Goal: Task Accomplishment & Management: Manage account settings

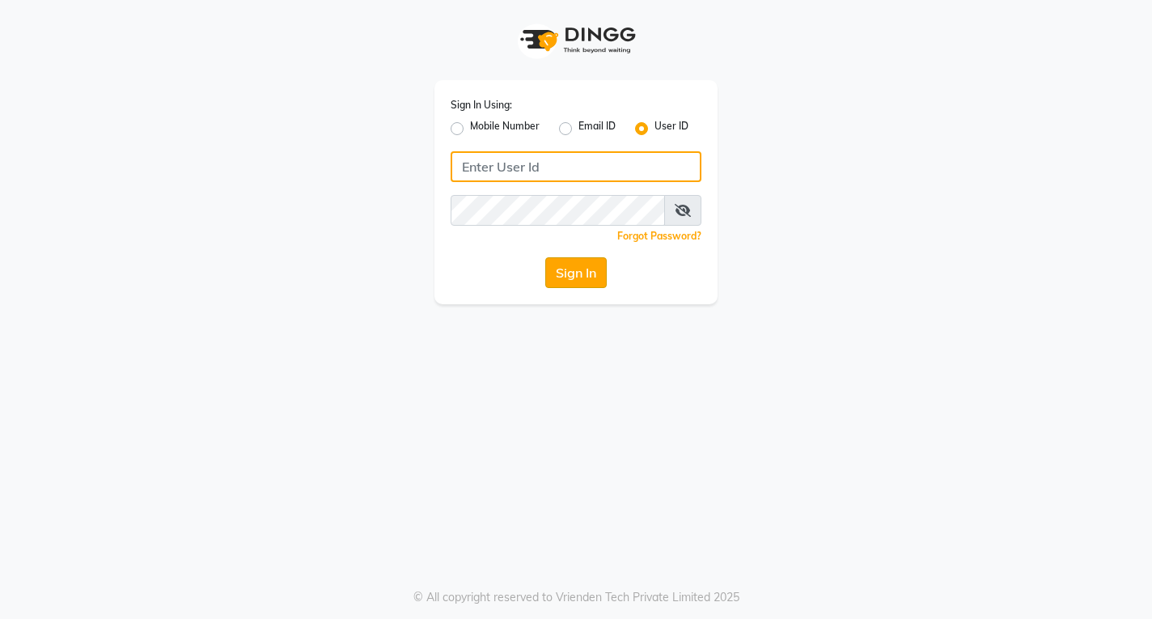
type input "e1951-10"
click at [590, 282] on button "Sign In" at bounding box center [575, 272] width 61 height 31
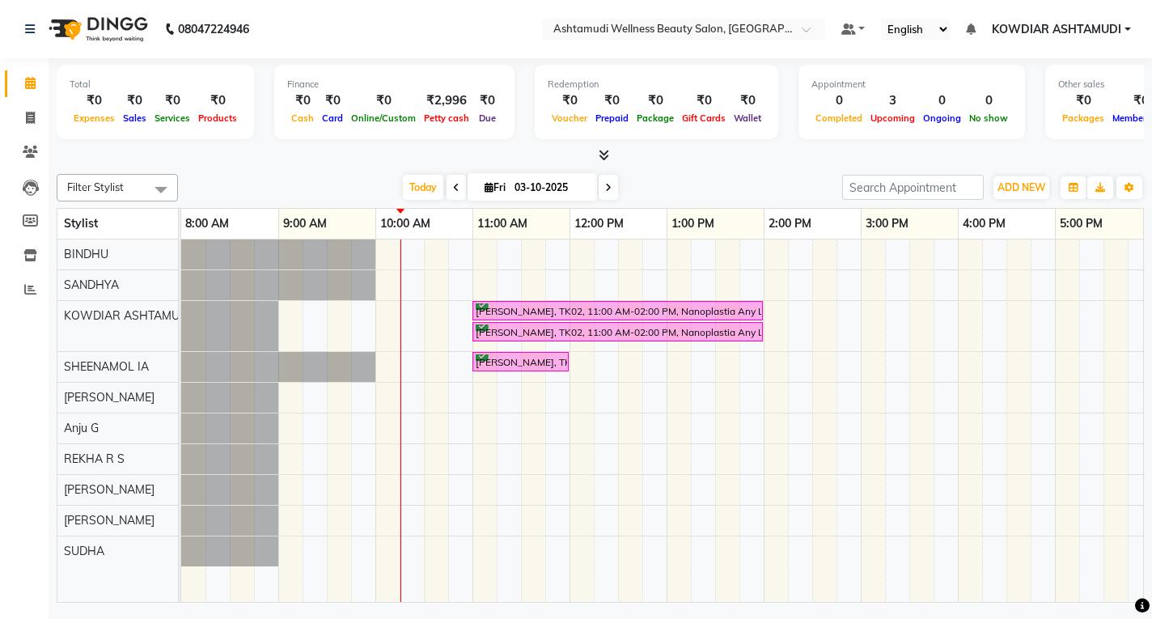
click at [624, 463] on div "[PERSON_NAME], TK02, 11:00 AM-02:00 PM, Nanoplastia Any Length Offer [PERSON_NA…" at bounding box center [812, 420] width 1262 height 362
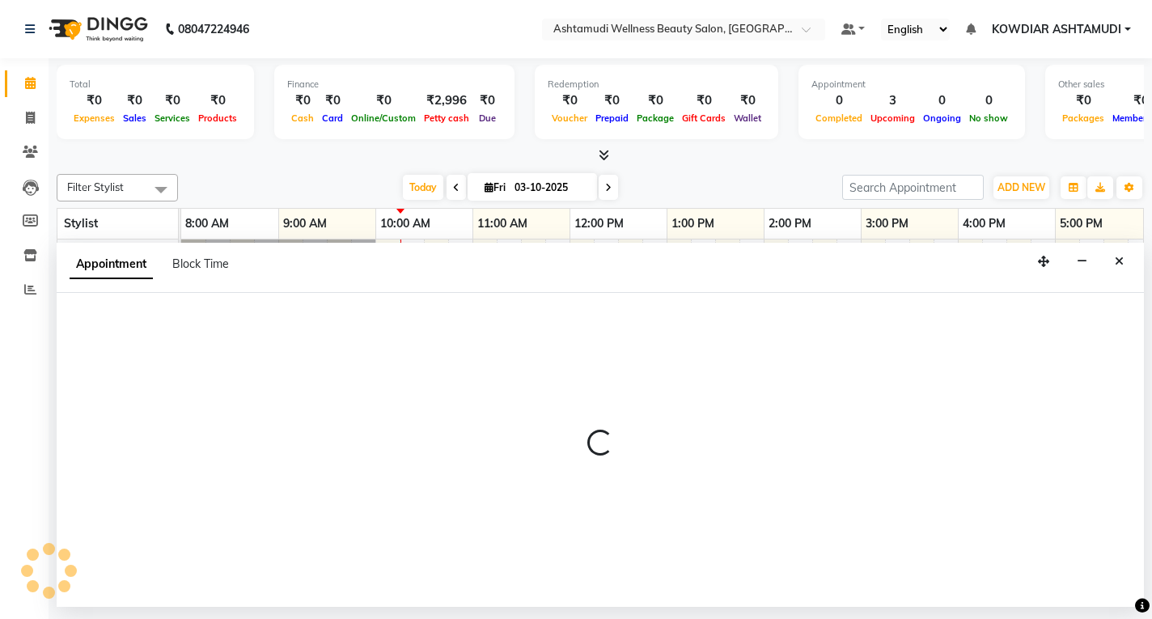
select select "61508"
select select "tentative"
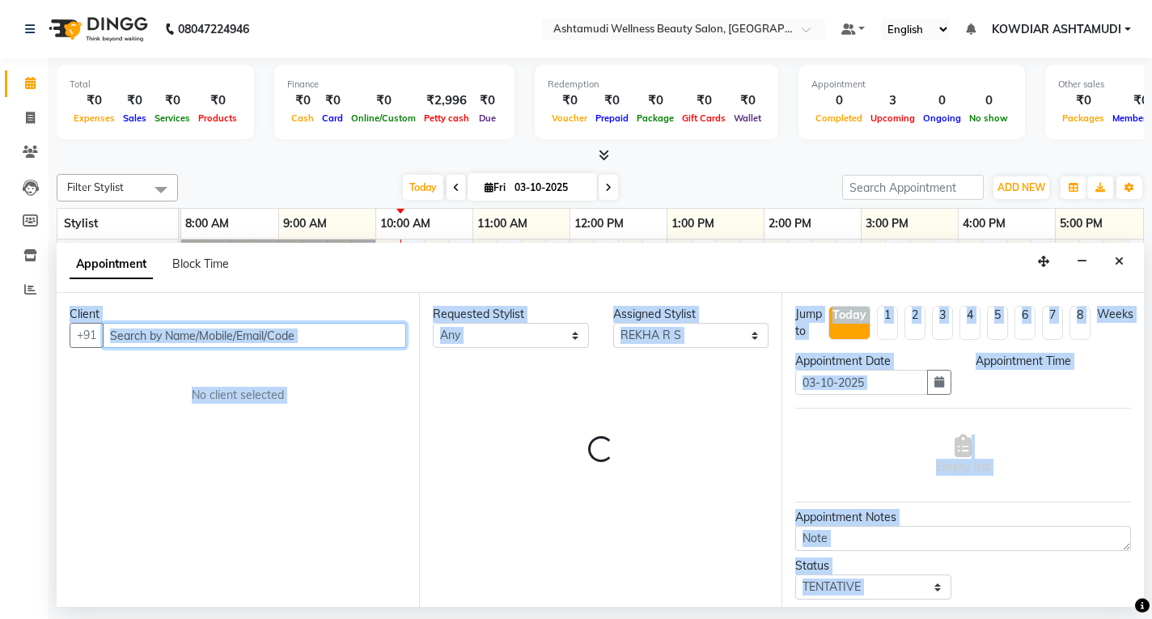
select select "750"
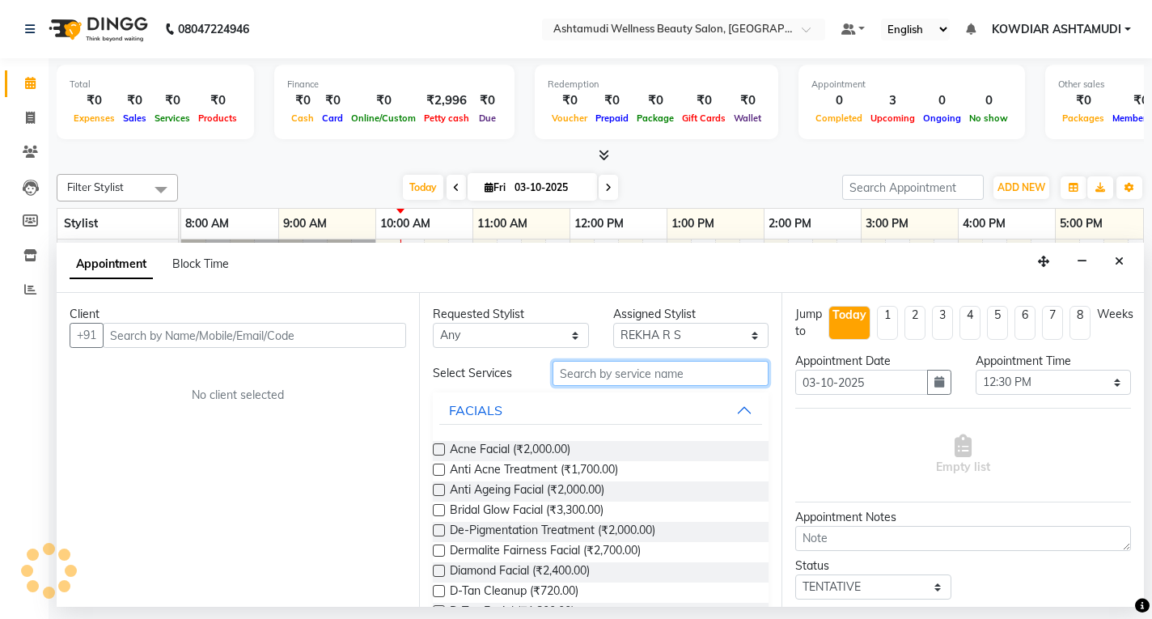
click at [660, 368] on input "text" at bounding box center [660, 373] width 216 height 25
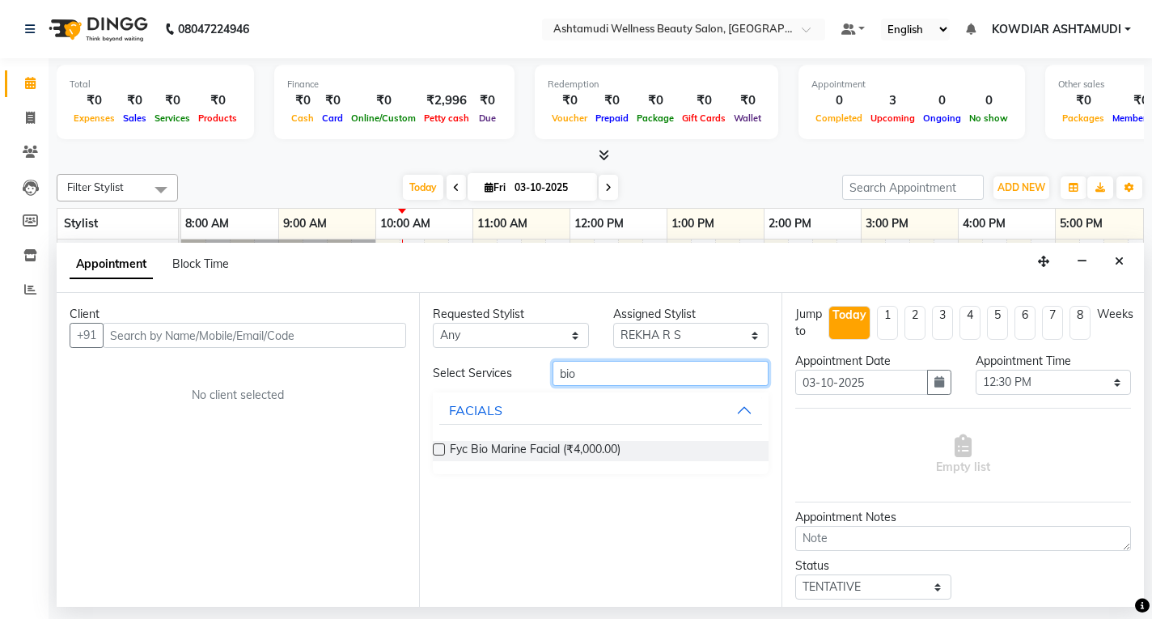
type input "bio"
click at [33, 120] on icon at bounding box center [30, 118] width 9 height 12
select select "service"
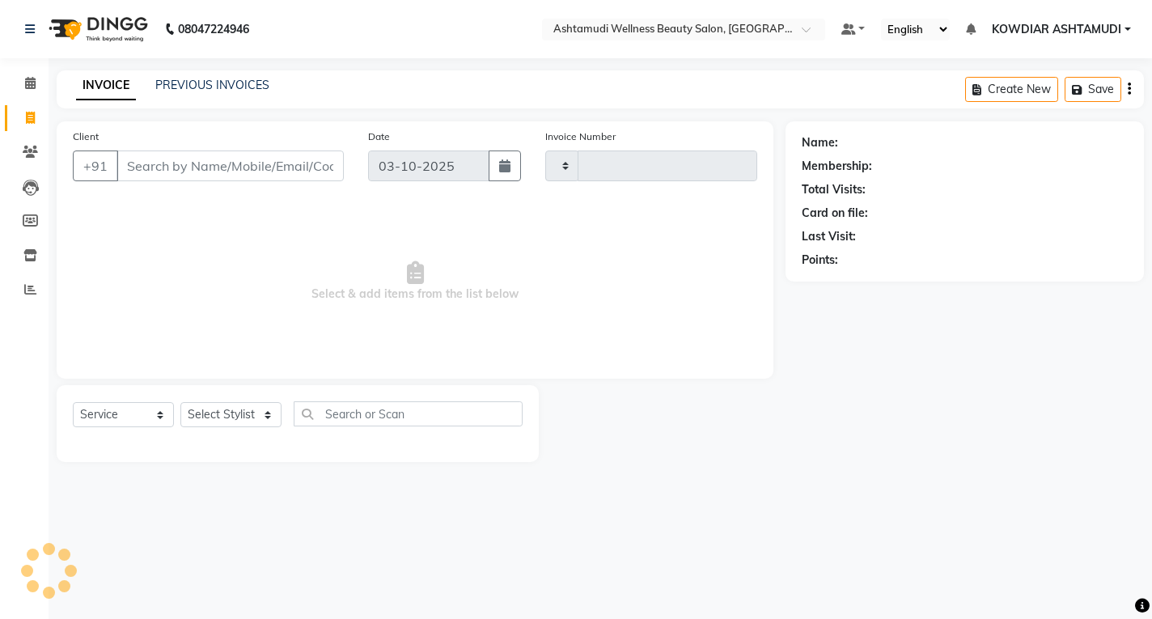
type input "2573"
select select "4668"
click at [24, 290] on icon at bounding box center [30, 289] width 12 height 12
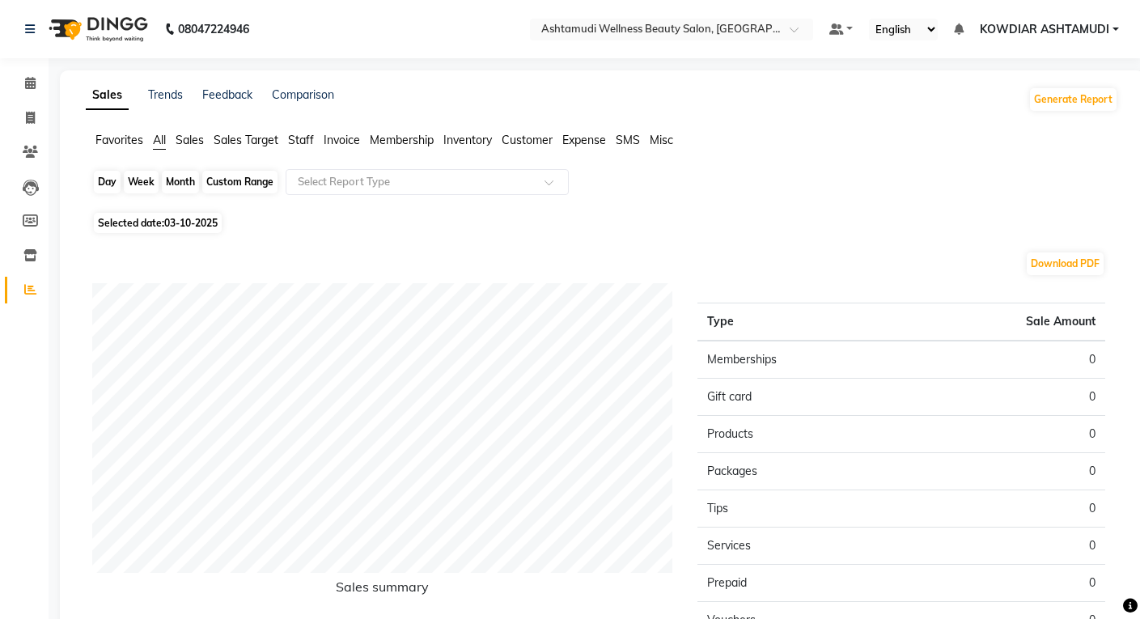
click at [117, 180] on div "Day" at bounding box center [107, 182] width 27 height 23
select select "10"
select select "2025"
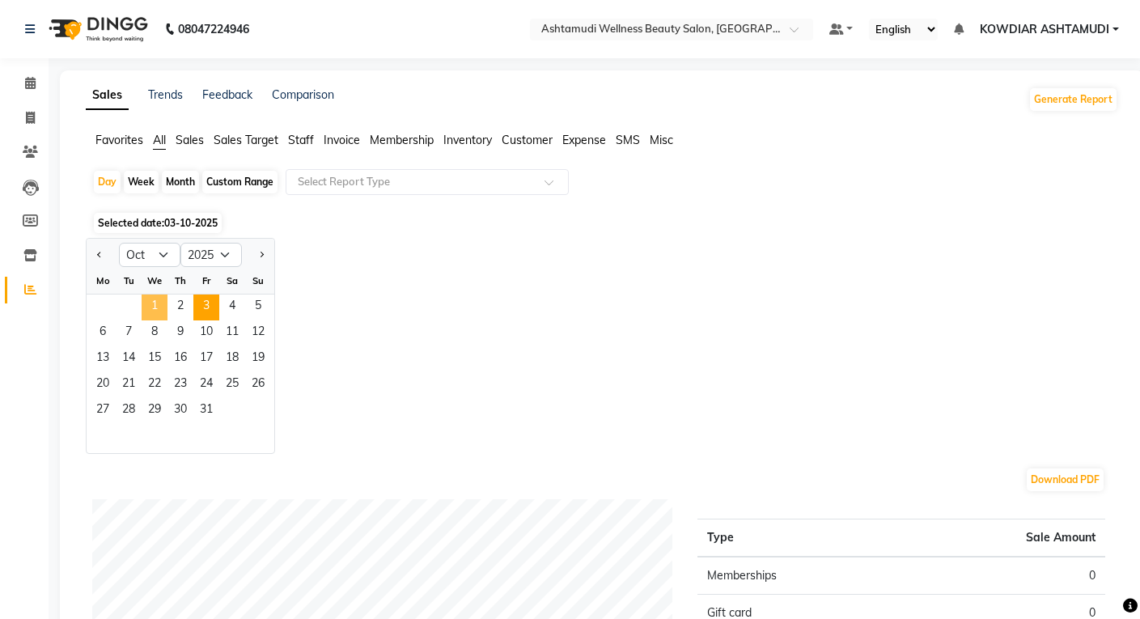
click at [157, 304] on span "1" at bounding box center [155, 307] width 26 height 26
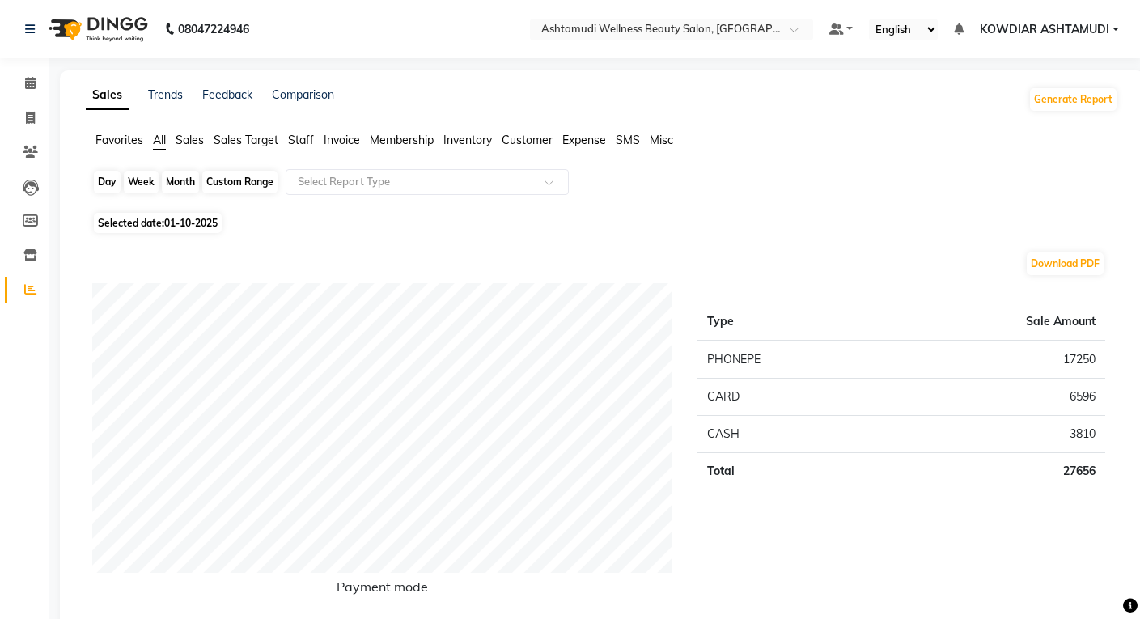
click at [109, 182] on div "Day" at bounding box center [107, 182] width 27 height 23
select select "10"
select select "2025"
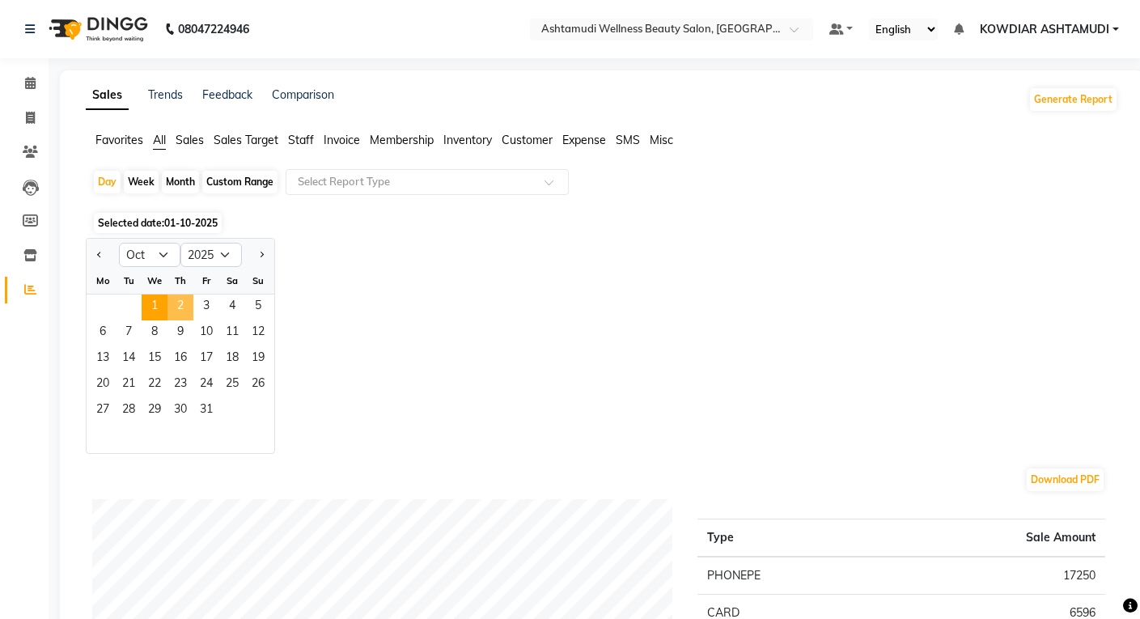
click at [177, 301] on span "2" at bounding box center [180, 307] width 26 height 26
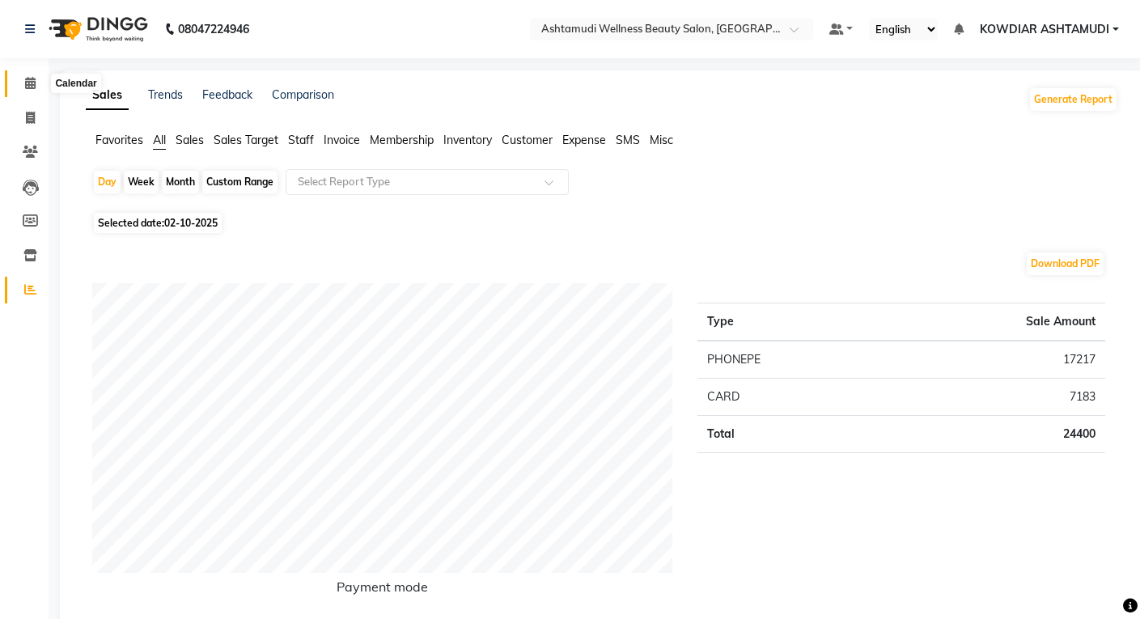
click at [36, 82] on icon at bounding box center [30, 83] width 11 height 12
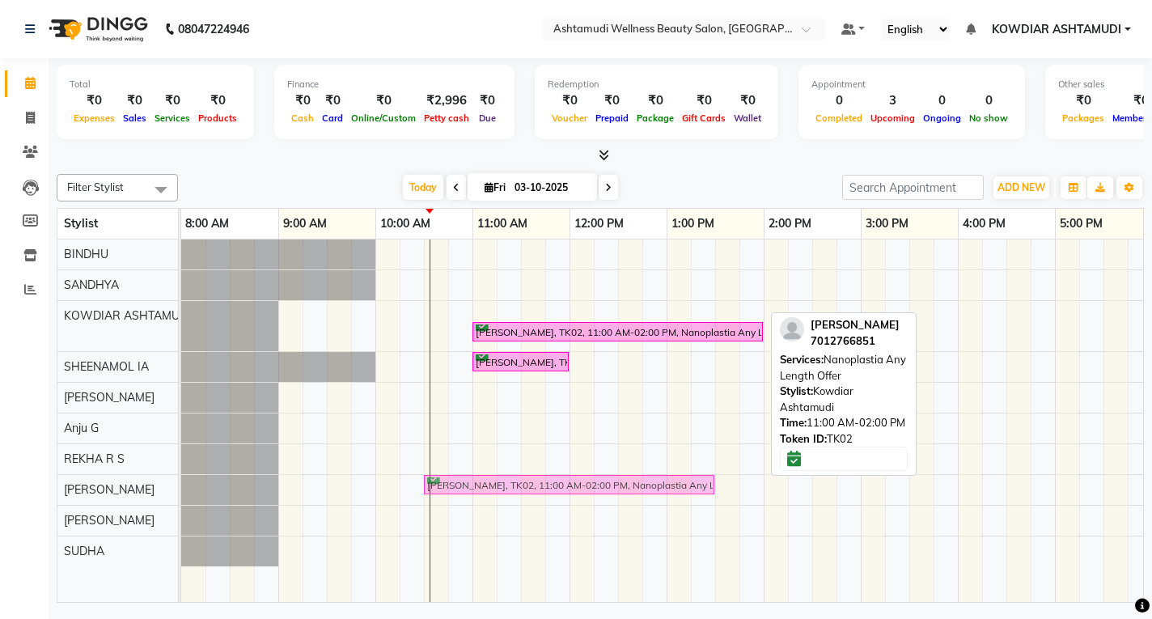
drag, startPoint x: 521, startPoint y: 307, endPoint x: 467, endPoint y: 497, distance: 197.6
click at [467, 497] on div "[PERSON_NAME], TK02, 11:00 AM-02:00 PM, Nanoplastia Any Length Offer [PERSON_NA…" at bounding box center [812, 420] width 1262 height 362
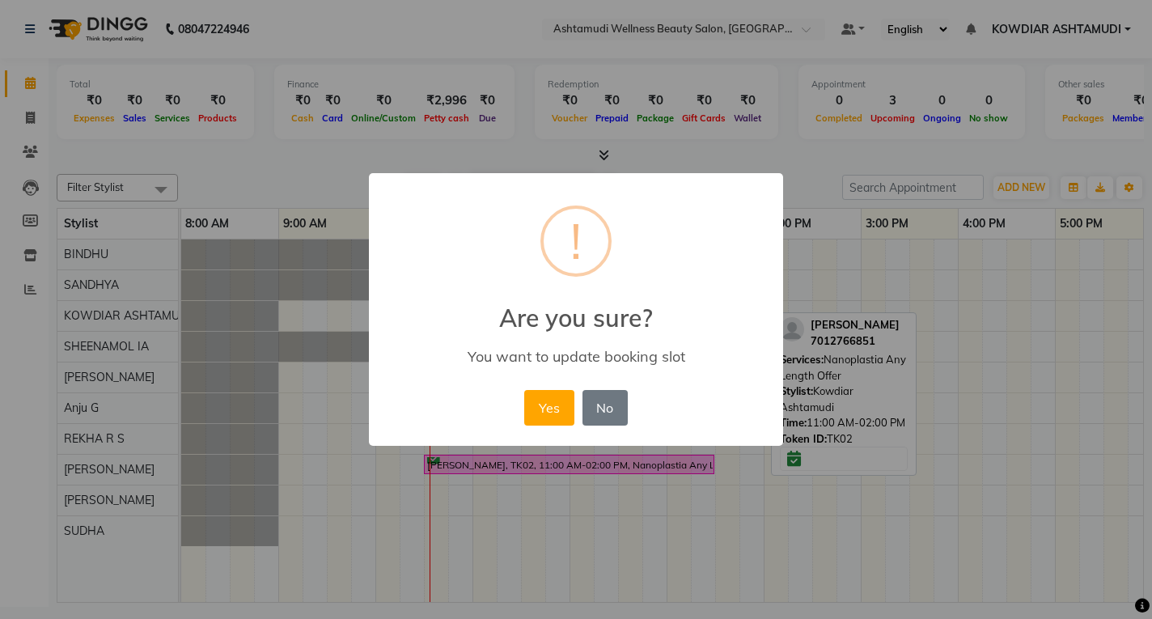
drag, startPoint x: 484, startPoint y: 311, endPoint x: 438, endPoint y: 297, distance: 48.1
click at [438, 297] on h2 "Are you sure?" at bounding box center [576, 308] width 414 height 49
drag, startPoint x: 493, startPoint y: 304, endPoint x: 434, endPoint y: 277, distance: 64.4
click at [434, 277] on div "× ! Are you sure? You want to update booking slot Yes No No" at bounding box center [576, 309] width 414 height 273
drag, startPoint x: 526, startPoint y: 311, endPoint x: 1149, endPoint y: 180, distance: 636.4
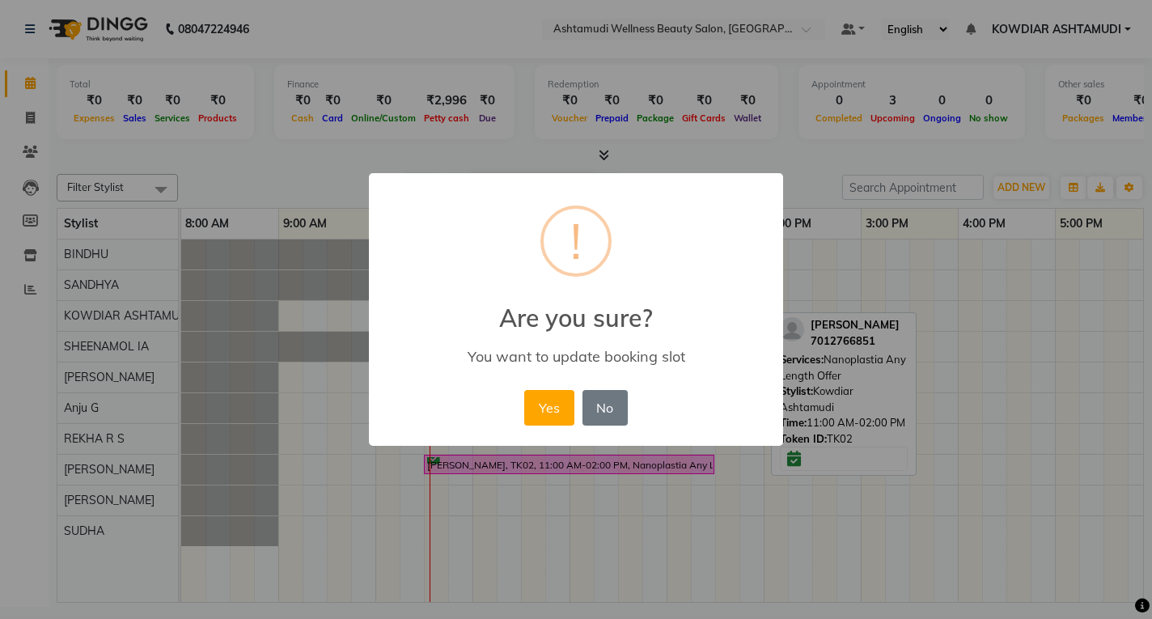
click at [472, 308] on h2 "Are you sure?" at bounding box center [576, 308] width 414 height 49
click at [539, 409] on button "Yes" at bounding box center [548, 408] width 49 height 36
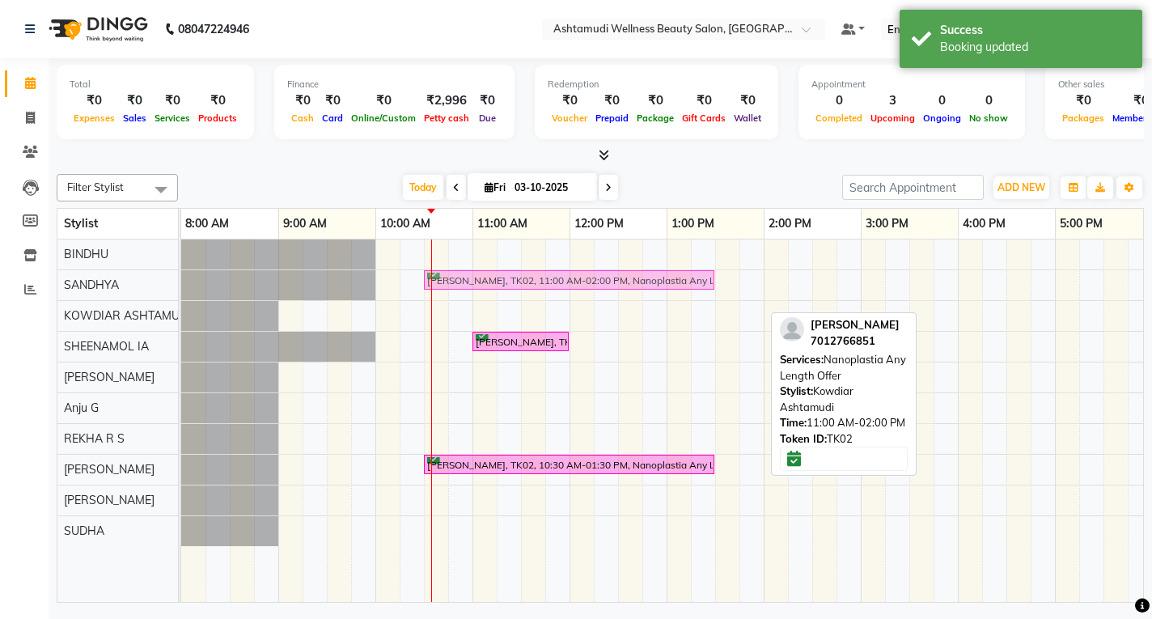
drag, startPoint x: 502, startPoint y: 310, endPoint x: 446, endPoint y: 284, distance: 62.2
click at [446, 284] on tbody "[PERSON_NAME], TK02, 11:00 AM-02:00 PM, Nanoplastia Any Length Offer [PERSON_NA…" at bounding box center [812, 392] width 1262 height 307
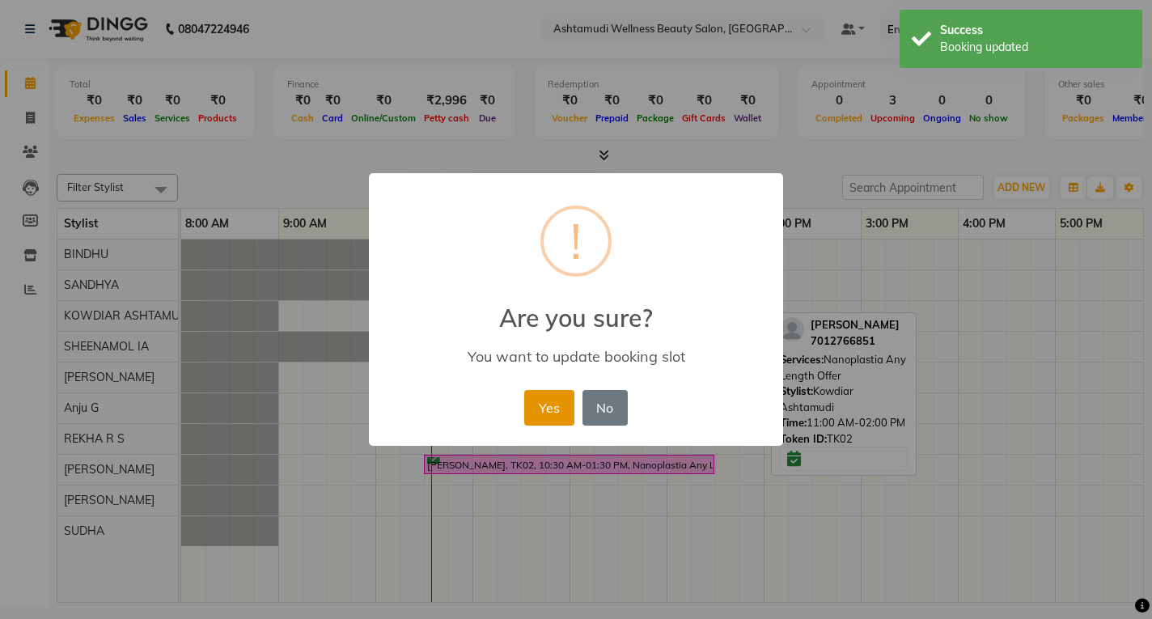
click at [543, 400] on button "Yes" at bounding box center [548, 408] width 49 height 36
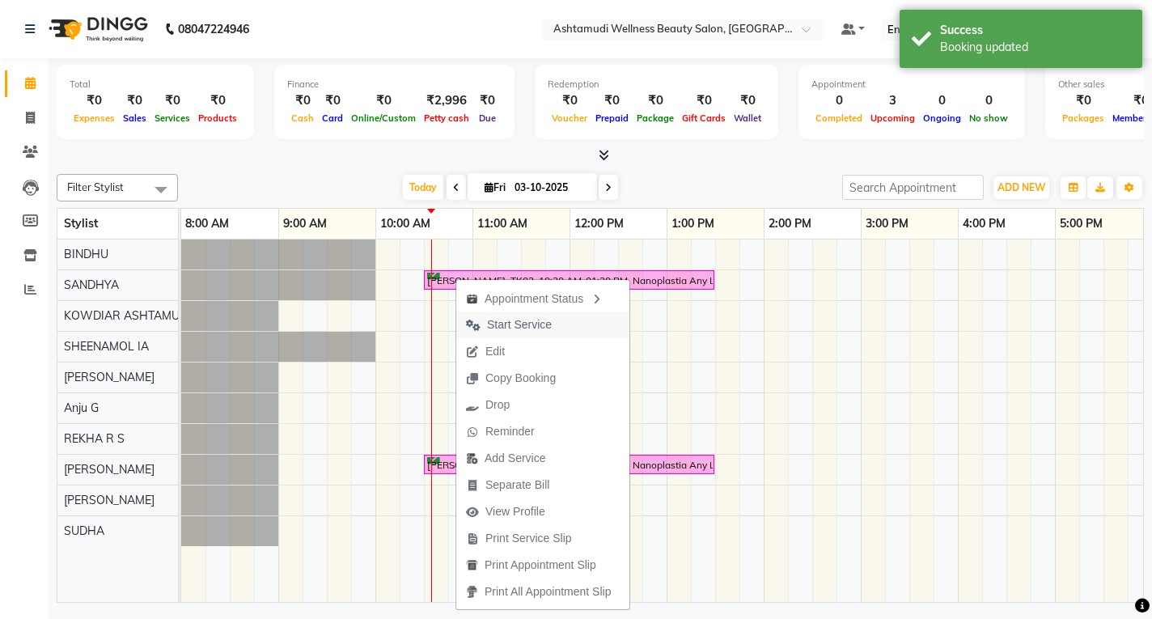
click at [505, 325] on span "Start Service" at bounding box center [519, 324] width 65 height 17
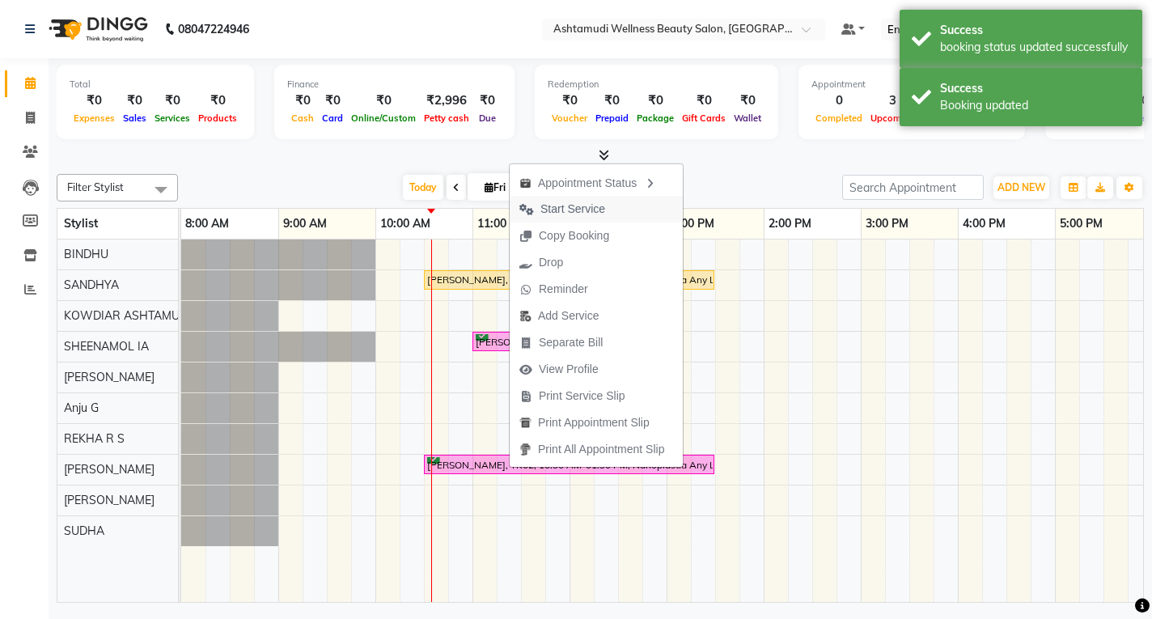
click at [563, 209] on span "Start Service" at bounding box center [572, 209] width 65 height 17
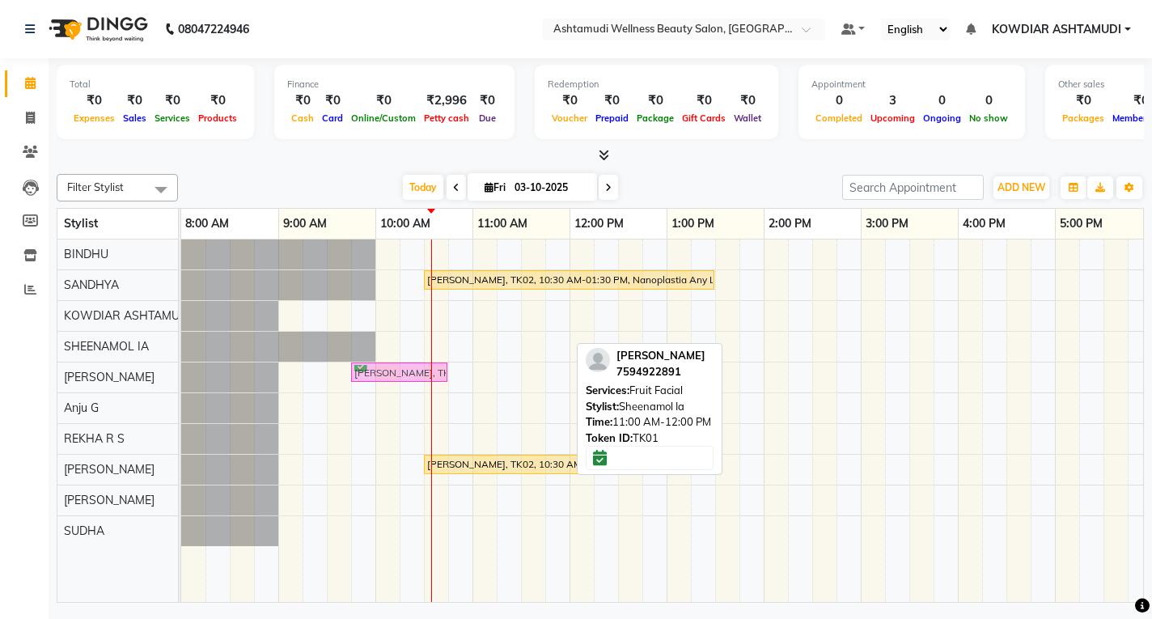
drag, startPoint x: 516, startPoint y: 340, endPoint x: 404, endPoint y: 377, distance: 118.2
click at [404, 377] on tbody "[PERSON_NAME], TK02, 10:30 AM-01:30 PM, Nanoplastia Any Length Offer [PERSON_NA…" at bounding box center [812, 392] width 1262 height 307
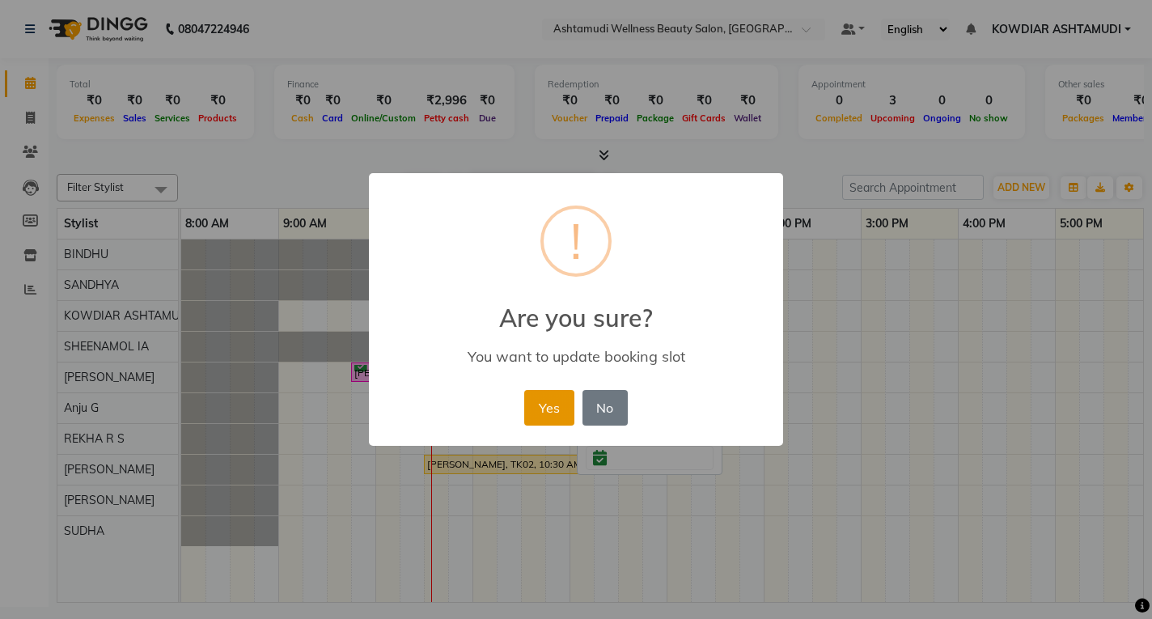
click at [540, 405] on button "Yes" at bounding box center [548, 408] width 49 height 36
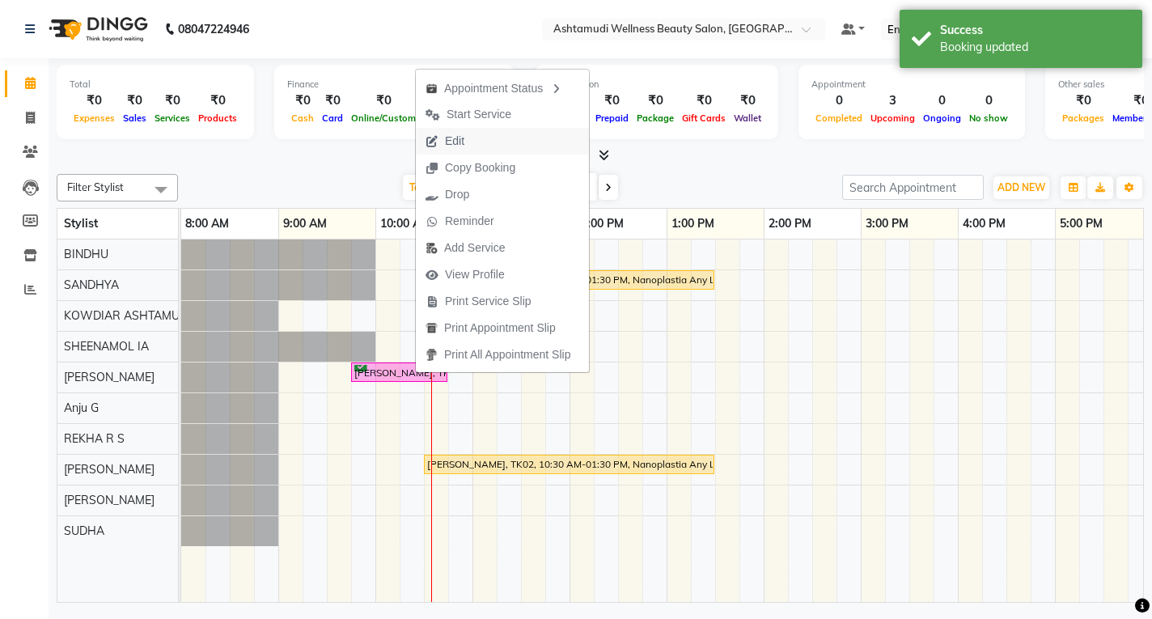
click at [454, 142] on span "Edit" at bounding box center [454, 141] width 19 height 17
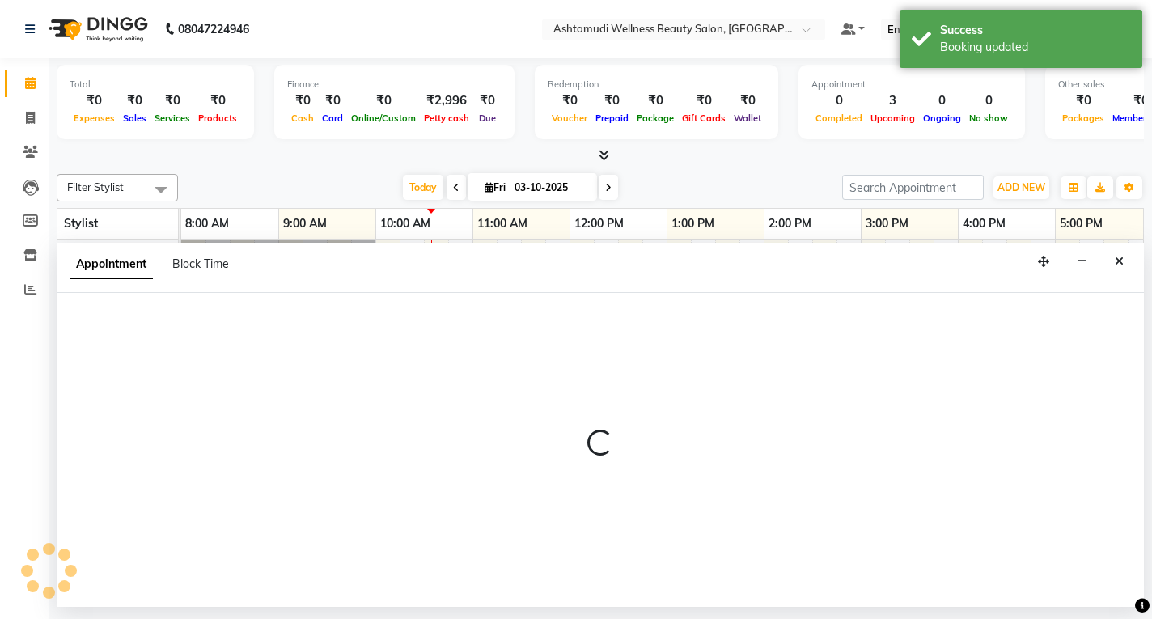
select select "tentative"
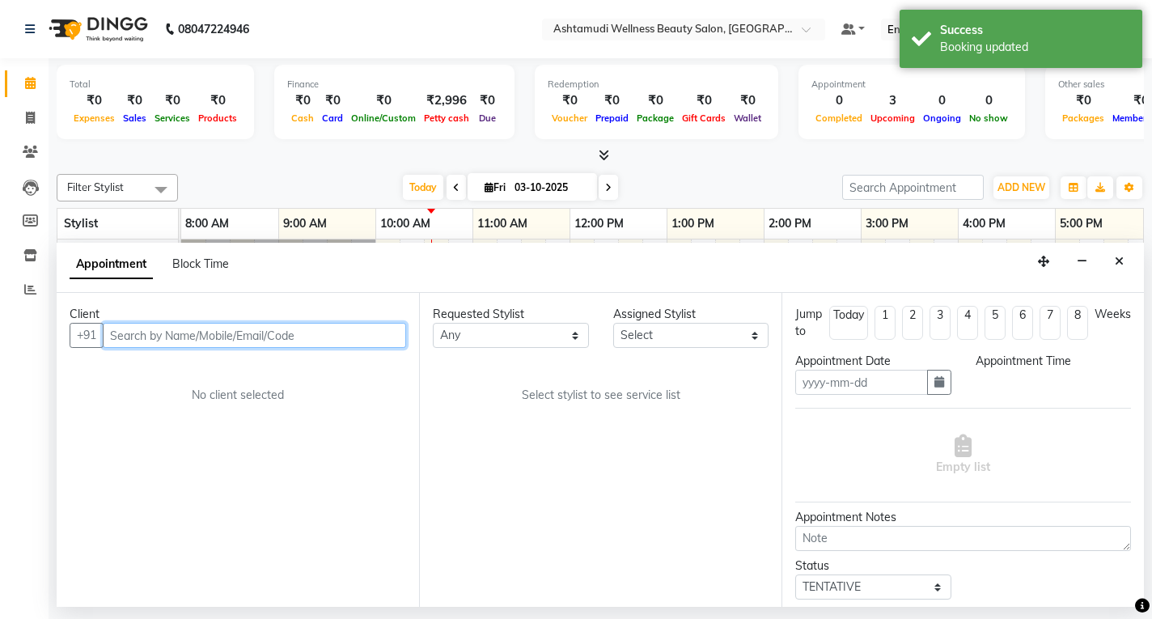
type input "03-10-2025"
select select "confirm booking"
select select "585"
select select "42591"
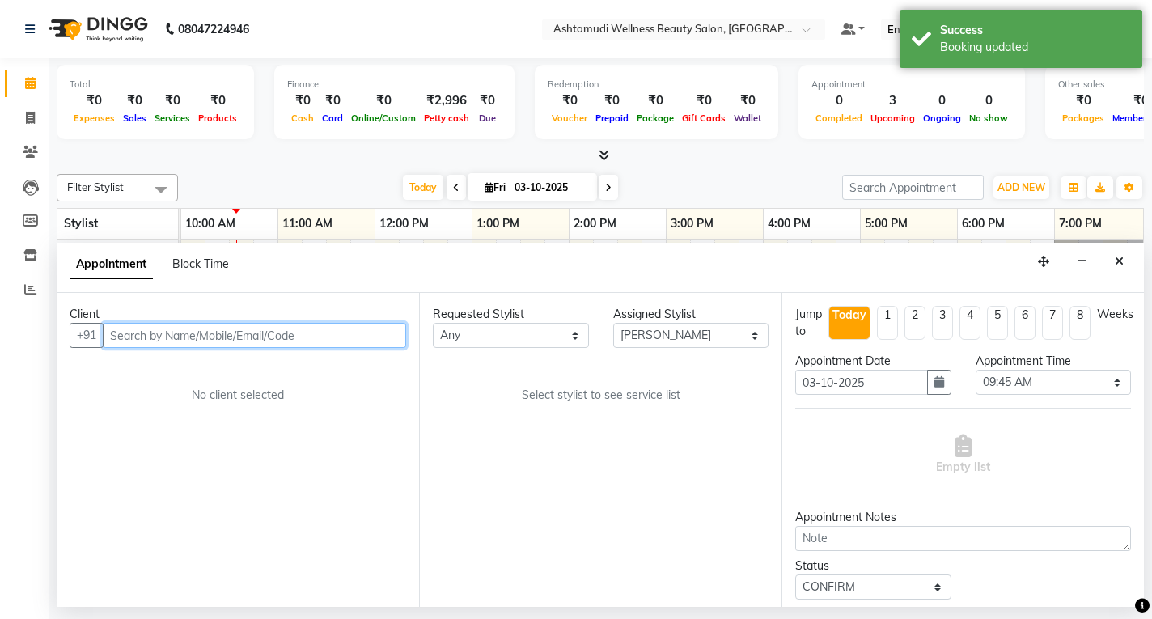
select select "2026"
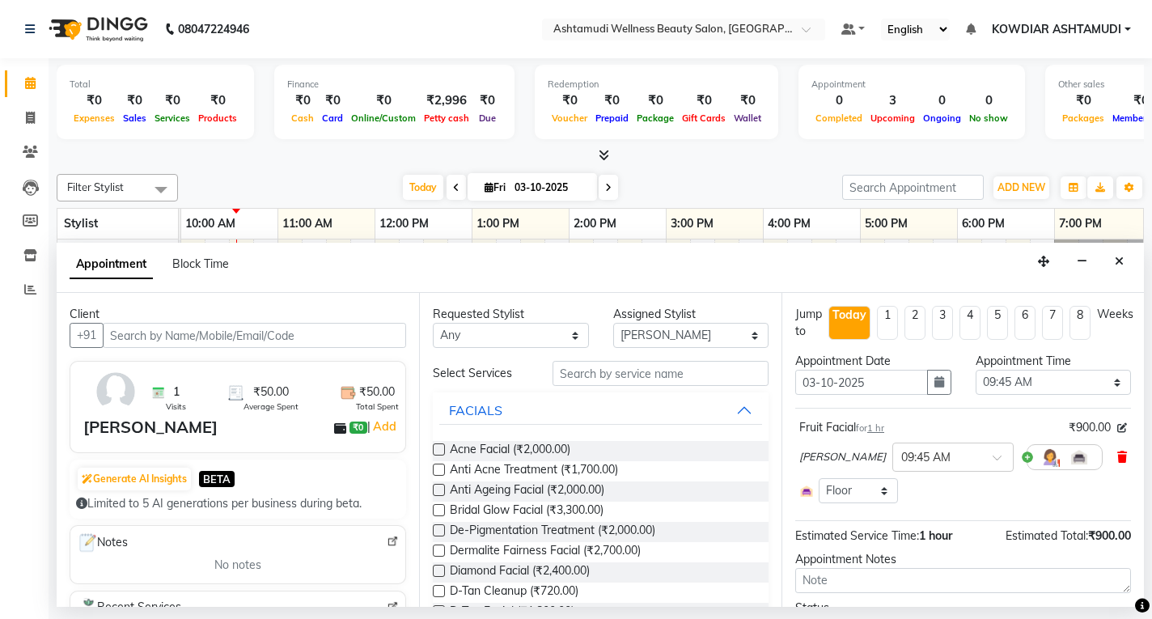
click at [1117, 455] on icon at bounding box center [1122, 456] width 10 height 11
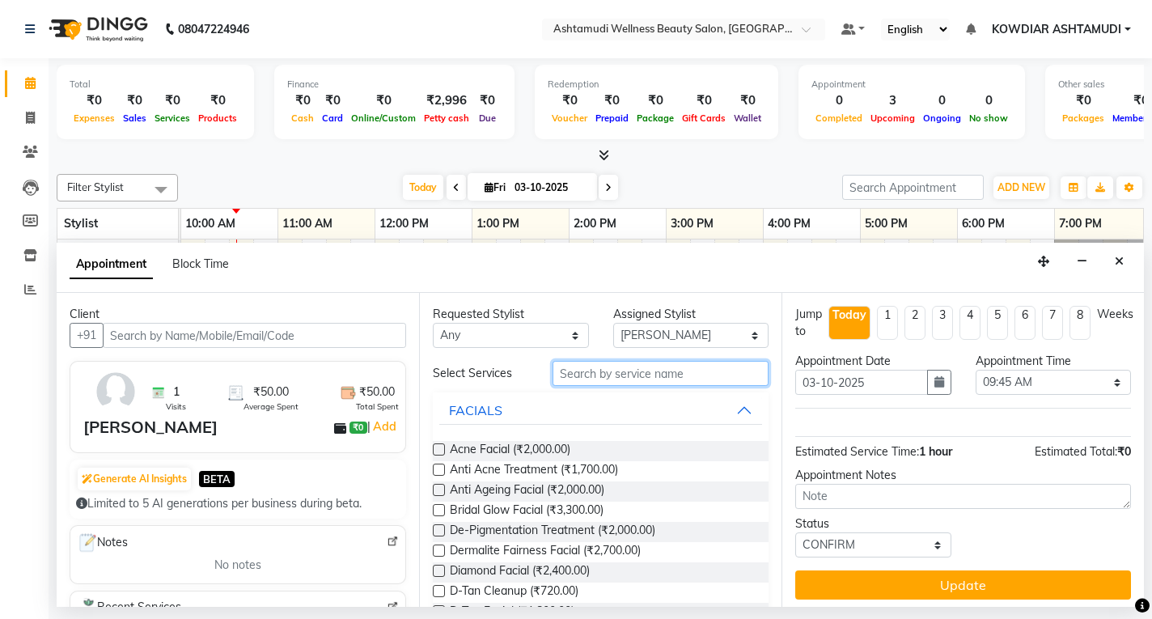
click at [640, 369] on input "text" at bounding box center [660, 373] width 216 height 25
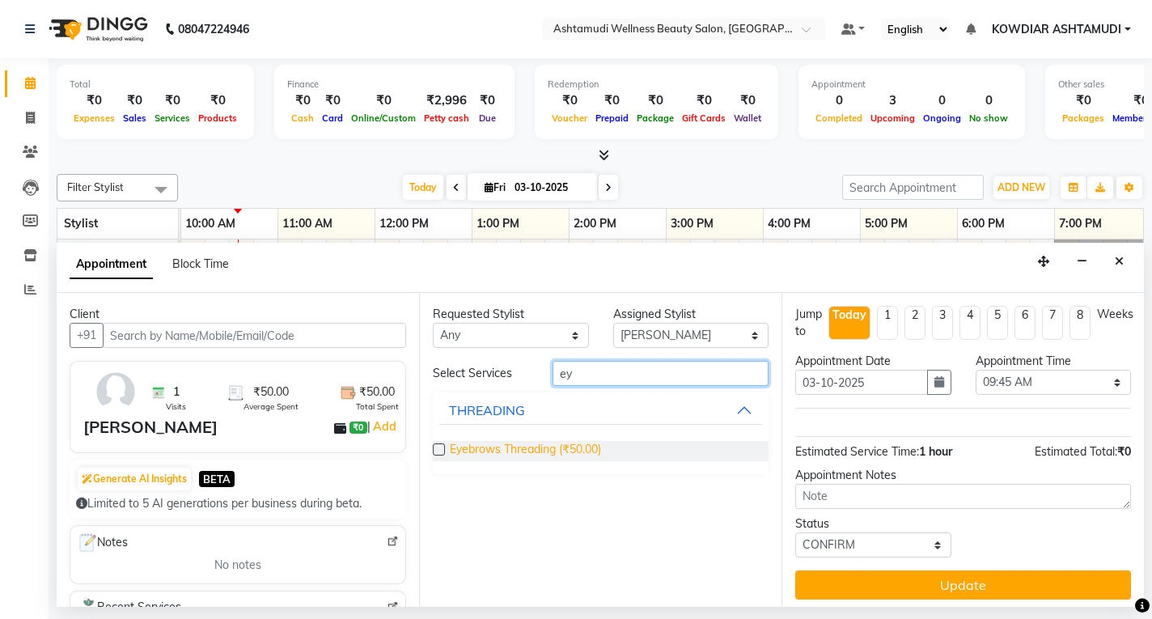
type input "ey"
click at [586, 442] on span "Eyebrows Threading (₹50.00)" at bounding box center [525, 451] width 151 height 20
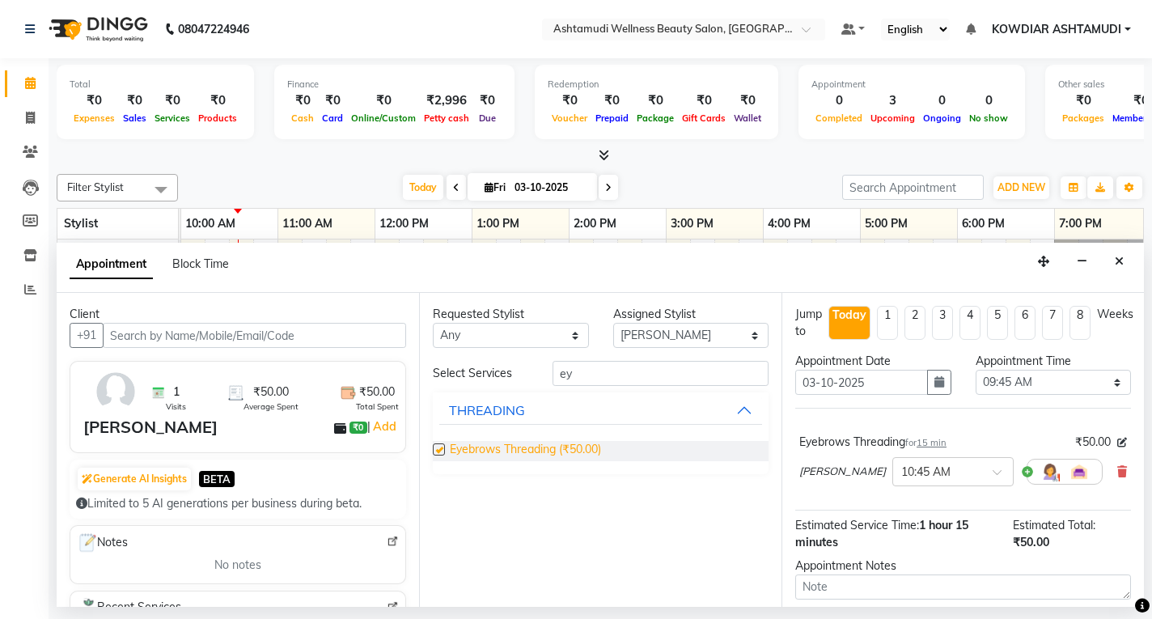
checkbox input "false"
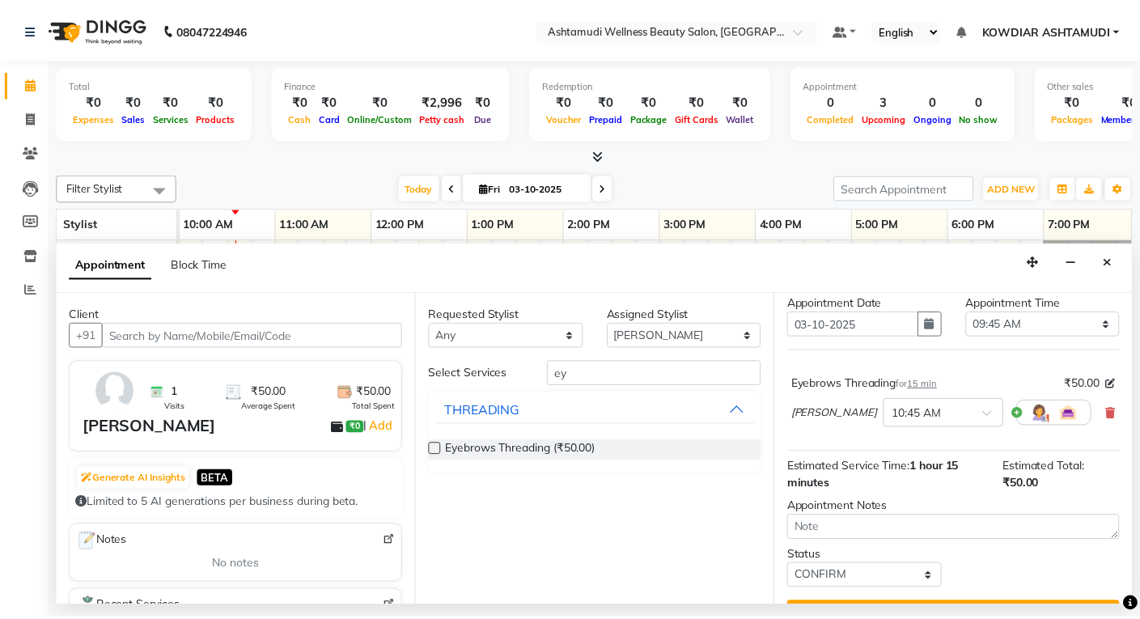
scroll to position [96, 0]
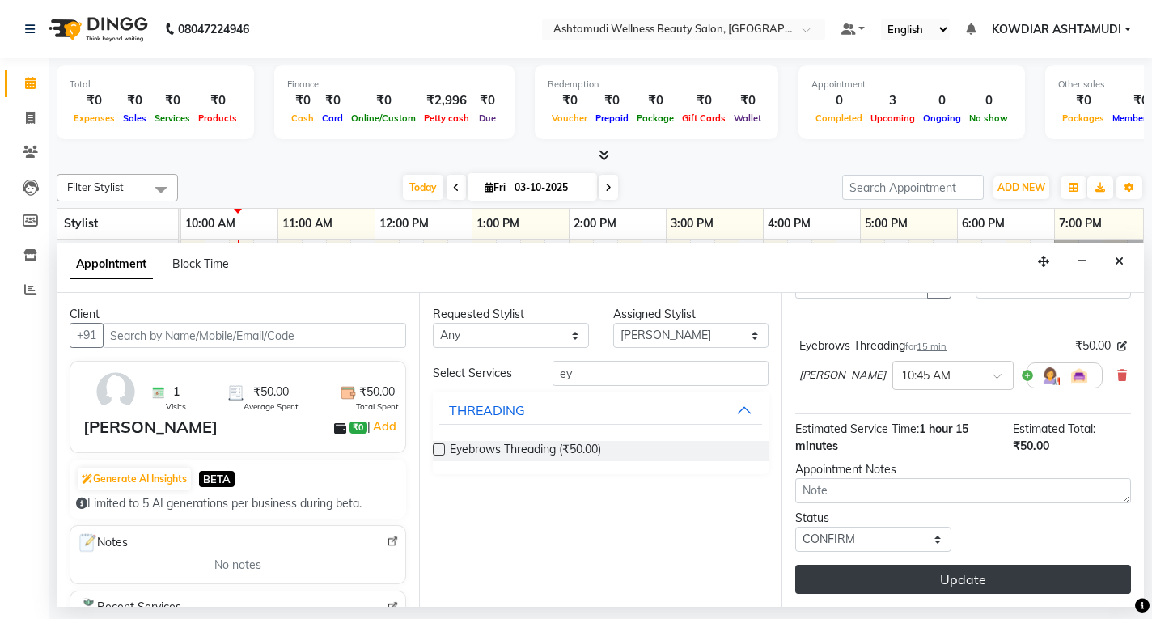
click at [937, 579] on button "Update" at bounding box center [963, 579] width 336 height 29
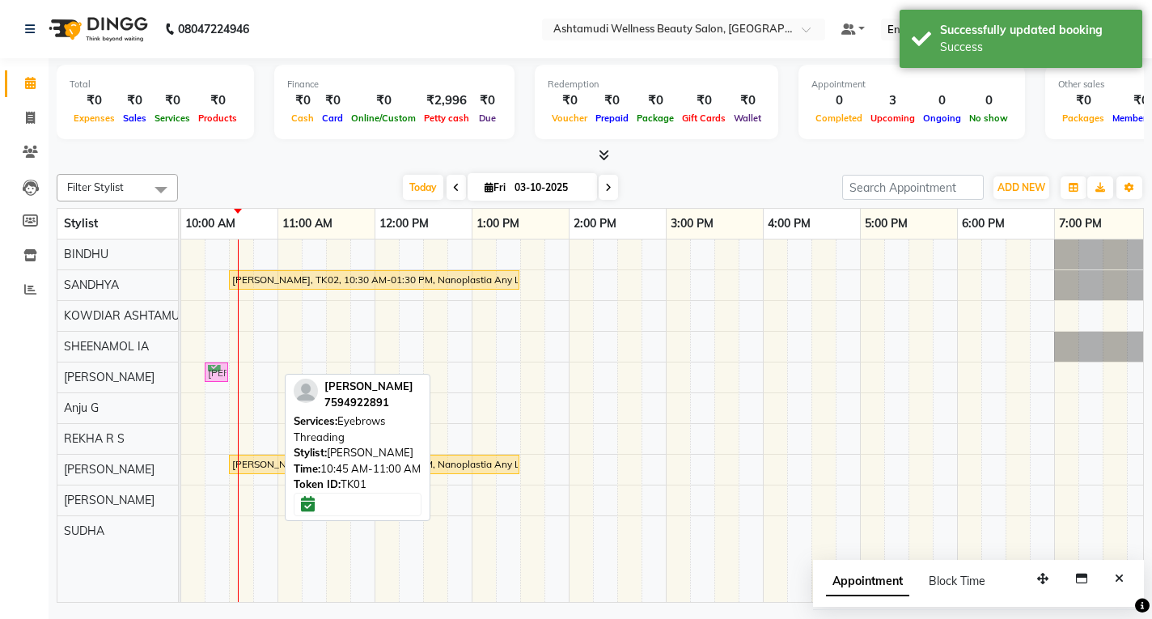
drag, startPoint x: 267, startPoint y: 374, endPoint x: 230, endPoint y: 382, distance: 37.3
click at [230, 382] on div "[PERSON_NAME], TK02, 10:30 AM-01:30 PM, Nanoplastia Any Length Offer [PERSON_NA…" at bounding box center [617, 420] width 1262 height 362
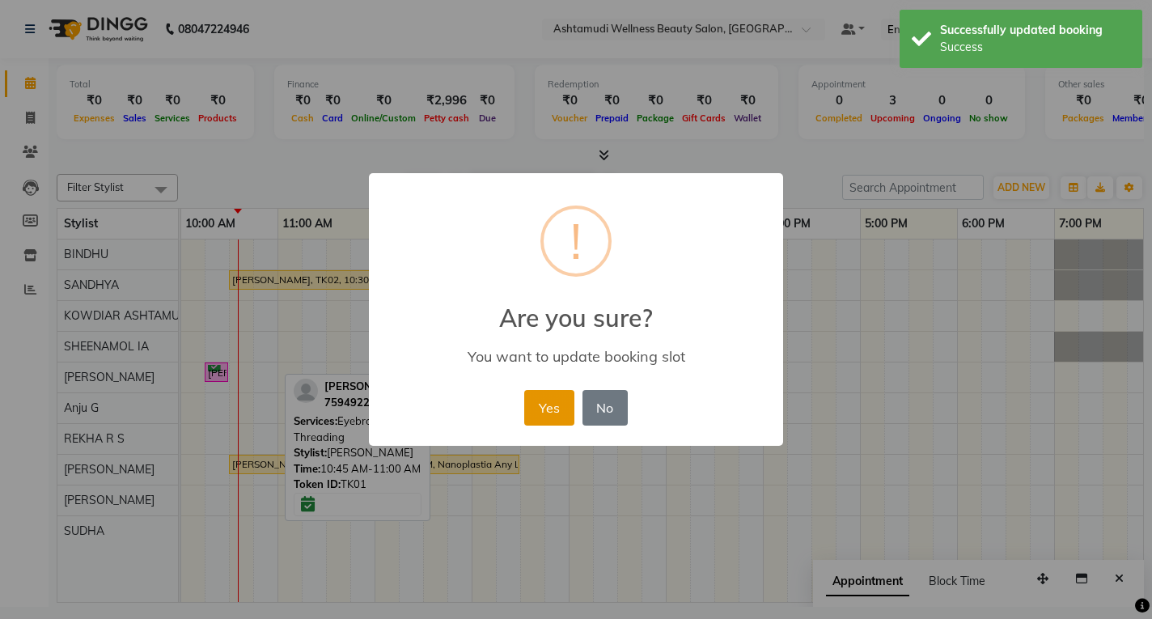
click at [565, 398] on button "Yes" at bounding box center [548, 408] width 49 height 36
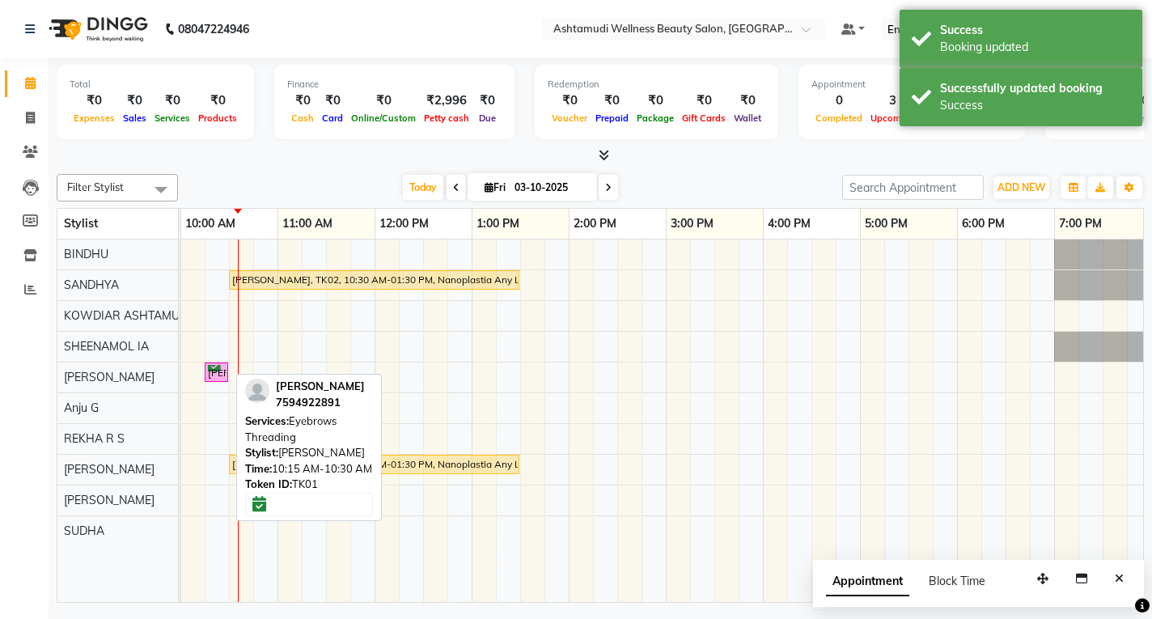
click at [209, 372] on div "[PERSON_NAME], TK01, 10:15 AM-10:30 AM, Eyebrows Threading" at bounding box center [216, 372] width 20 height 15
click at [214, 372] on div "[PERSON_NAME], TK01, 10:15 AM-10:30 AM, Eyebrows Threading" at bounding box center [216, 372] width 20 height 15
select select "6"
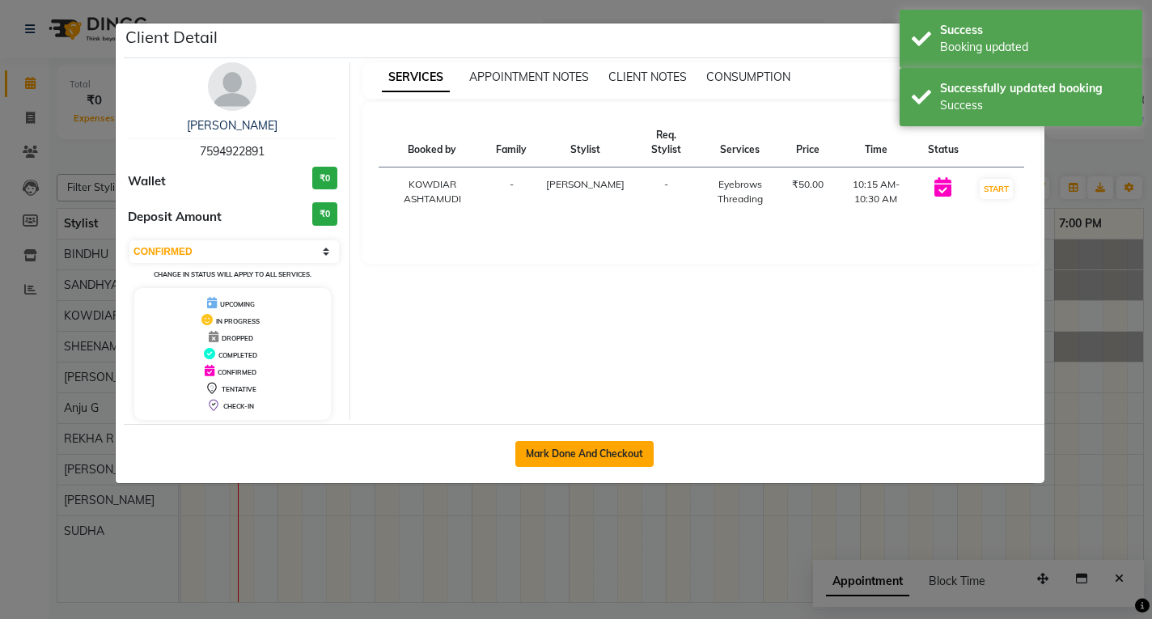
click at [576, 449] on button "Mark Done And Checkout" at bounding box center [584, 454] width 138 height 26
select select "service"
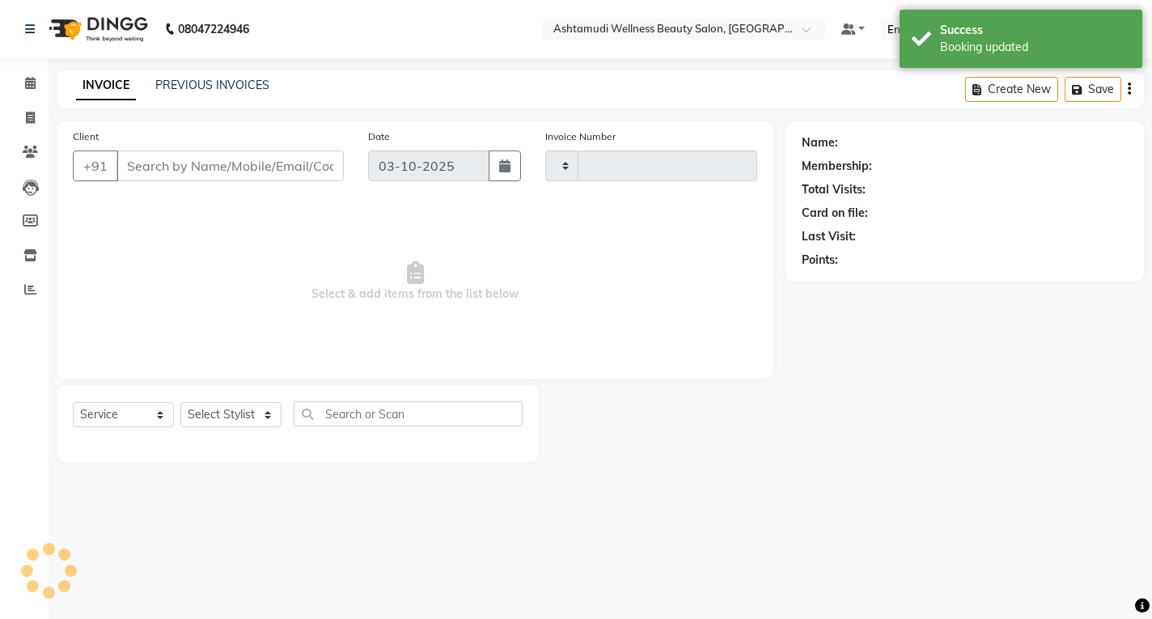
type input "2573"
select select "4668"
type input "7594922891"
select select "42591"
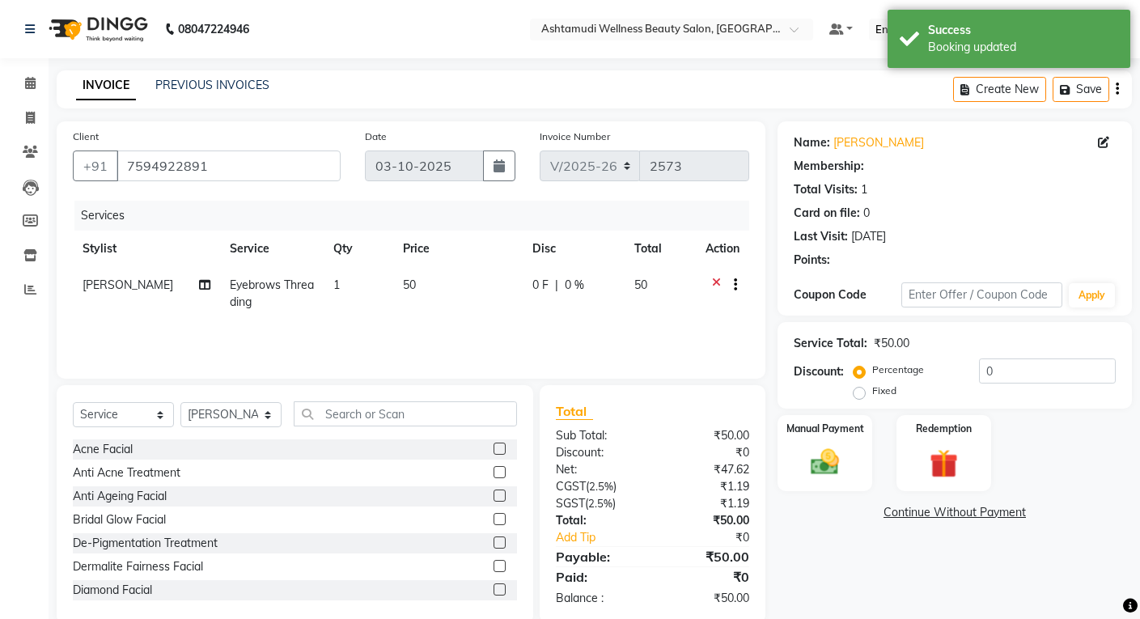
select select "1: Object"
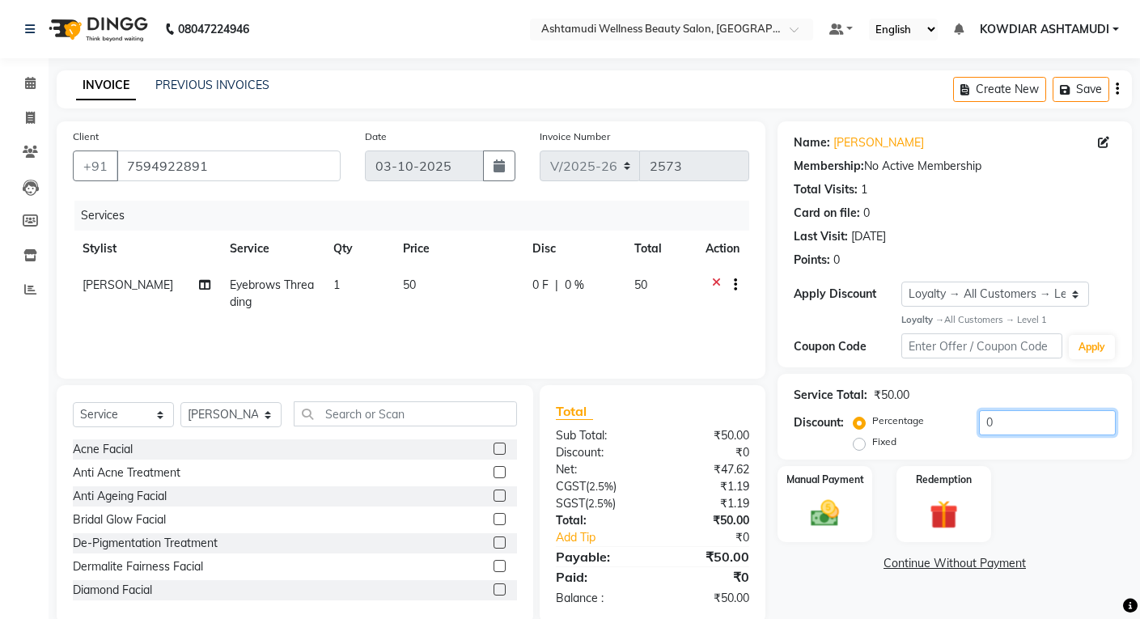
click at [1000, 422] on input "0" at bounding box center [1047, 422] width 137 height 25
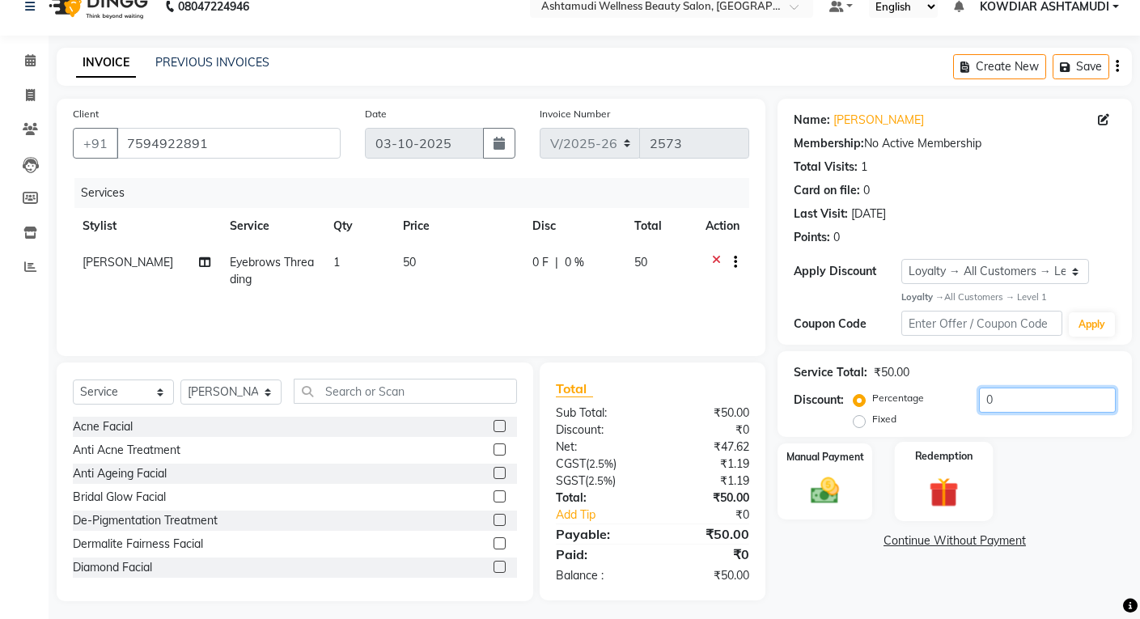
scroll to position [29, 0]
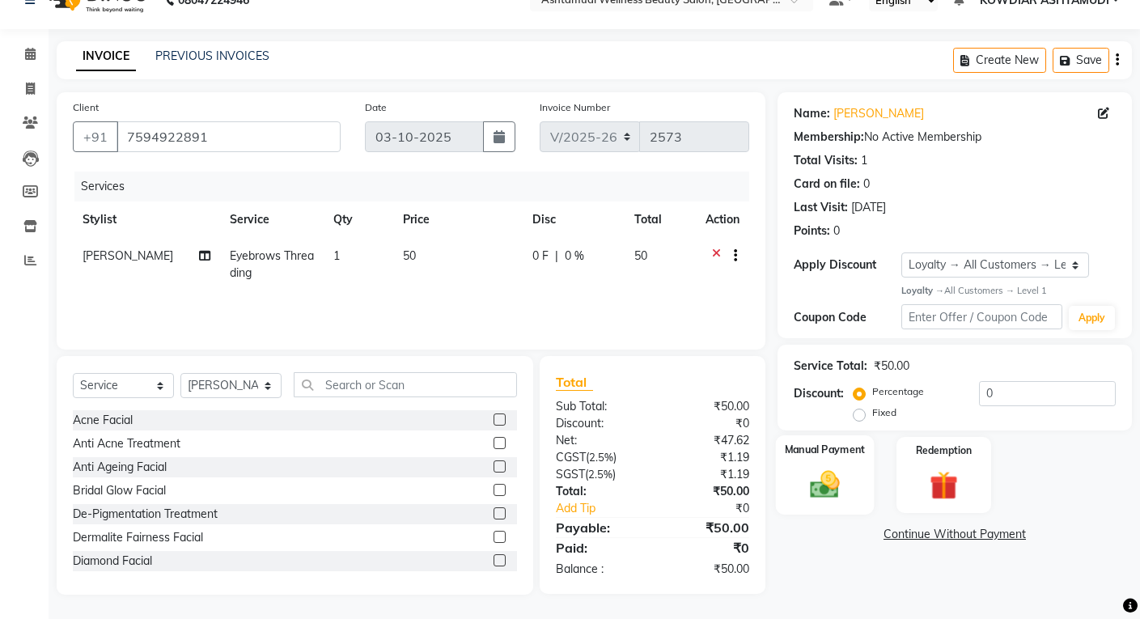
click at [841, 476] on img at bounding box center [824, 484] width 49 height 35
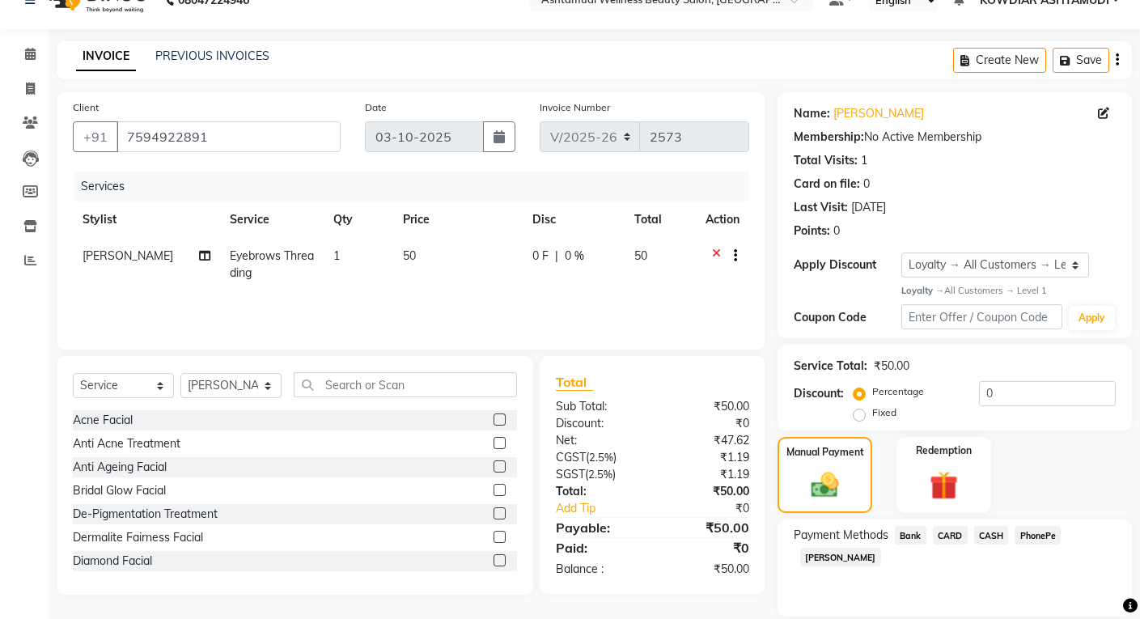
click at [1028, 539] on span "PhonePe" at bounding box center [1037, 535] width 46 height 19
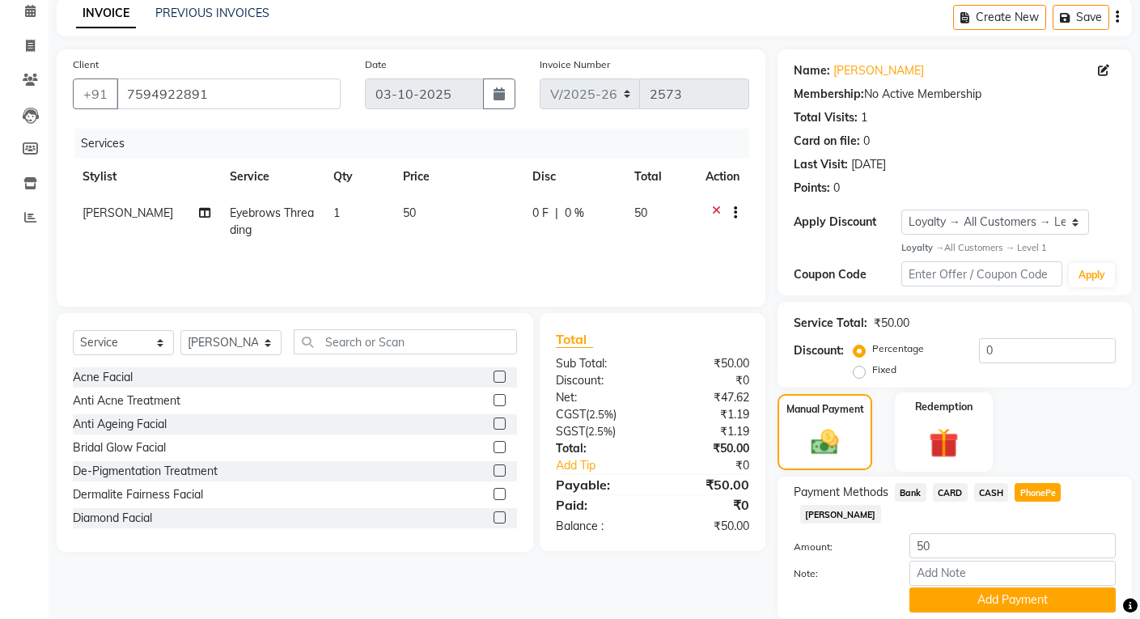
scroll to position [108, 0]
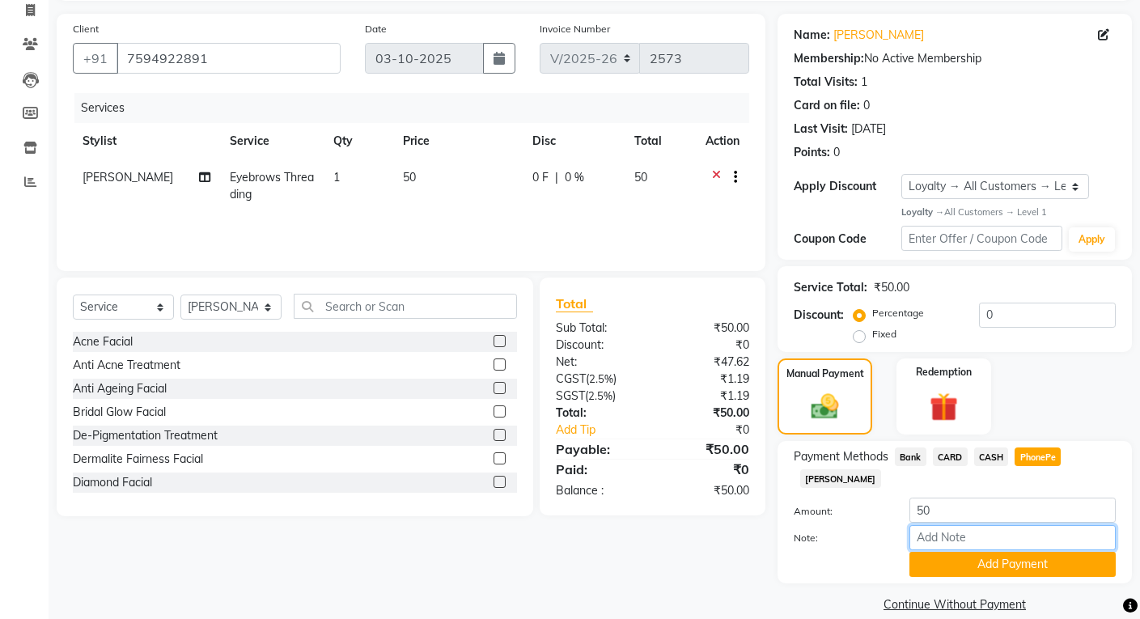
click at [946, 525] on input "Note:" at bounding box center [1012, 537] width 206 height 25
click at [966, 525] on input "Note:" at bounding box center [1012, 537] width 206 height 25
type input "REKHA"
click at [988, 458] on span "CASH" at bounding box center [991, 456] width 35 height 19
click at [989, 526] on input "Note:" at bounding box center [1012, 537] width 206 height 25
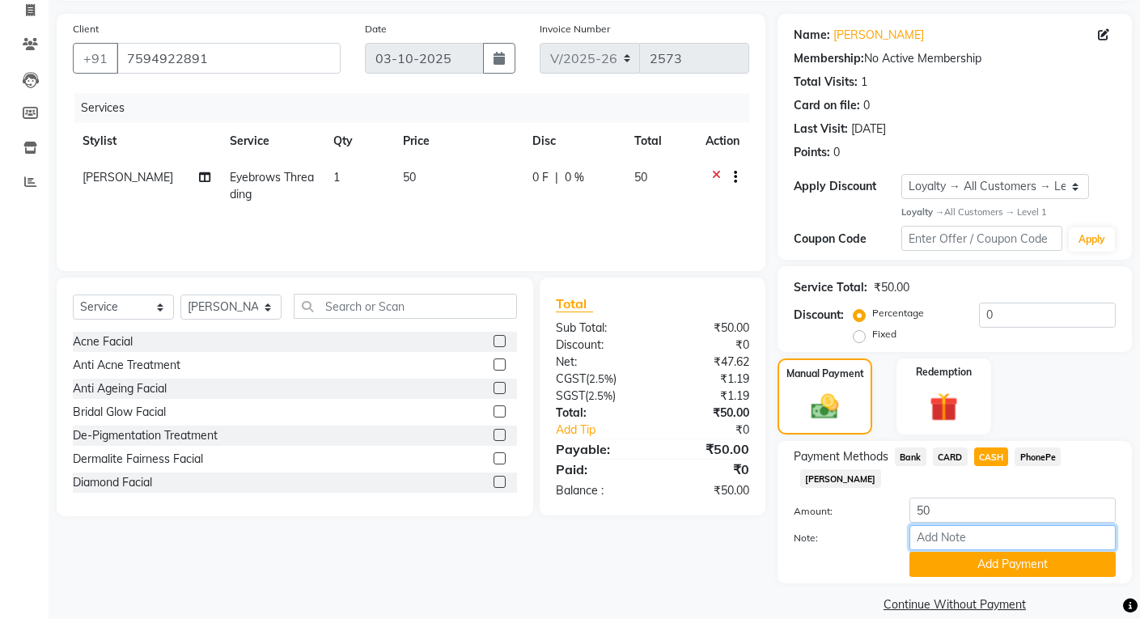
type input "REKHA"
click at [997, 552] on button "Add Payment" at bounding box center [1012, 564] width 206 height 25
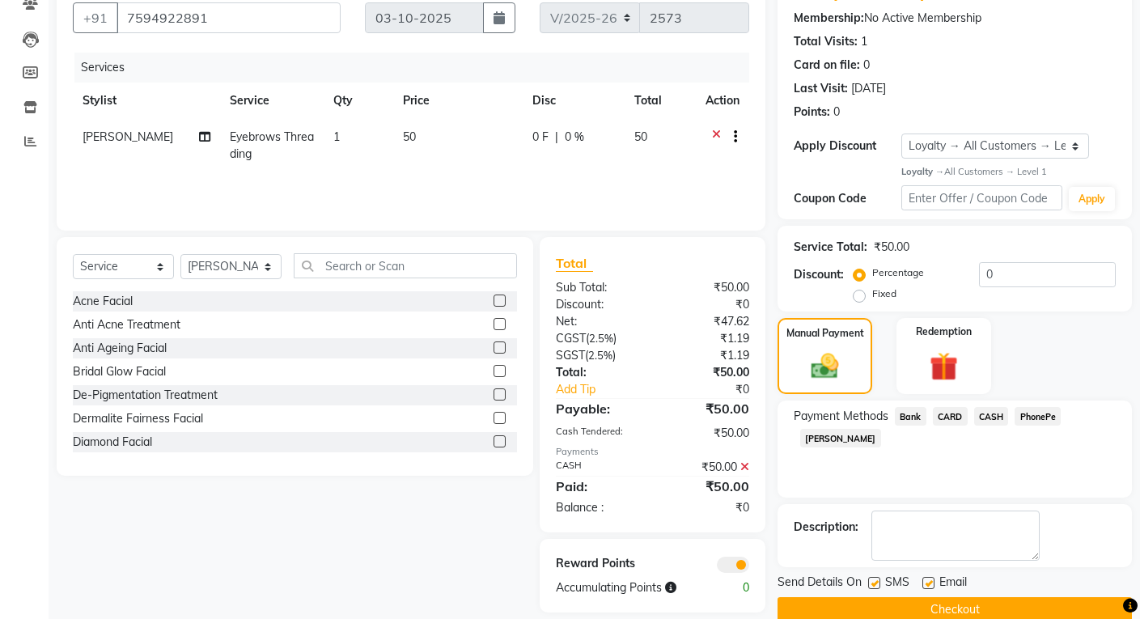
scroll to position [175, 0]
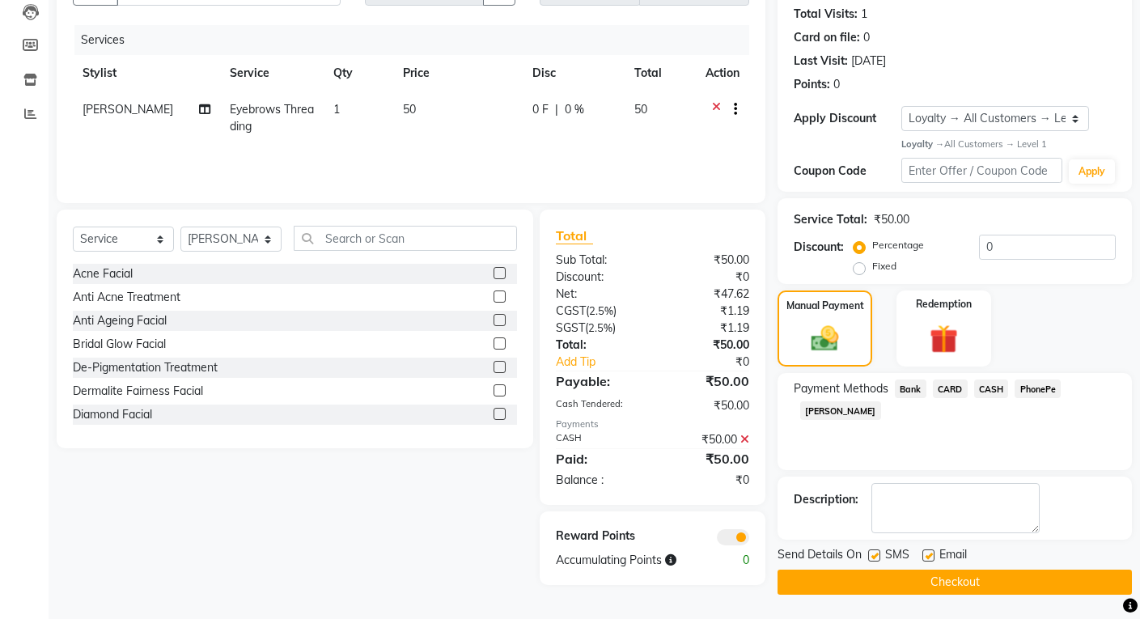
click at [948, 586] on button "Checkout" at bounding box center [954, 581] width 354 height 25
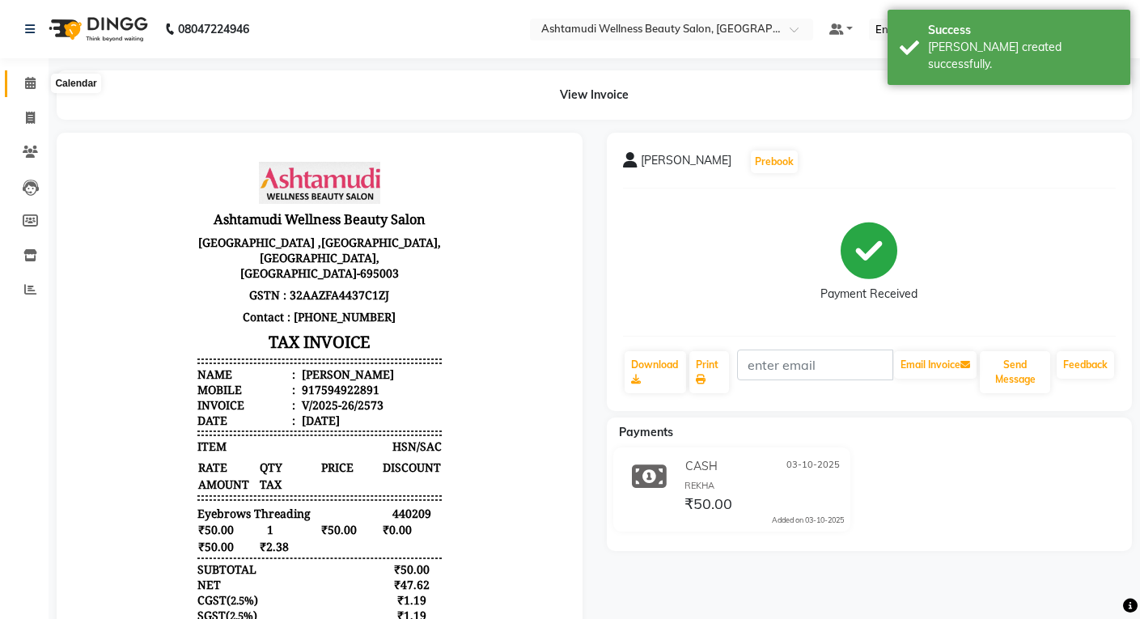
click at [34, 81] on icon at bounding box center [30, 83] width 11 height 12
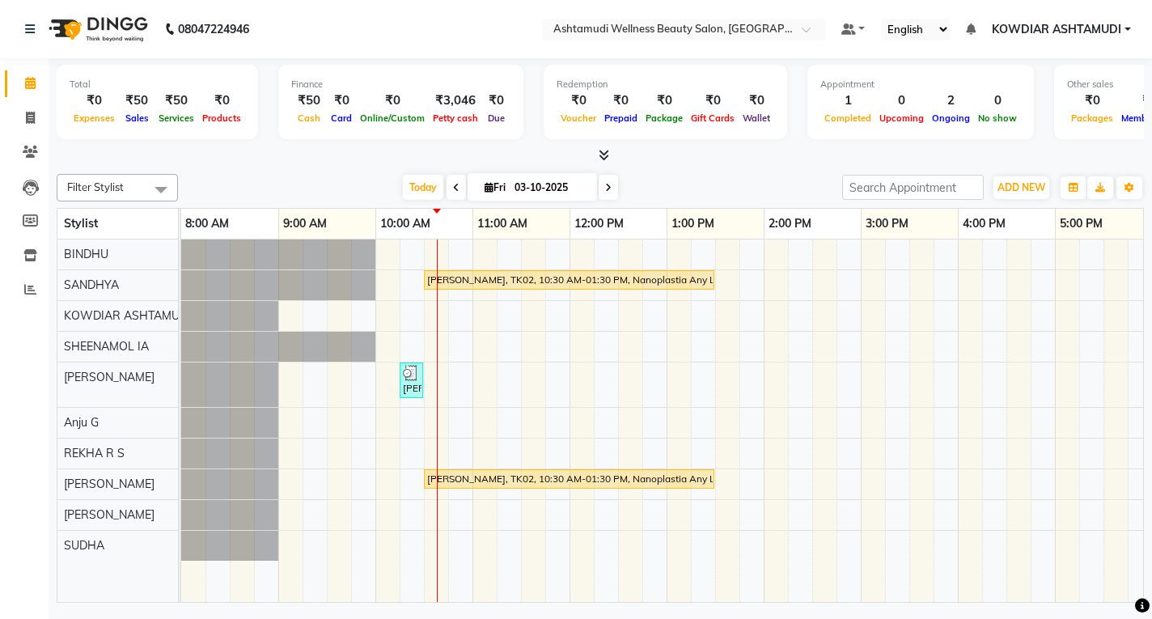
drag, startPoint x: 269, startPoint y: 481, endPoint x: 211, endPoint y: 347, distance: 146.0
click at [32, 287] on icon at bounding box center [30, 289] width 12 height 12
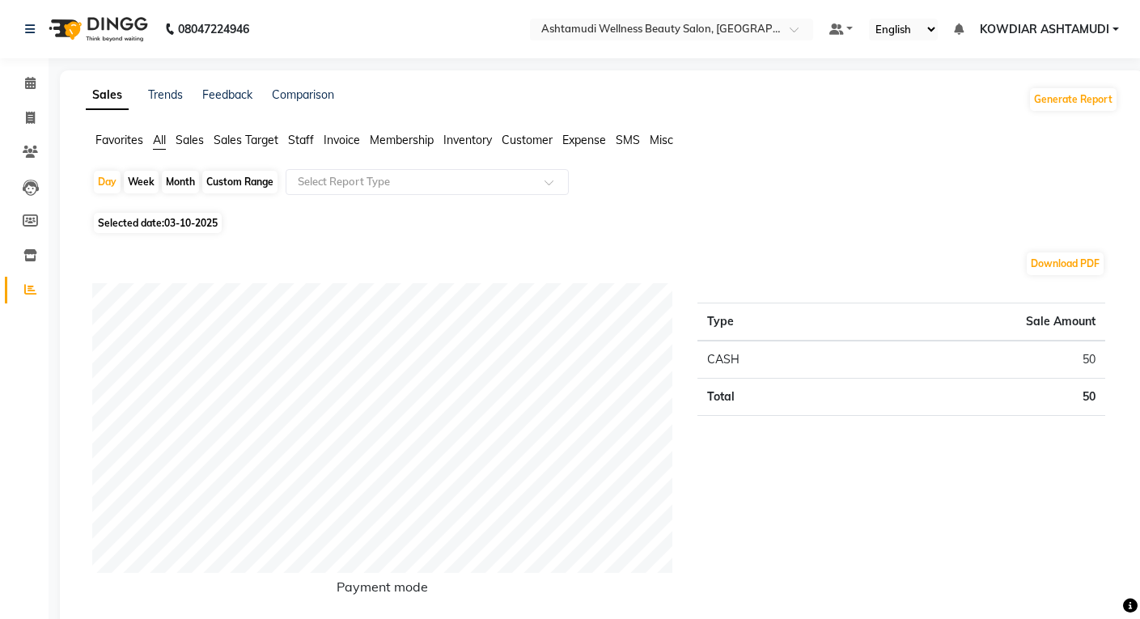
click at [307, 143] on span "Staff" at bounding box center [301, 140] width 26 height 15
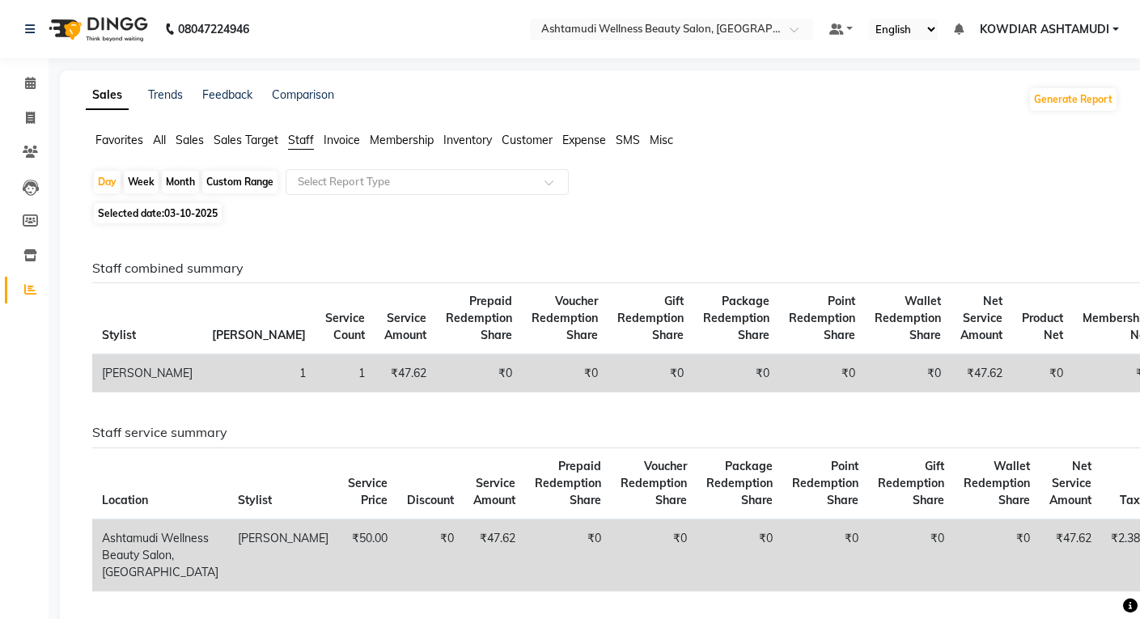
click at [182, 180] on div "Month" at bounding box center [180, 182] width 37 height 23
select select "10"
select select "2025"
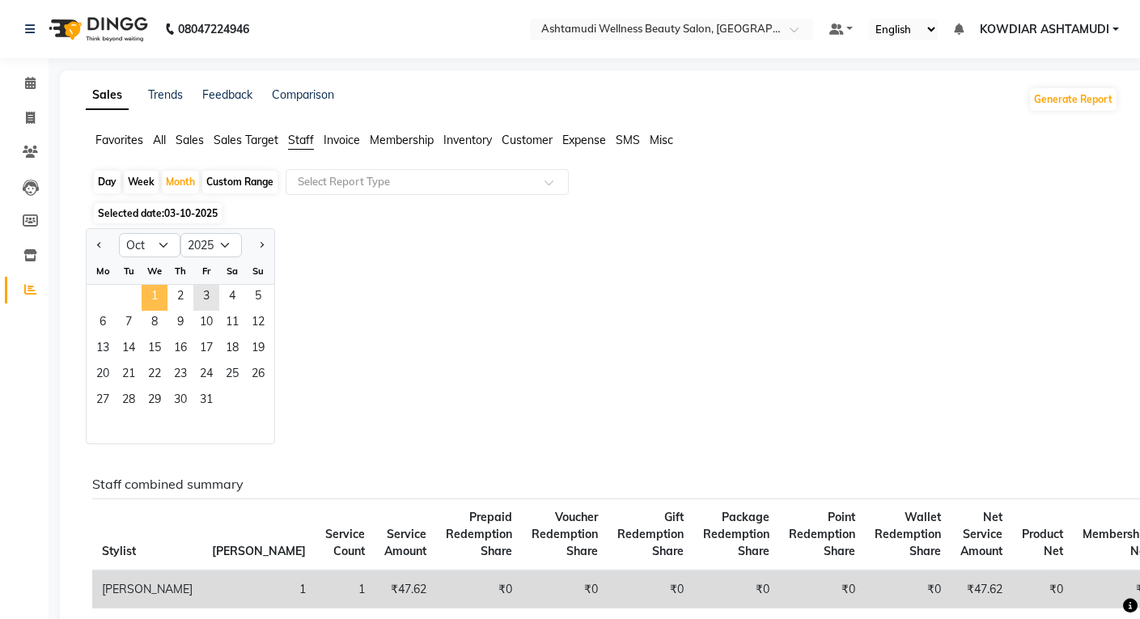
click at [152, 295] on span "1" at bounding box center [155, 298] width 26 height 26
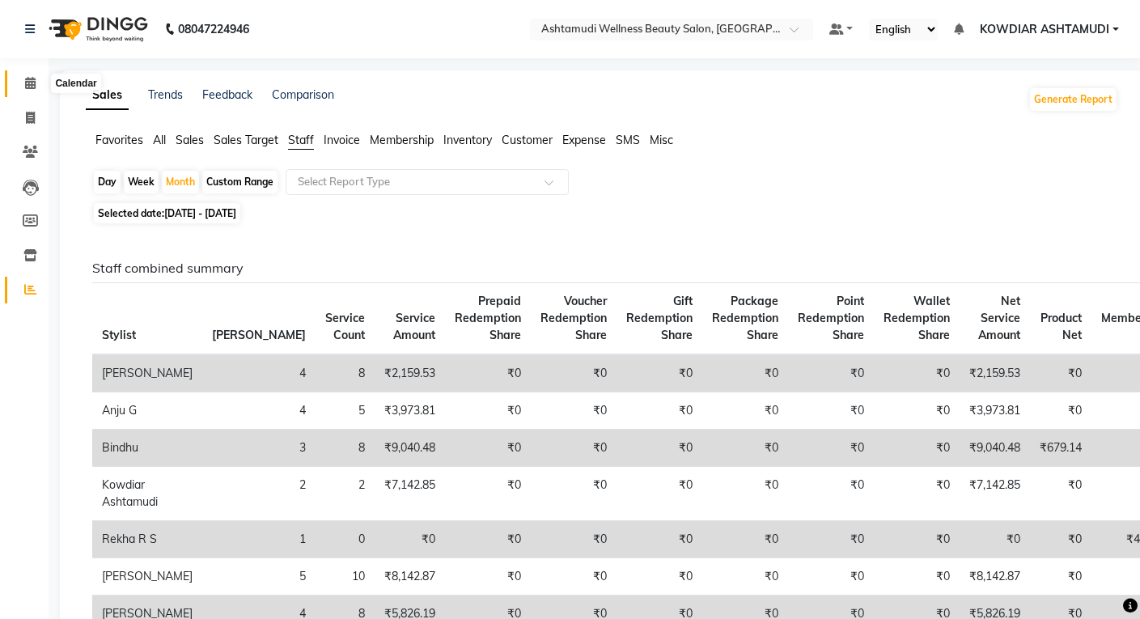
click at [25, 86] on icon at bounding box center [30, 83] width 11 height 12
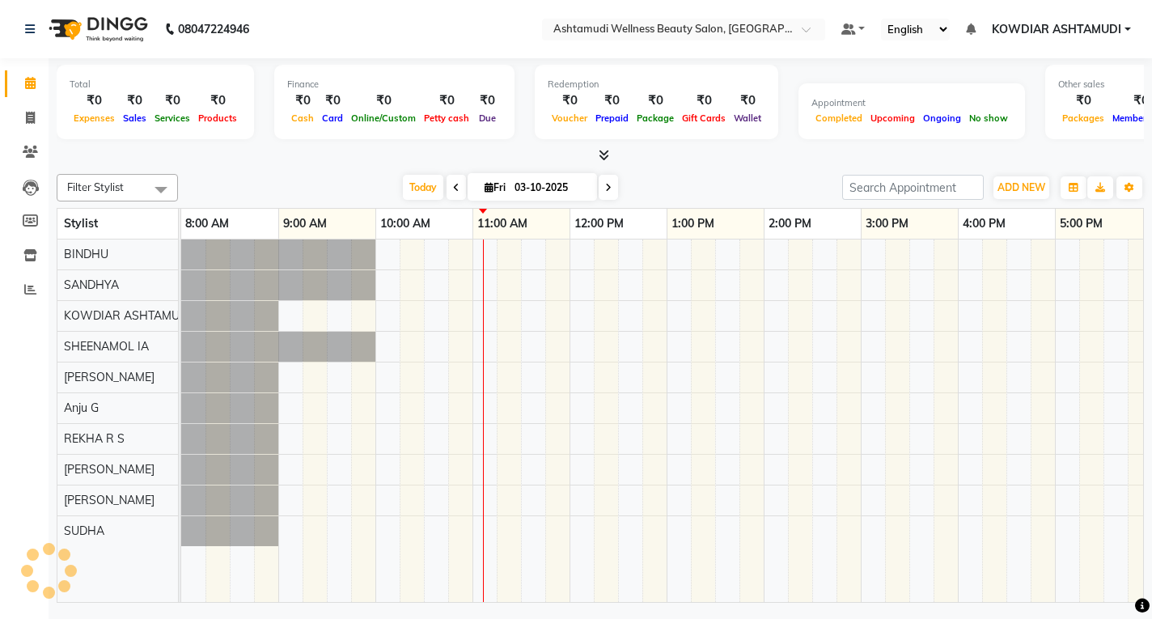
scroll to position [0, 292]
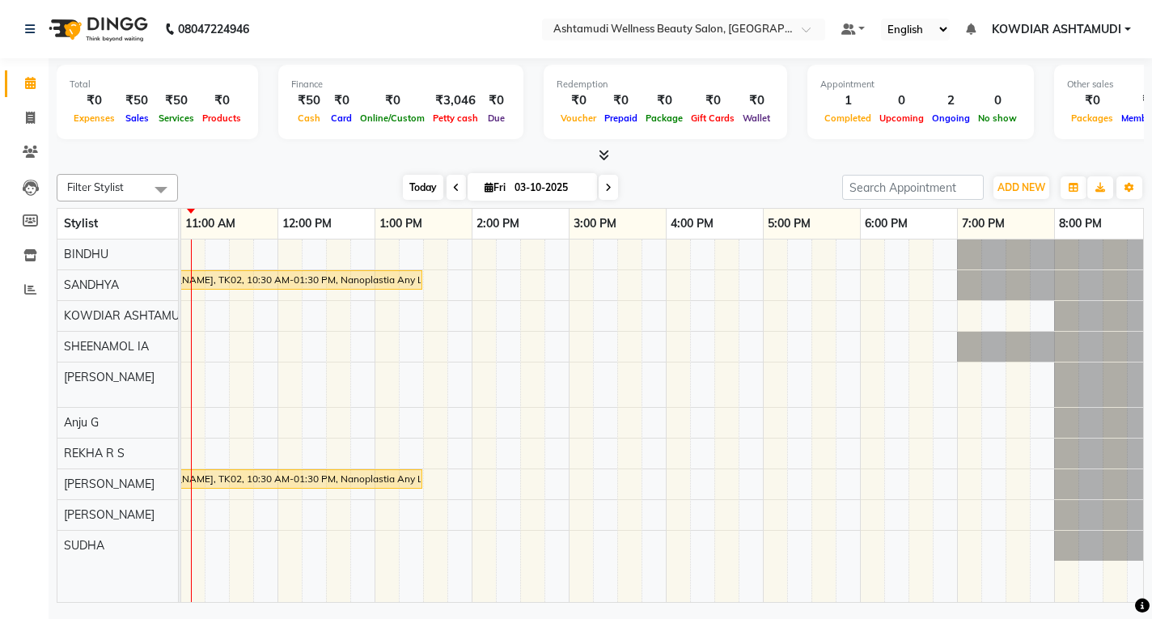
click at [417, 191] on span "Today" at bounding box center [423, 187] width 40 height 25
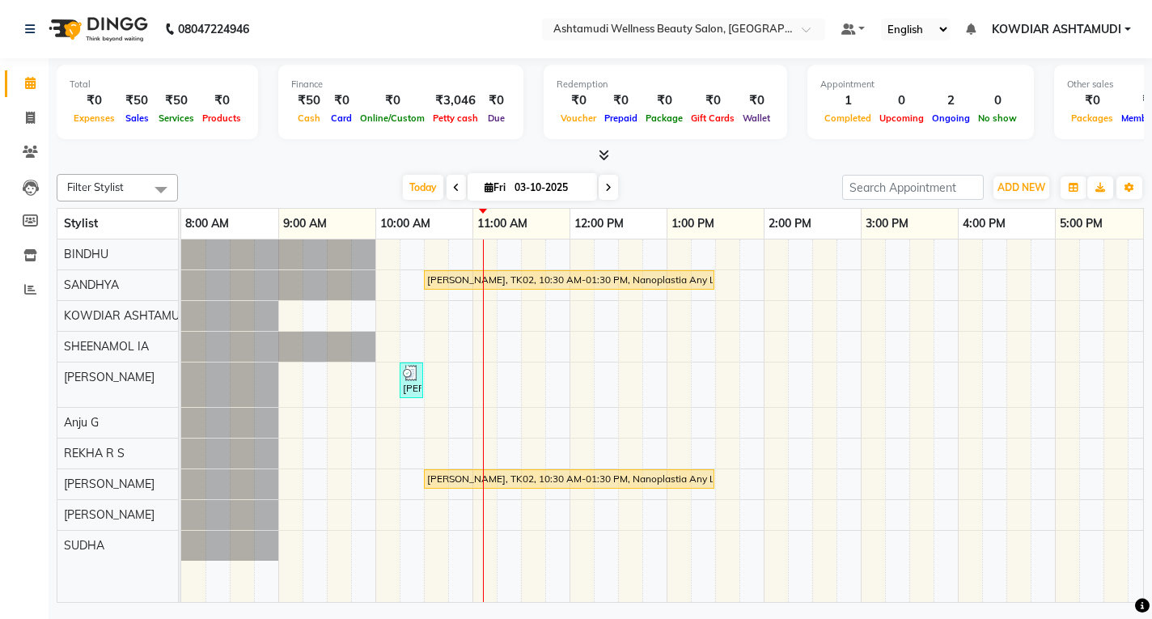
click at [480, 516] on div "[PERSON_NAME], TK02, 10:30 AM-01:30 PM, Nanoplastia Any Length Offer [PERSON_NA…" at bounding box center [812, 420] width 1262 height 362
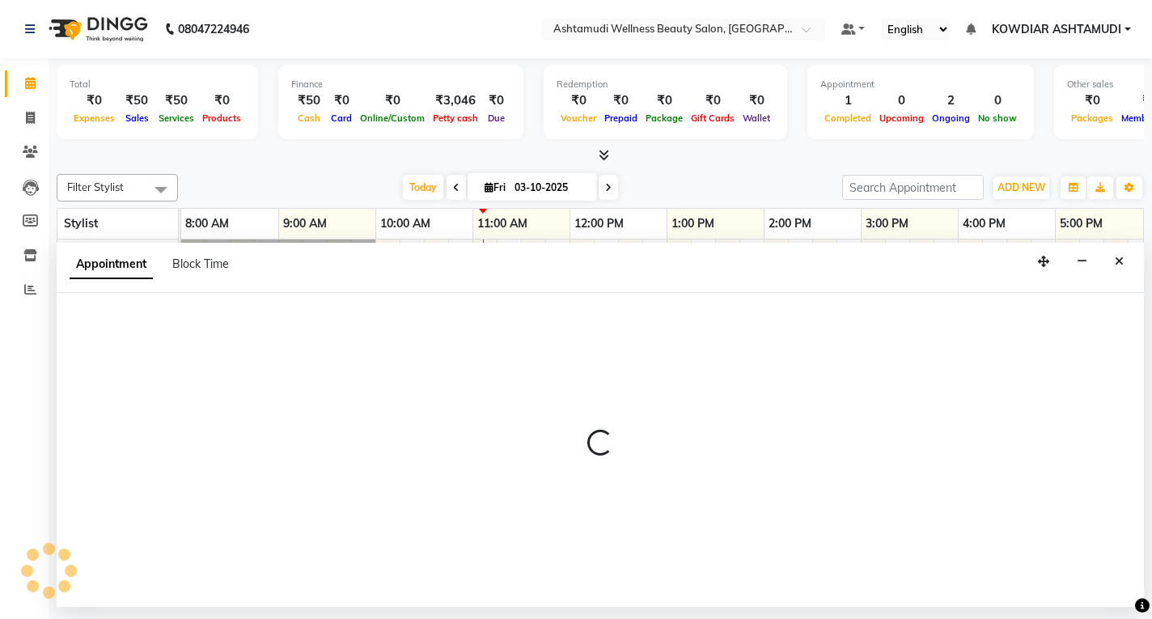
select select "75615"
select select "660"
select select "tentative"
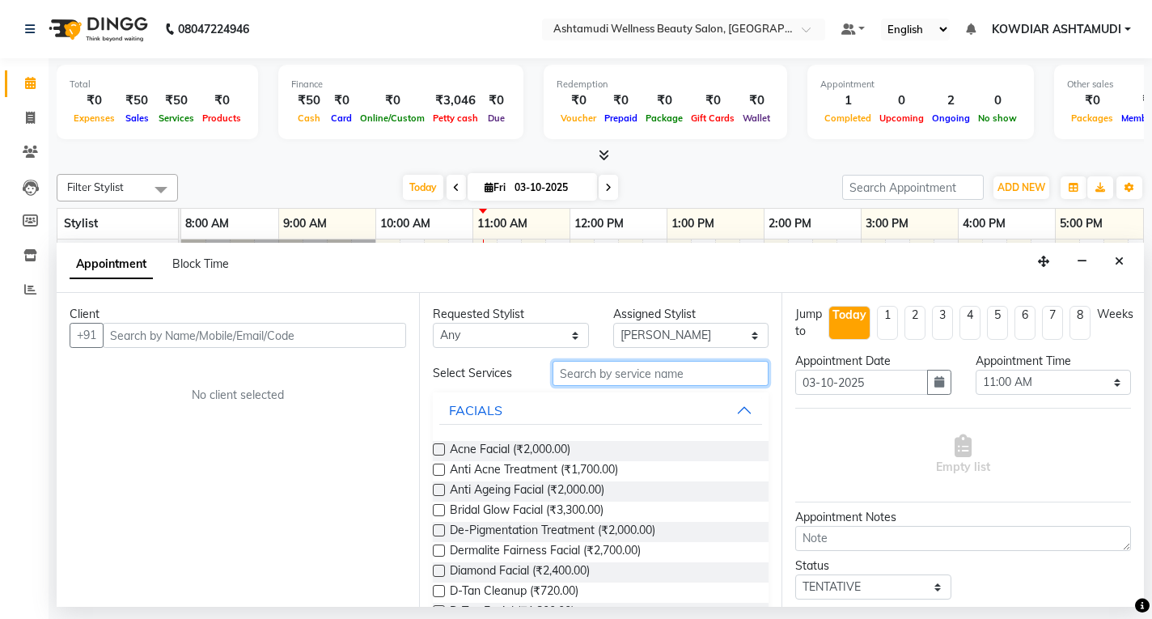
click at [570, 377] on input "text" at bounding box center [660, 373] width 216 height 25
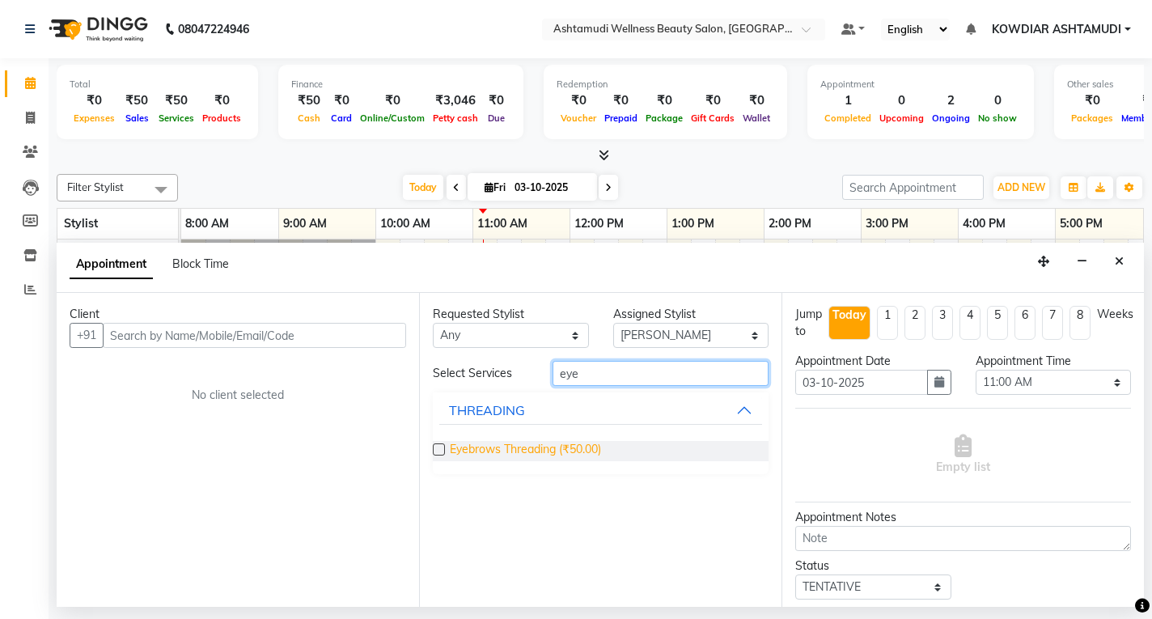
type input "eye"
click at [488, 449] on span "Eyebrows Threading (₹50.00)" at bounding box center [525, 451] width 151 height 20
checkbox input "false"
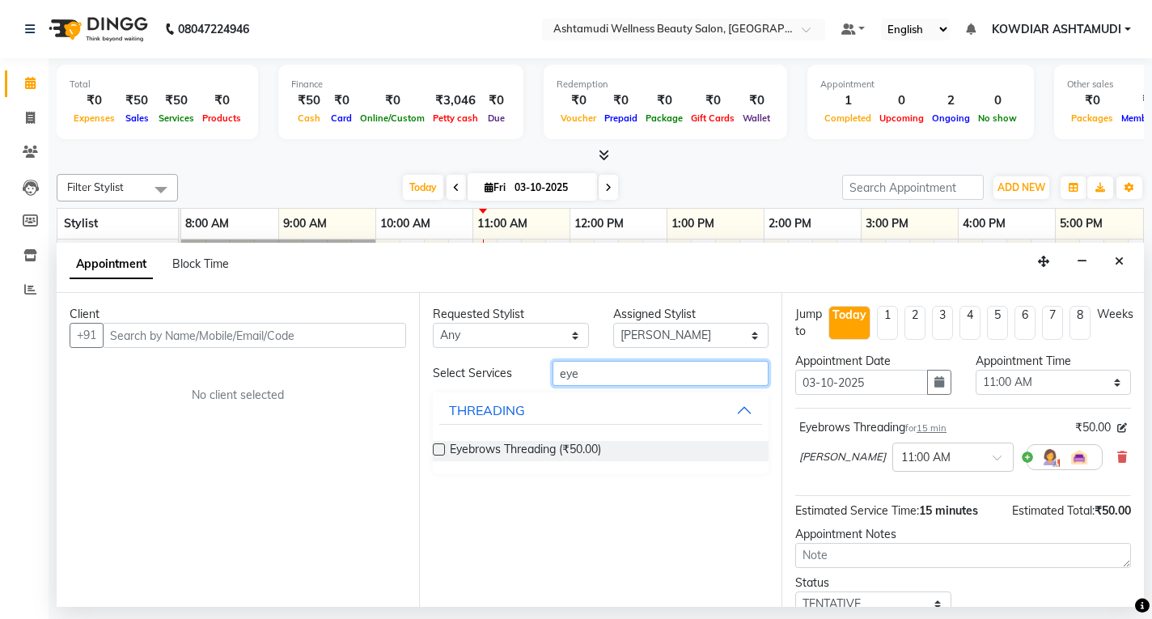
drag, startPoint x: 565, startPoint y: 371, endPoint x: 345, endPoint y: 371, distance: 220.0
click at [354, 371] on div "Client +91 No client selected Requested Stylist Any [PERSON_NAME] [PERSON_NAME]…" at bounding box center [600, 450] width 1087 height 314
type input "upp"
click at [489, 499] on div "THREADING" at bounding box center [487, 491] width 76 height 19
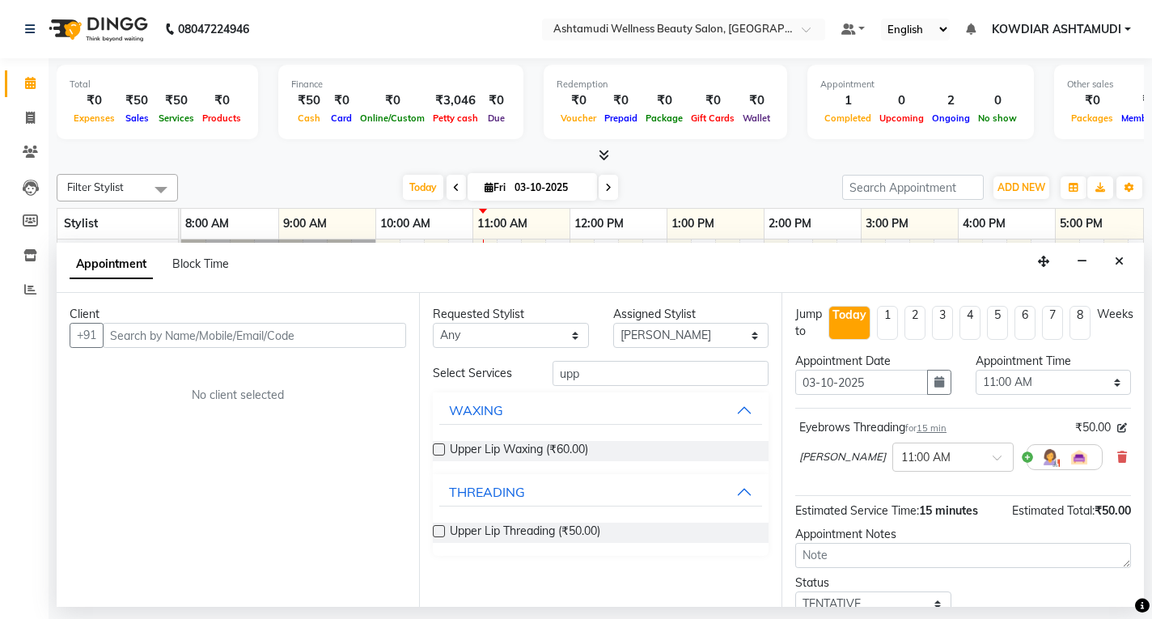
click at [497, 528] on span "Upper Lip Threading (₹50.00)" at bounding box center [525, 532] width 150 height 20
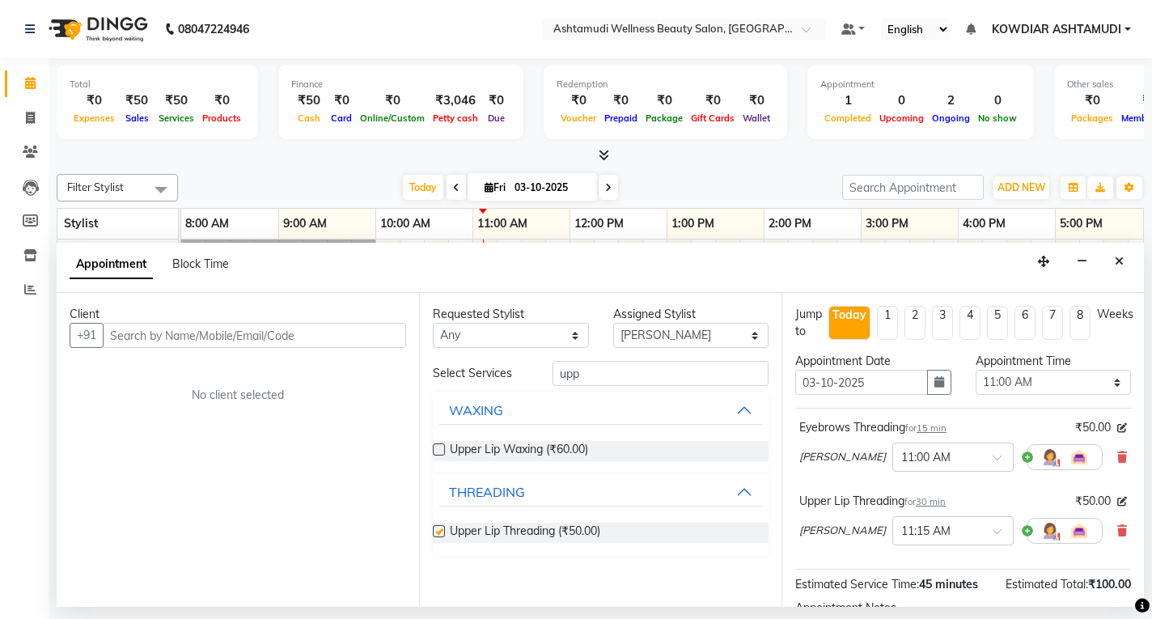
checkbox input "false"
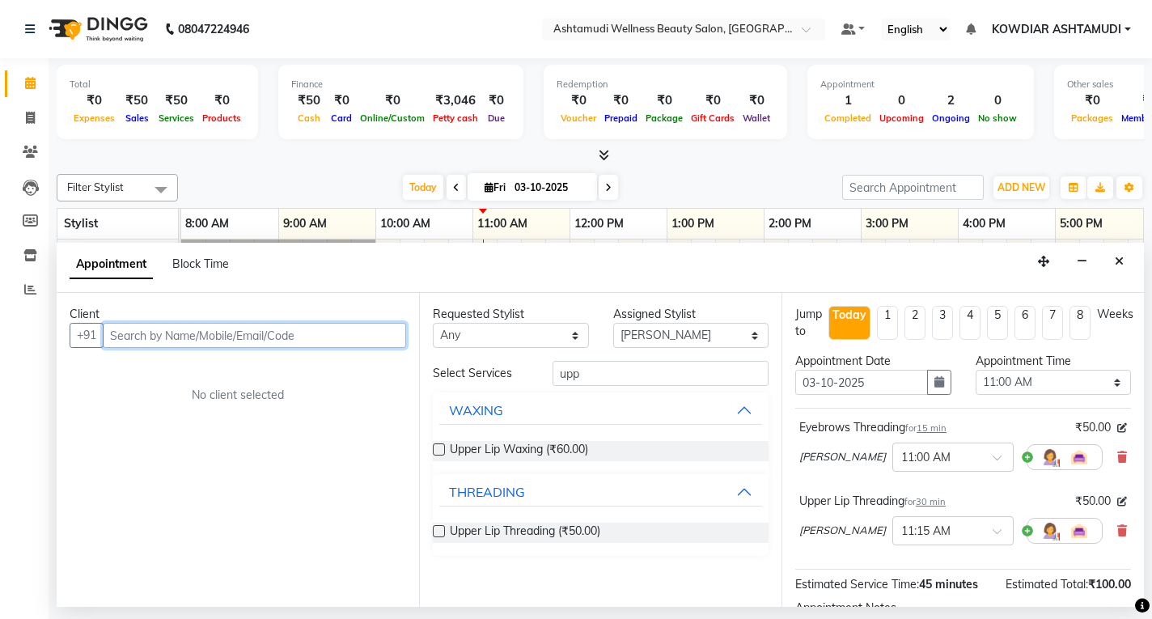
click at [256, 334] on input "text" at bounding box center [254, 335] width 303 height 25
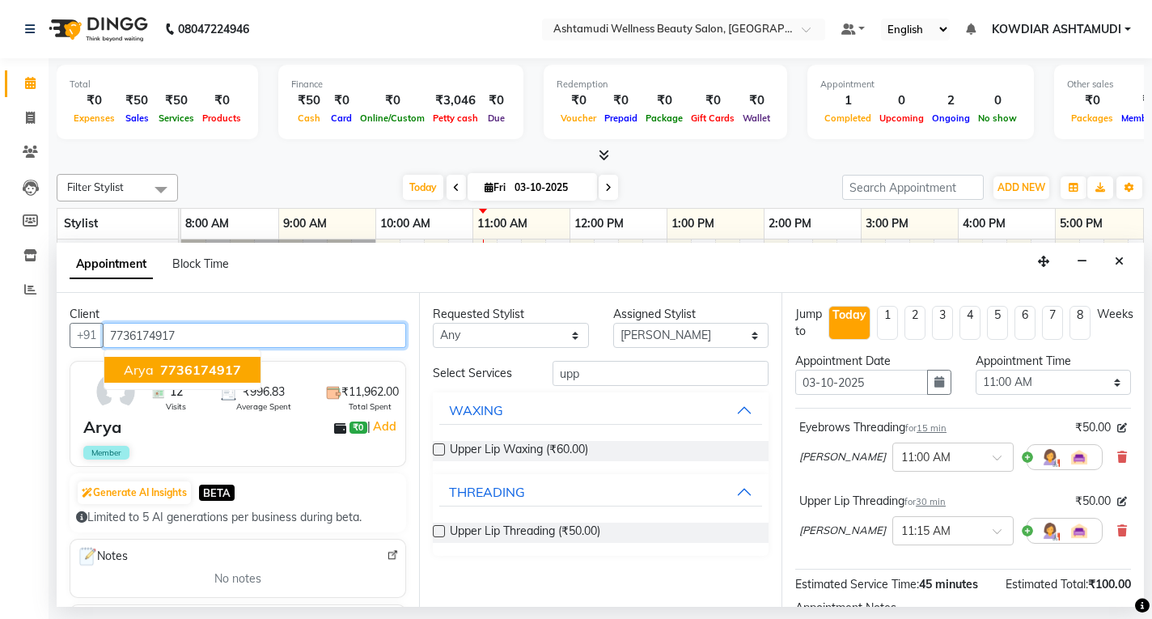
click at [221, 369] on span "7736174917" at bounding box center [200, 370] width 81 height 16
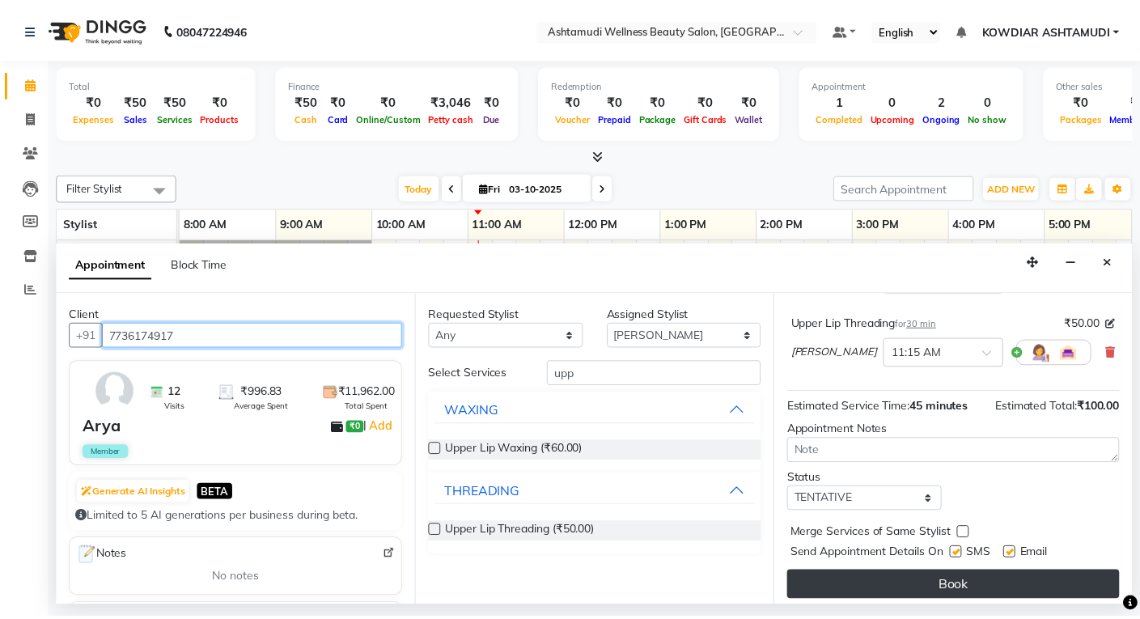
scroll to position [185, 0]
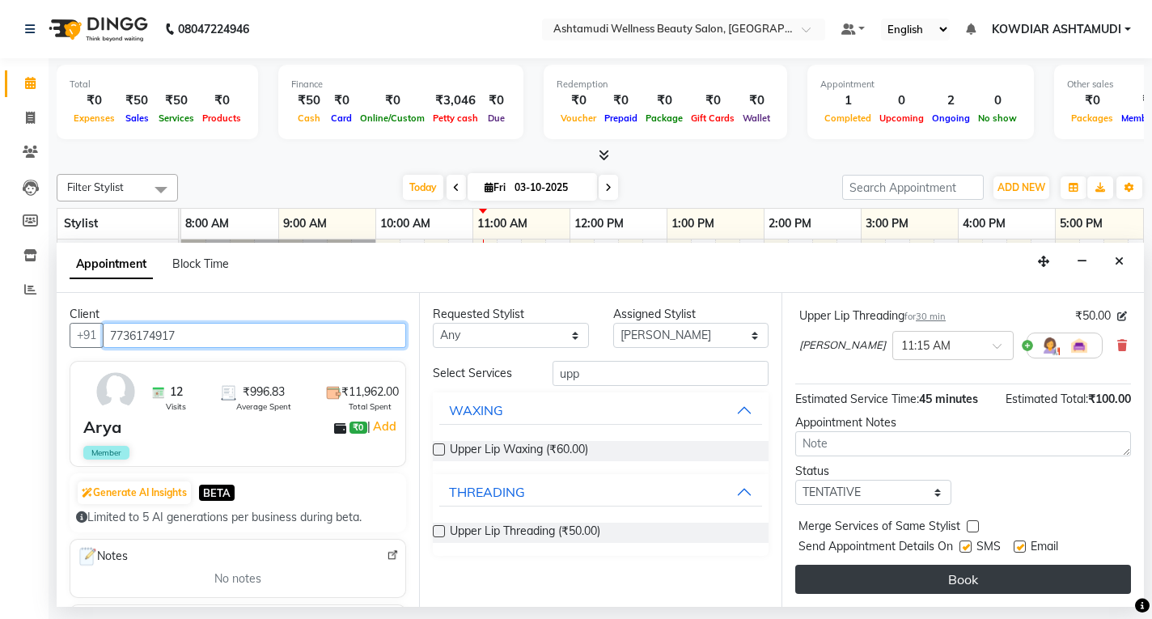
type input "7736174917"
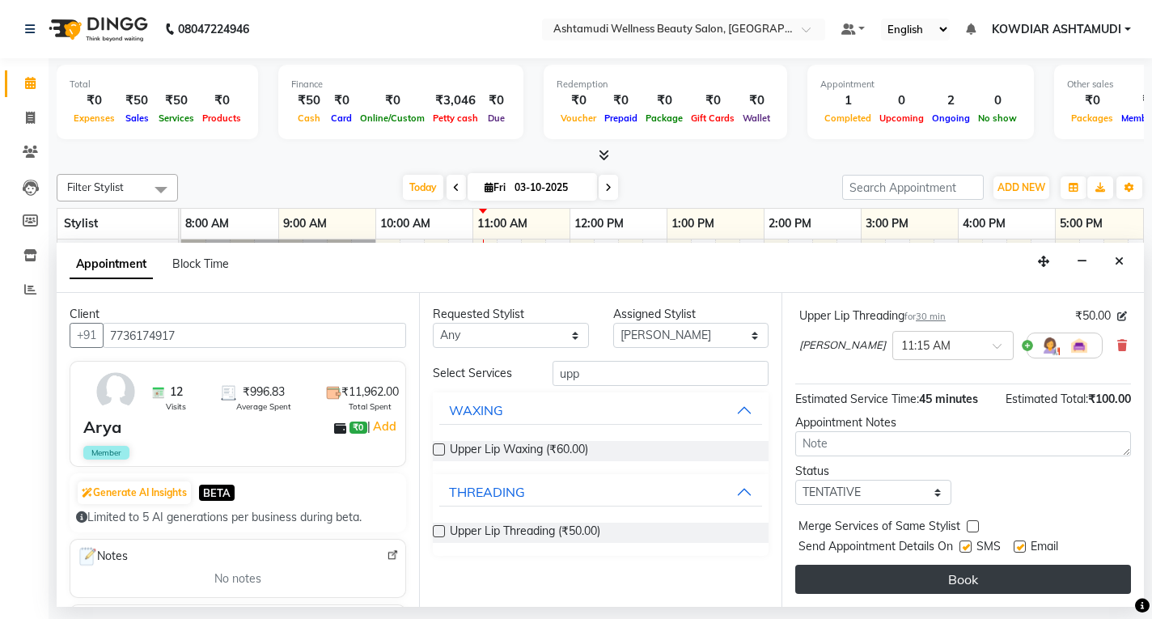
click at [900, 584] on button "Book" at bounding box center [963, 579] width 336 height 29
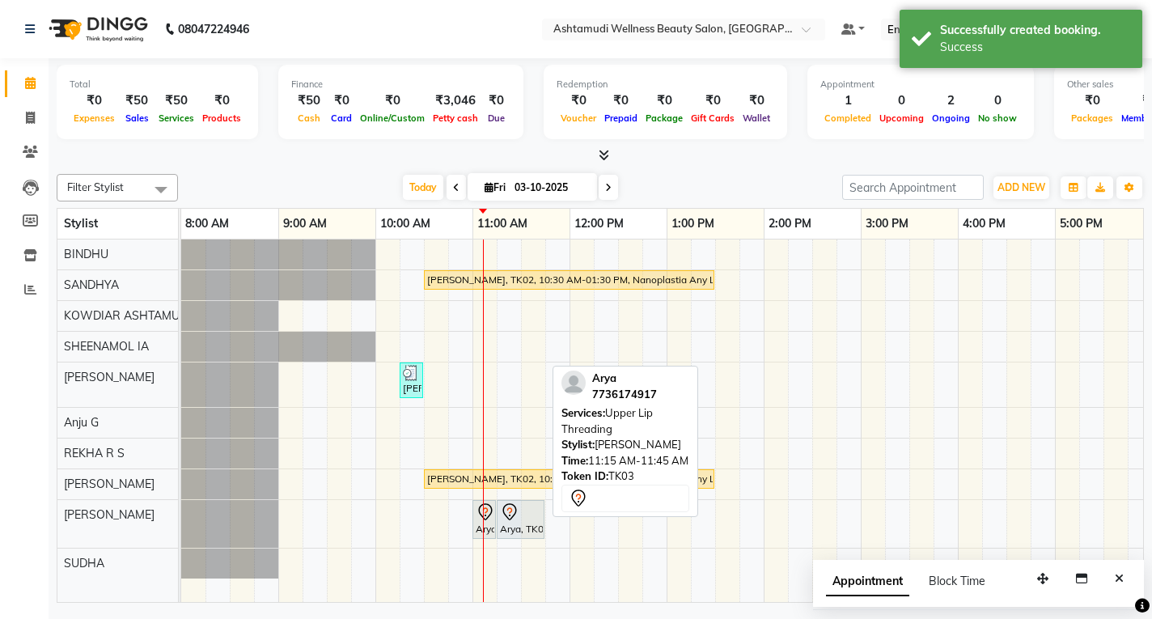
click at [513, 515] on icon at bounding box center [509, 511] width 14 height 17
select select "7"
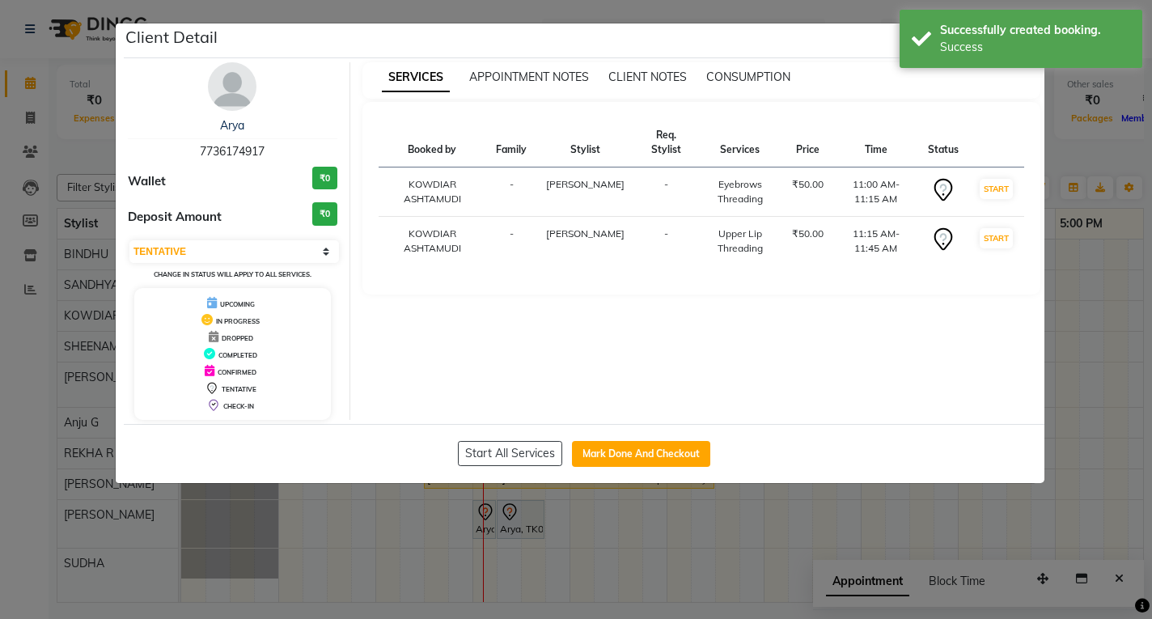
click at [530, 440] on div "Start All Services Mark Done And Checkout" at bounding box center [584, 453] width 920 height 59
click at [638, 460] on button "Mark Done And Checkout" at bounding box center [641, 454] width 138 height 26
select select "service"
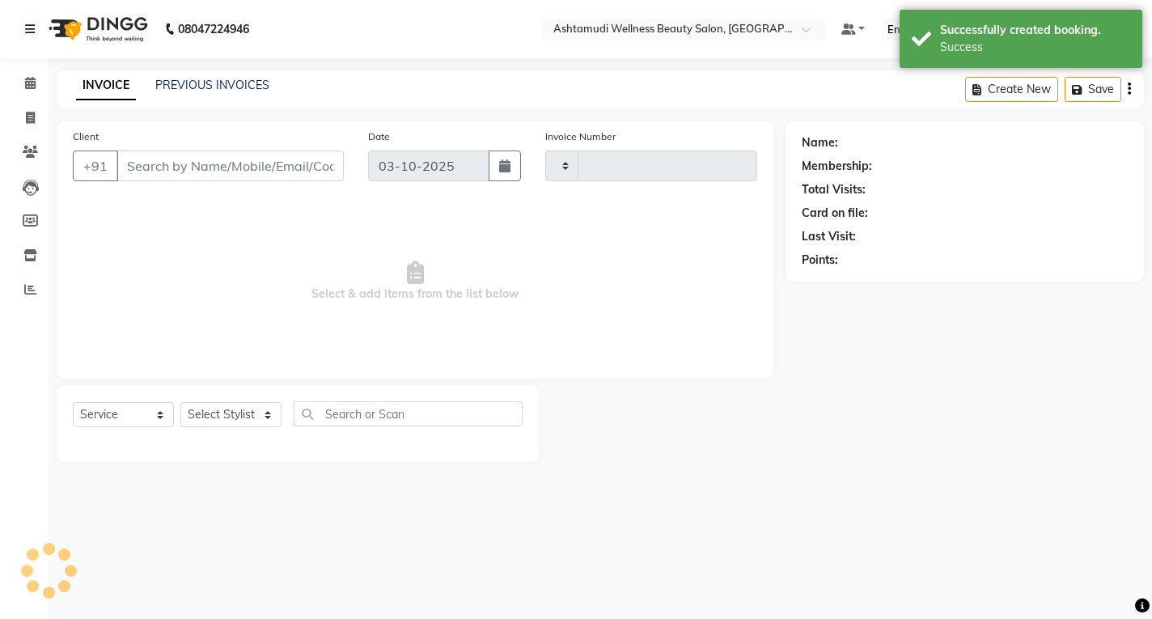
type input "2574"
select select "4668"
type input "7736174917"
select select "75615"
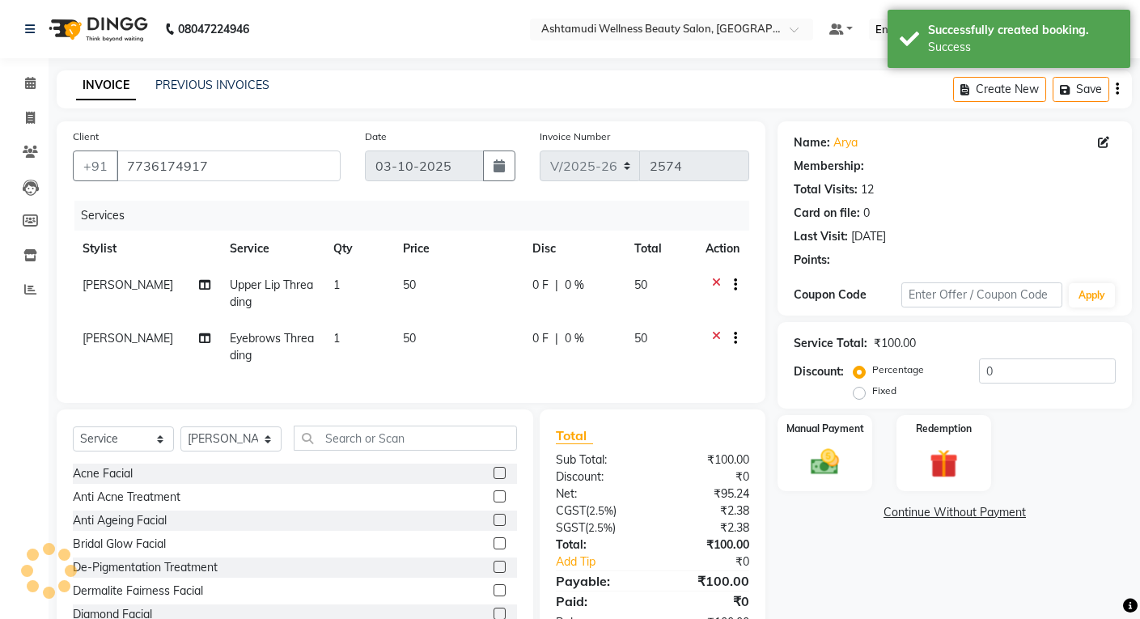
select select "2: Object"
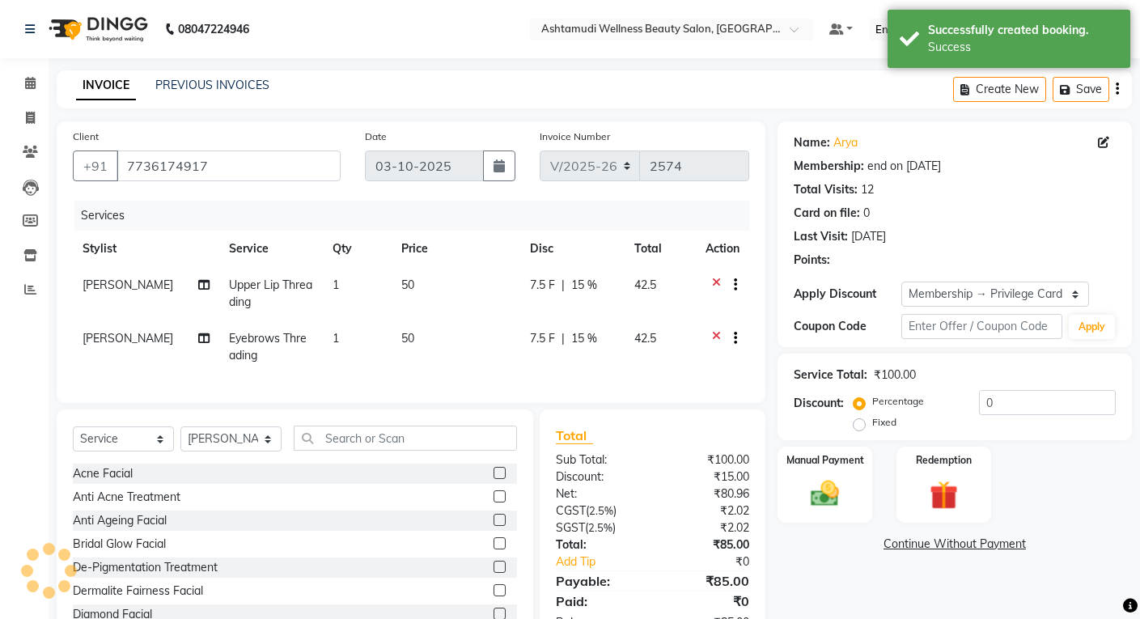
type input "15"
click at [803, 497] on img at bounding box center [824, 493] width 49 height 35
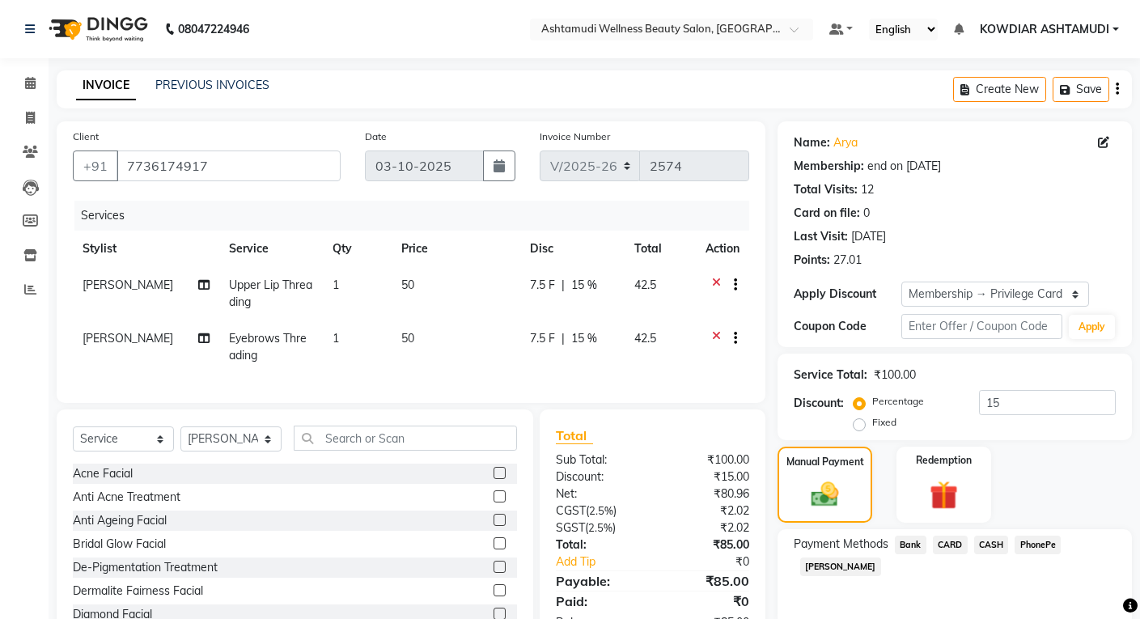
scroll to position [66, 0]
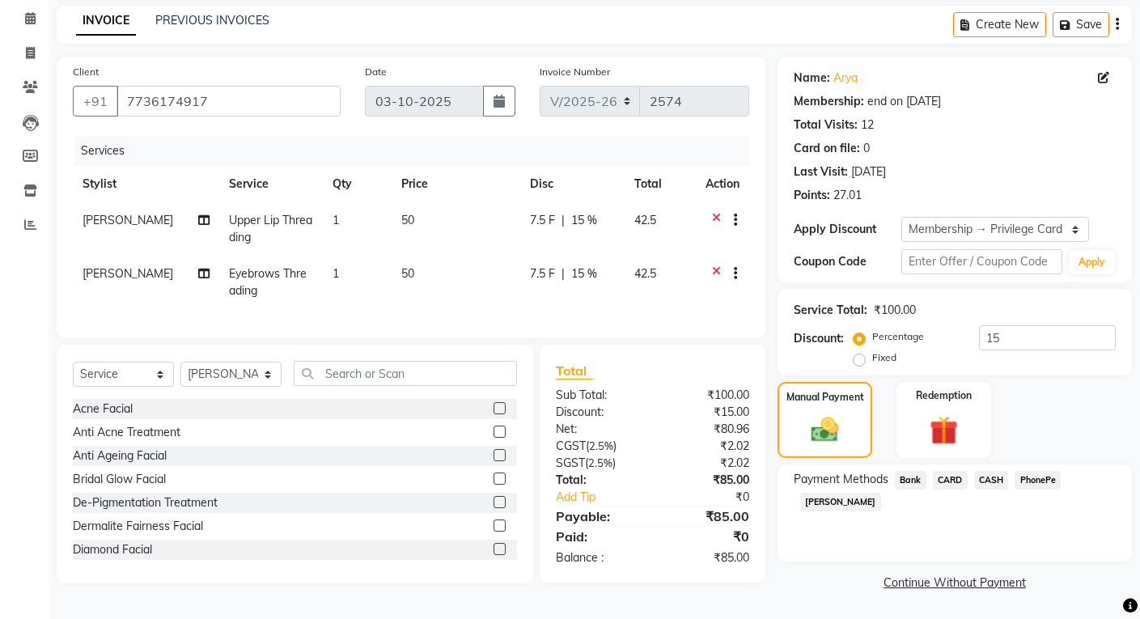
click at [1032, 486] on span "PhonePe" at bounding box center [1037, 480] width 46 height 19
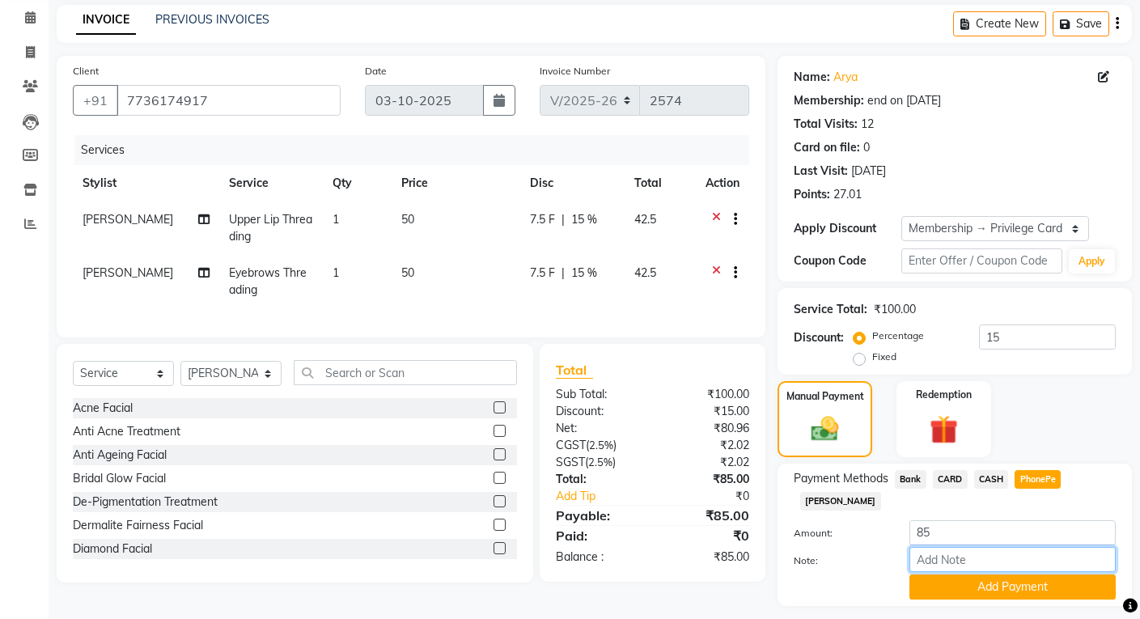
click at [1019, 547] on input "Note:" at bounding box center [1012, 559] width 206 height 25
type input "[PERSON_NAME]"
click at [1006, 574] on button "Add Payment" at bounding box center [1012, 586] width 206 height 25
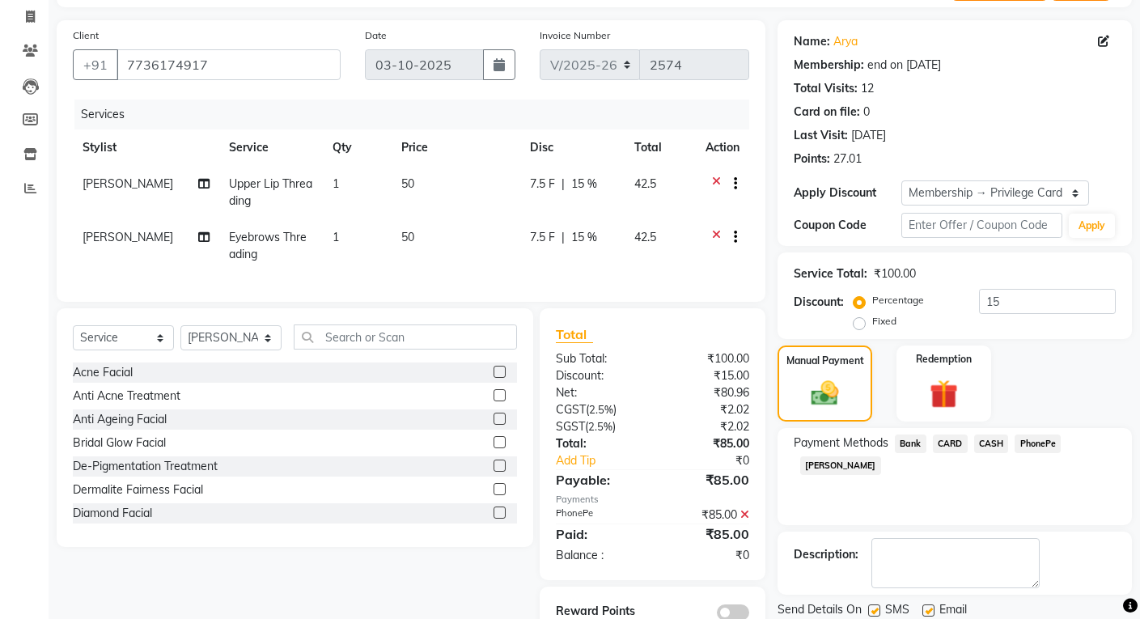
scroll to position [156, 0]
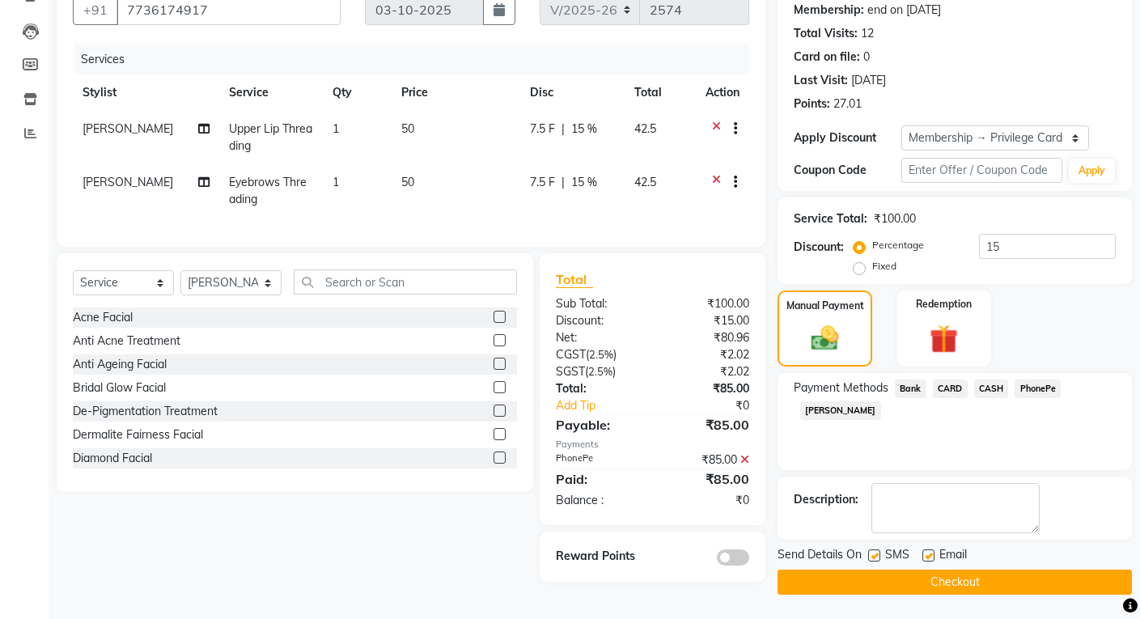
click at [875, 551] on label at bounding box center [874, 555] width 12 height 12
click at [875, 551] on input "checkbox" at bounding box center [873, 556] width 11 height 11
checkbox input "false"
click at [928, 555] on label at bounding box center [928, 555] width 12 height 12
click at [928, 555] on input "checkbox" at bounding box center [927, 556] width 11 height 11
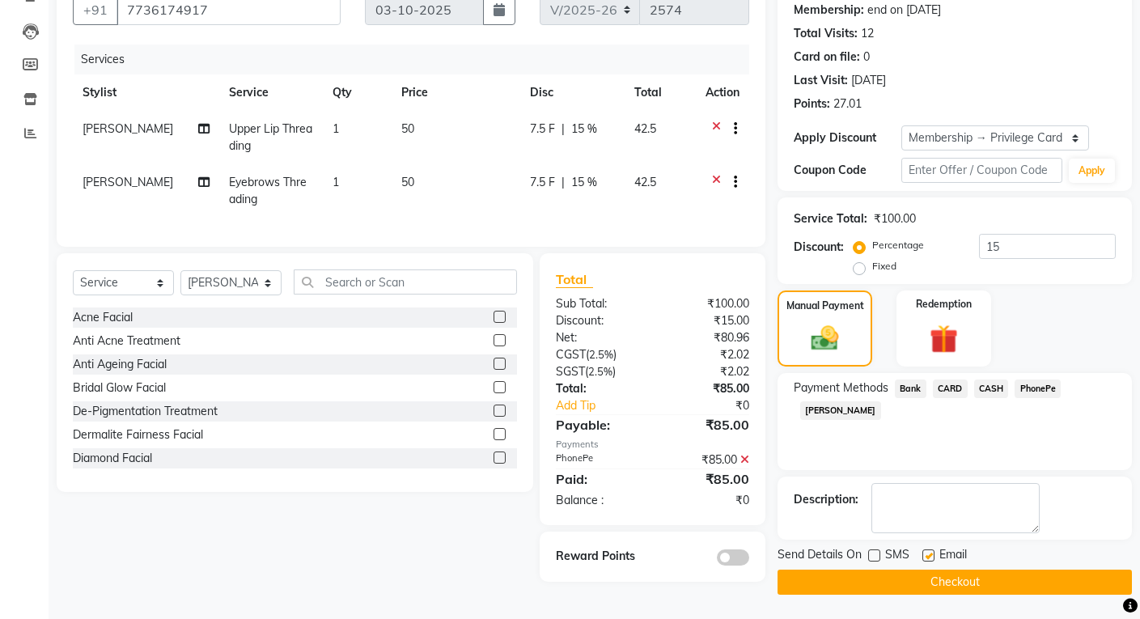
checkbox input "false"
click at [932, 578] on button "Checkout" at bounding box center [954, 581] width 354 height 25
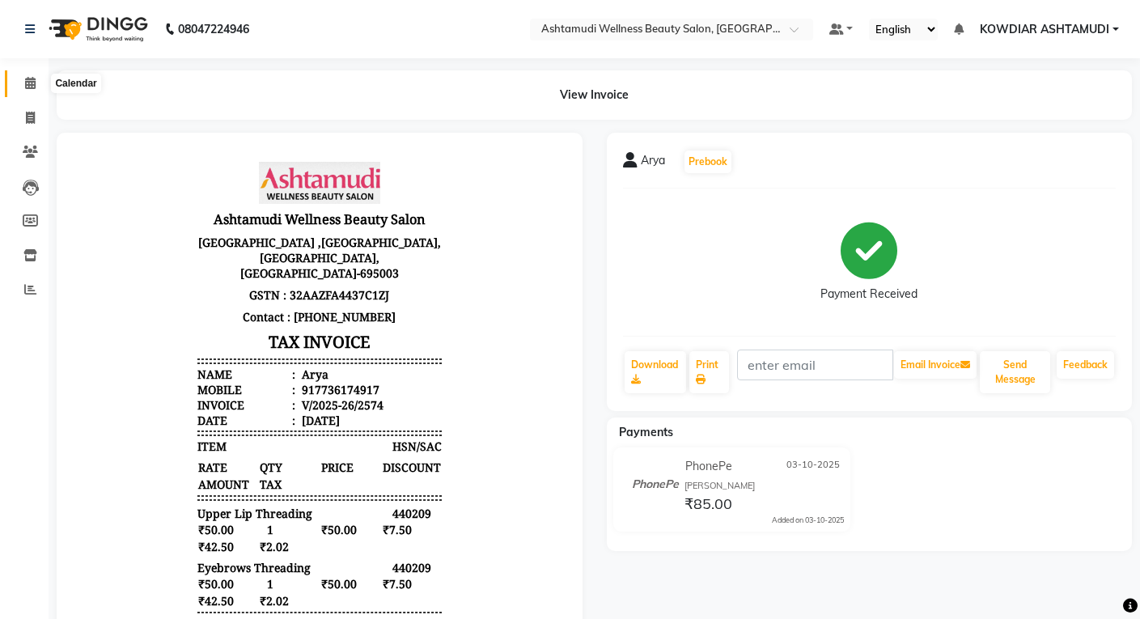
click at [25, 89] on span at bounding box center [30, 83] width 28 height 19
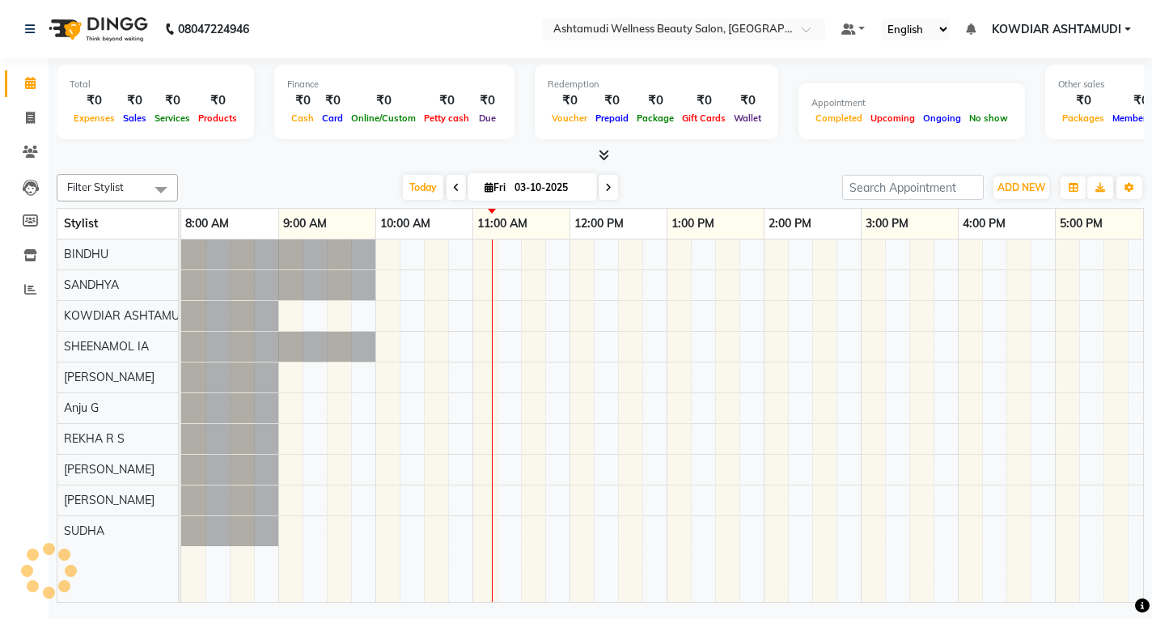
click at [390, 334] on div at bounding box center [812, 420] width 1262 height 362
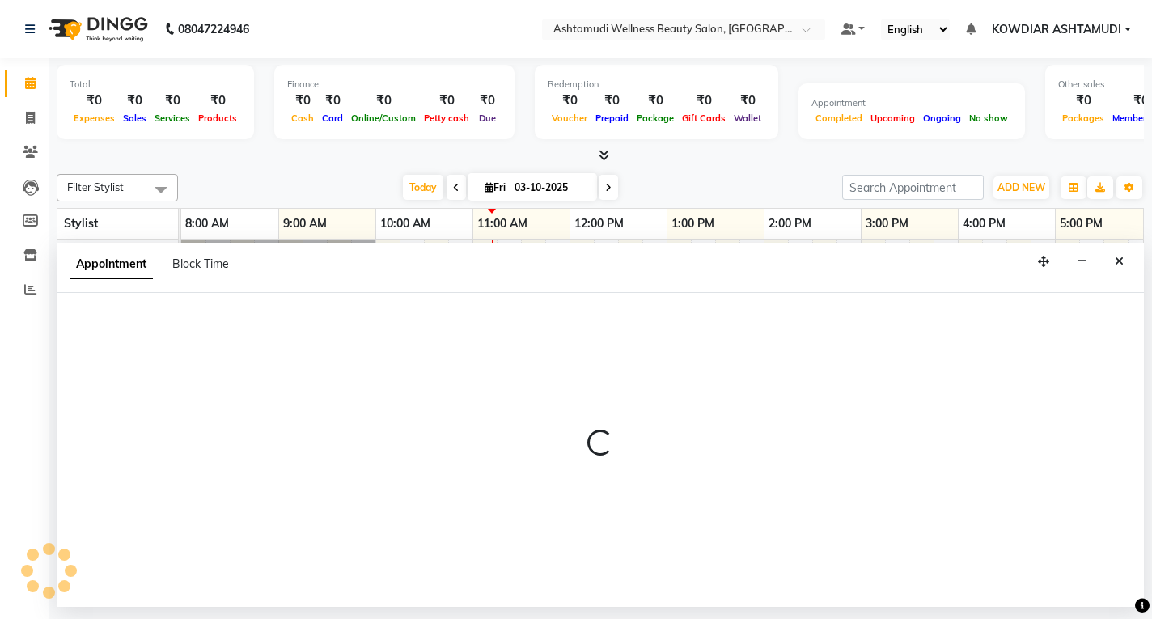
select select "27383"
select select "tentative"
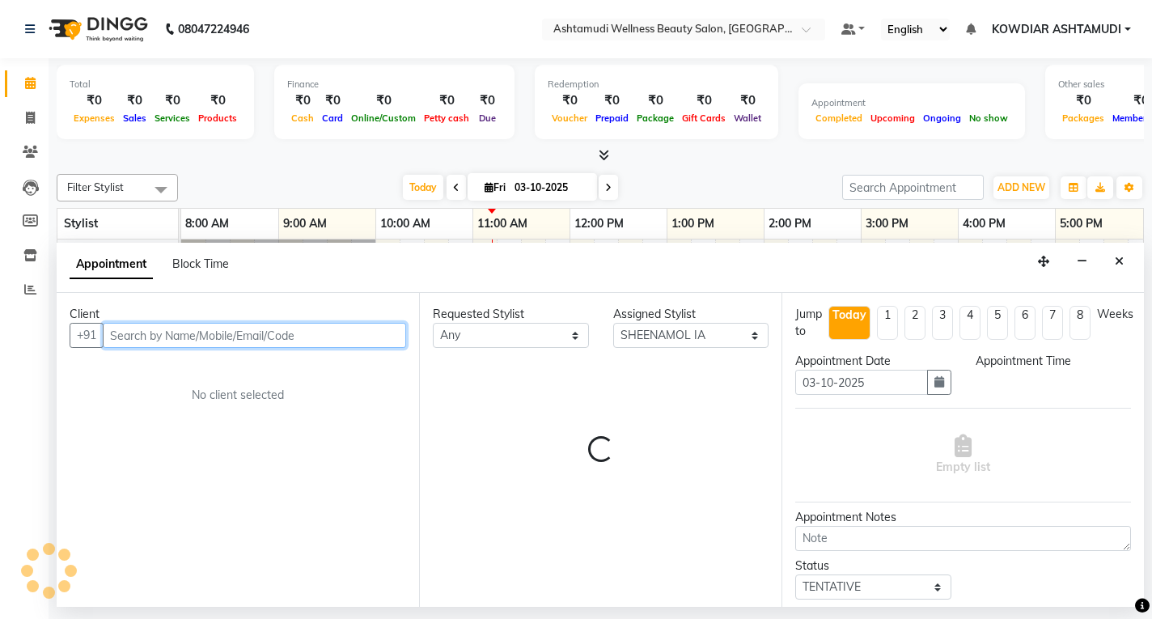
select select "600"
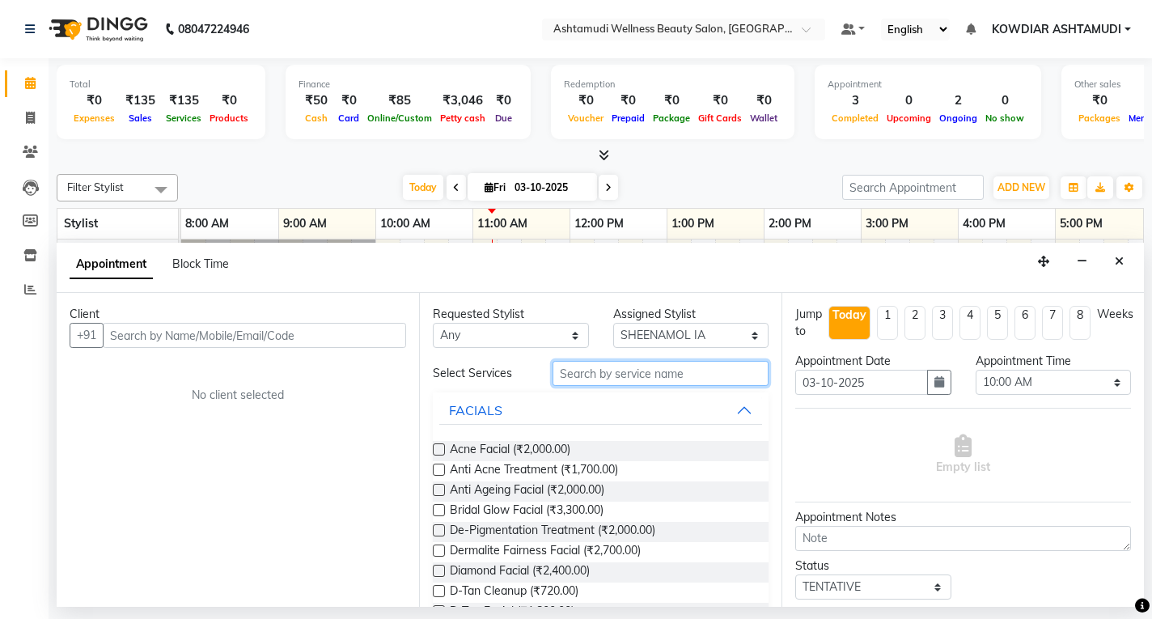
click at [670, 380] on input "text" at bounding box center [660, 373] width 216 height 25
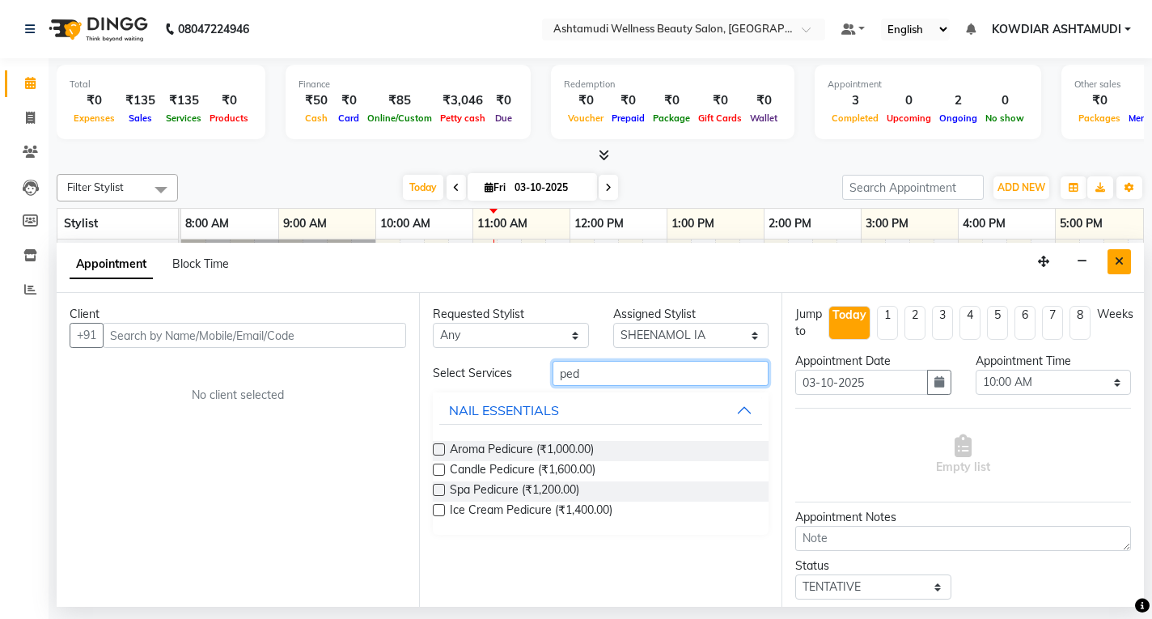
type input "ped"
click at [1117, 256] on icon "Close" at bounding box center [1118, 261] width 9 height 11
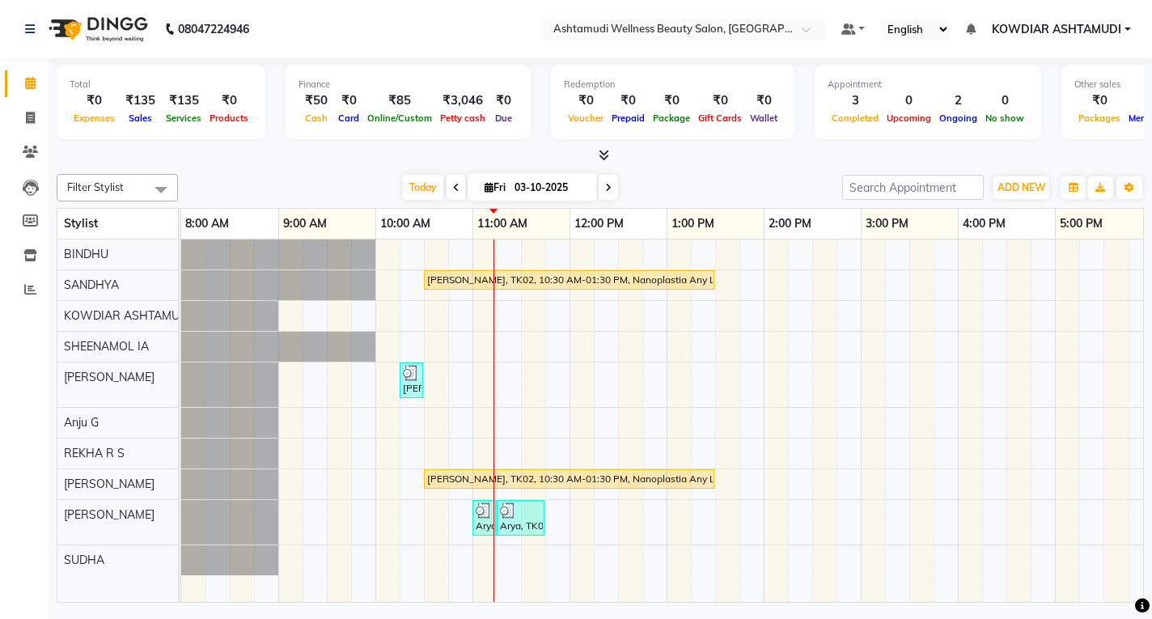
click at [463, 380] on div "[PERSON_NAME], TK02, 10:30 AM-01:30 PM, Nanoplastia Any Length Offer [PERSON_NA…" at bounding box center [812, 420] width 1262 height 362
select select "42591"
select select "645"
select select "tentative"
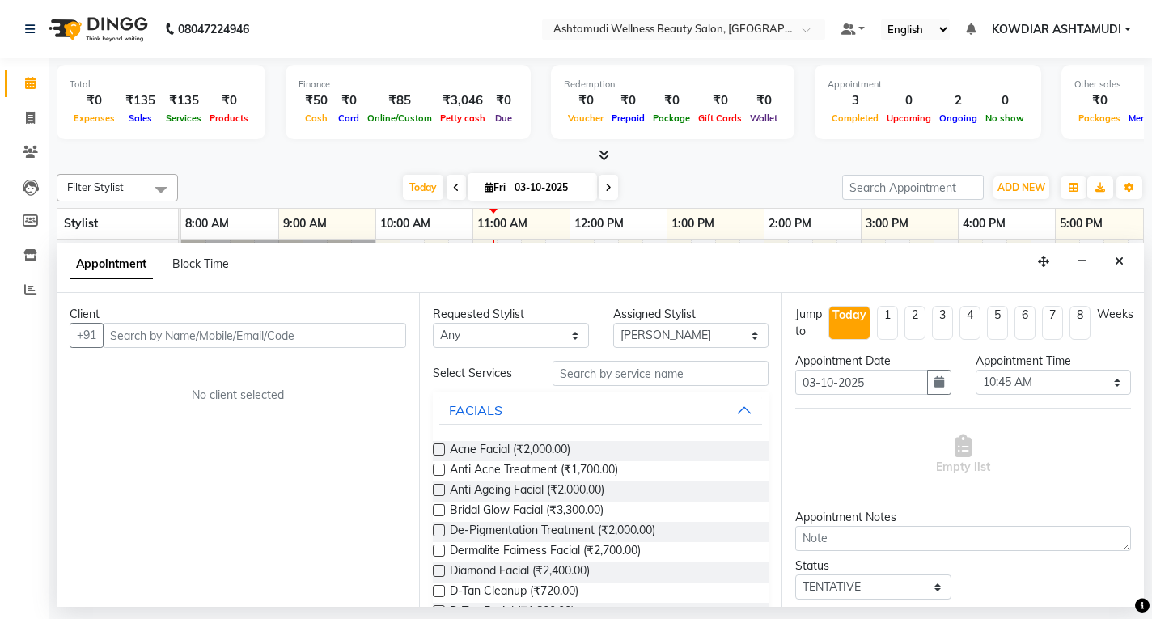
click at [175, 319] on div "Client" at bounding box center [238, 314] width 336 height 17
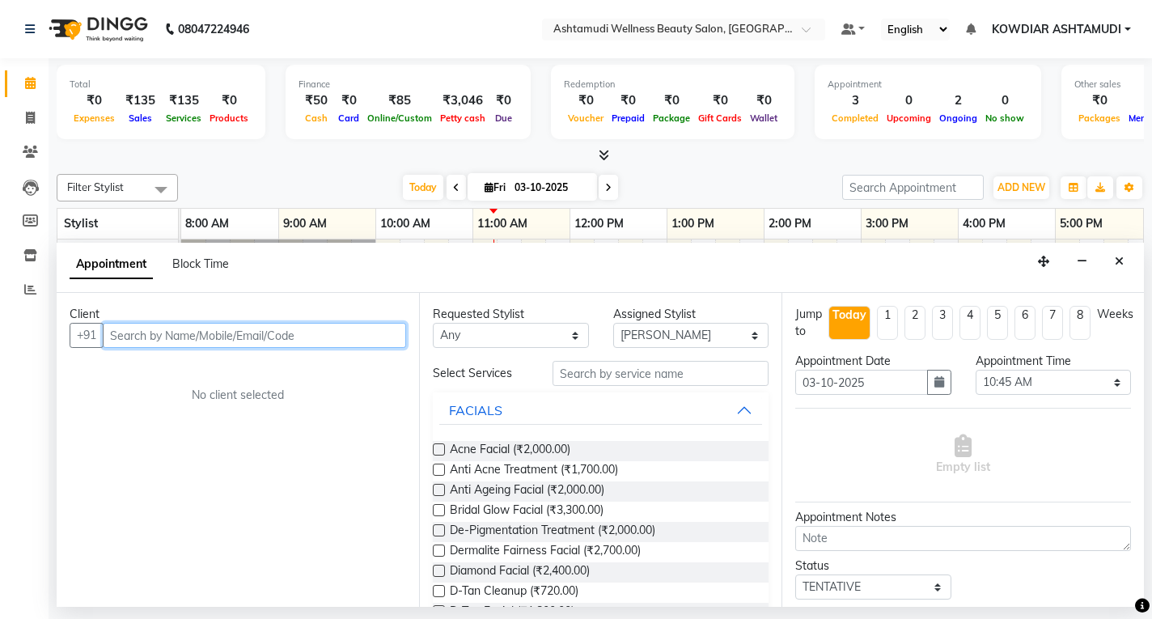
click at [175, 335] on input "text" at bounding box center [254, 335] width 303 height 25
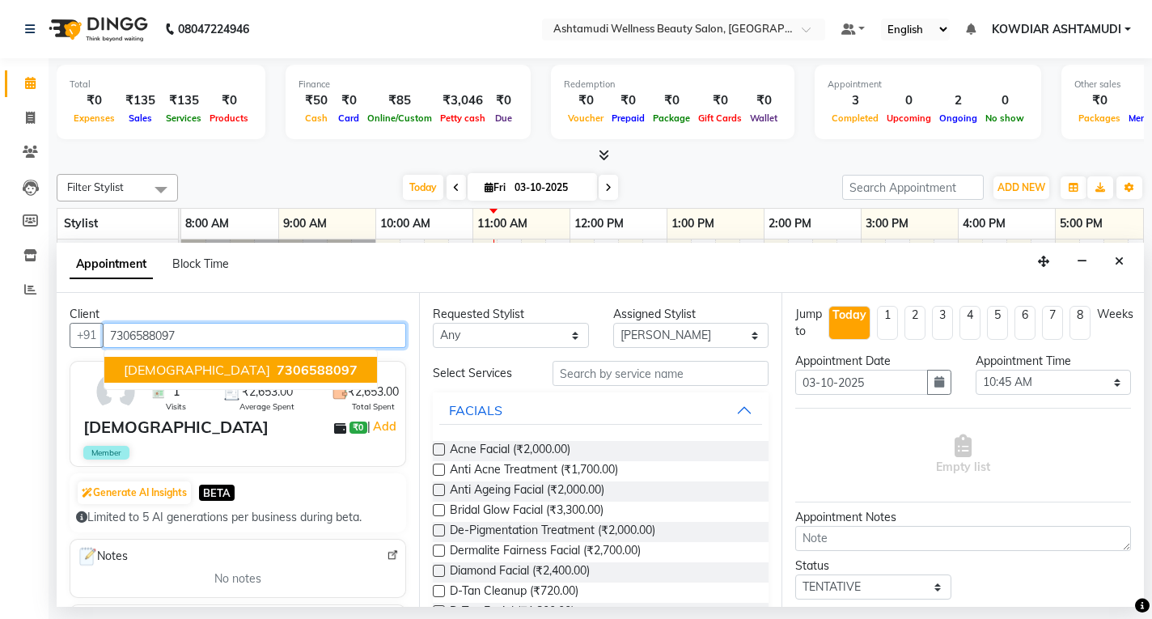
click at [273, 362] on ngb-highlight "7306588097" at bounding box center [315, 370] width 84 height 16
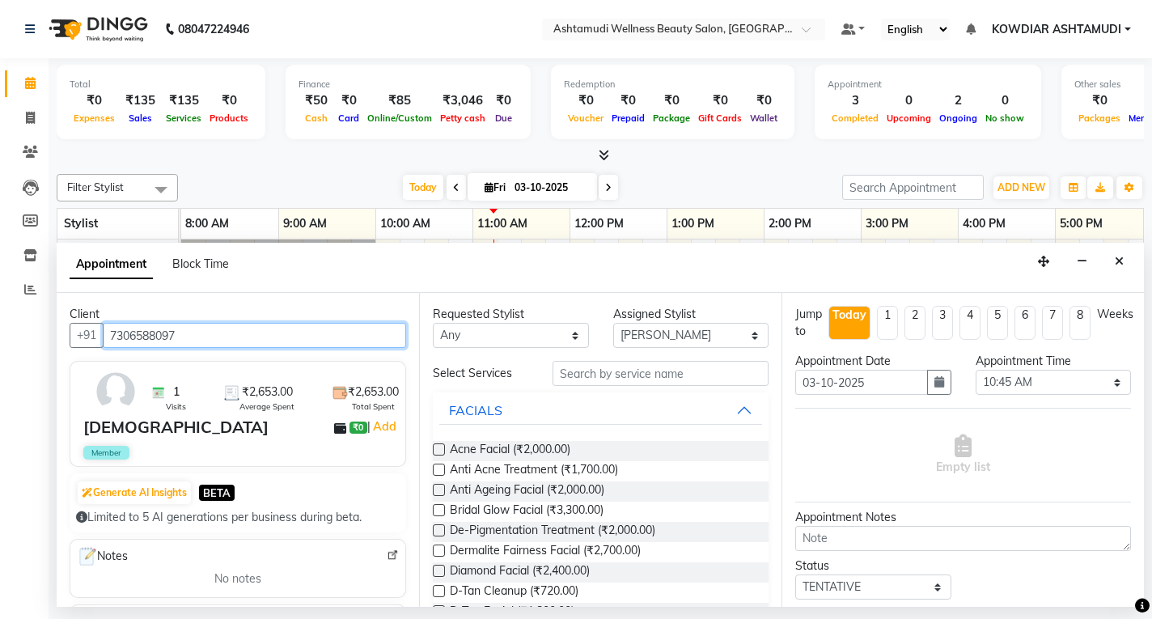
type input "7306588097"
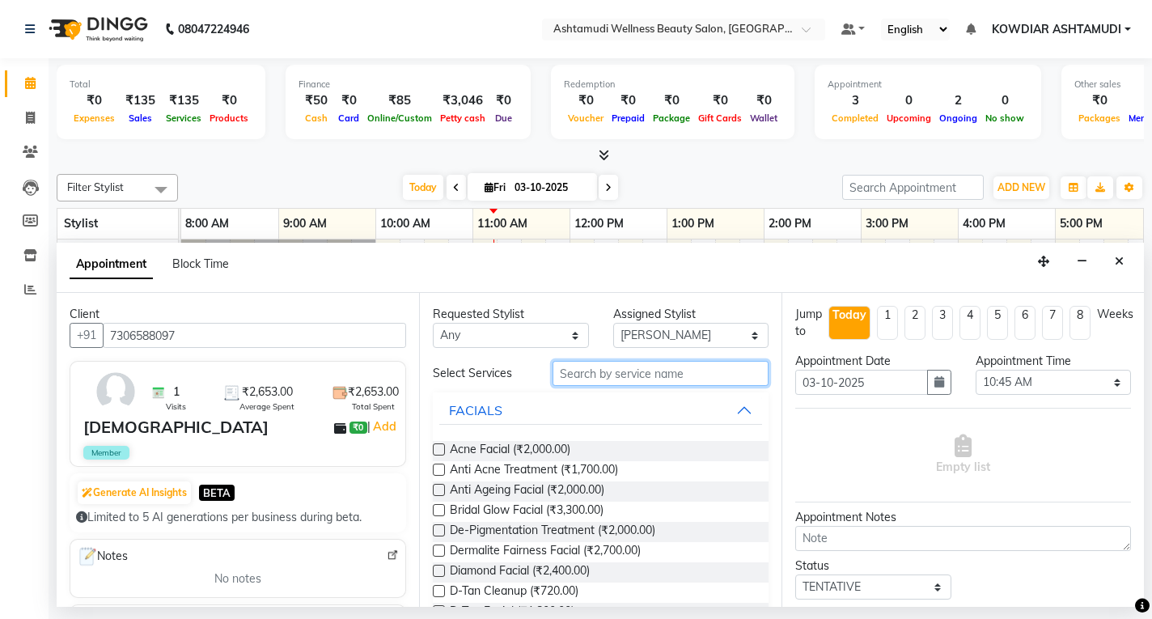
click at [612, 374] on input "text" at bounding box center [660, 373] width 216 height 25
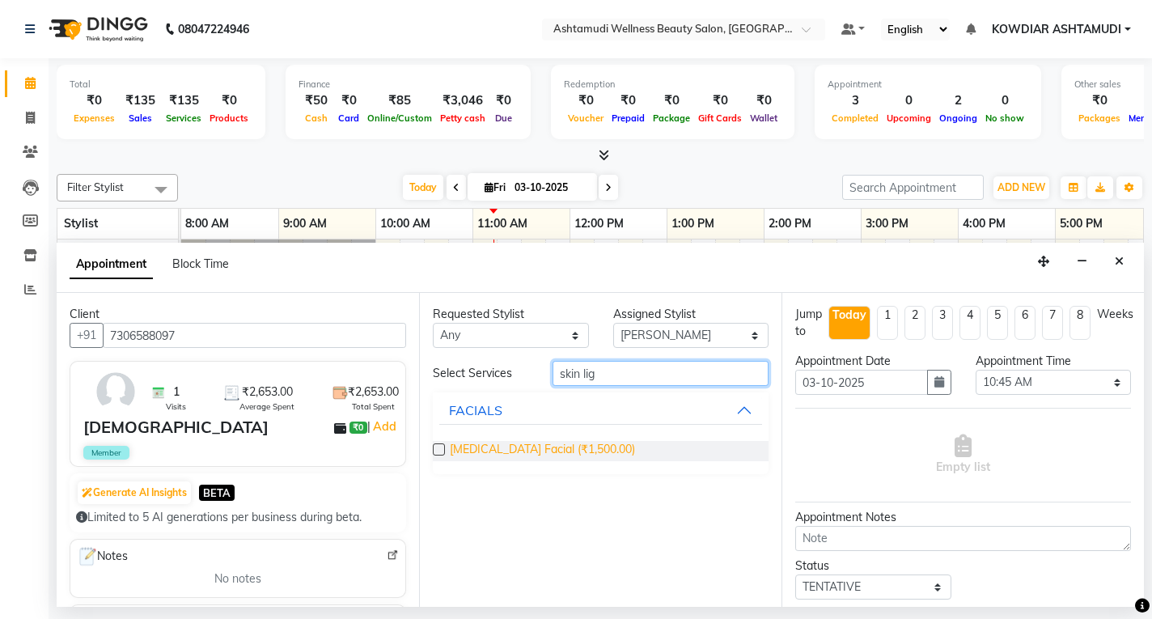
type input "skin lig"
drag, startPoint x: 483, startPoint y: 448, endPoint x: 590, endPoint y: 383, distance: 125.3
click at [484, 448] on span "[MEDICAL_DATA] Facial (₹1,500.00)" at bounding box center [542, 451] width 185 height 20
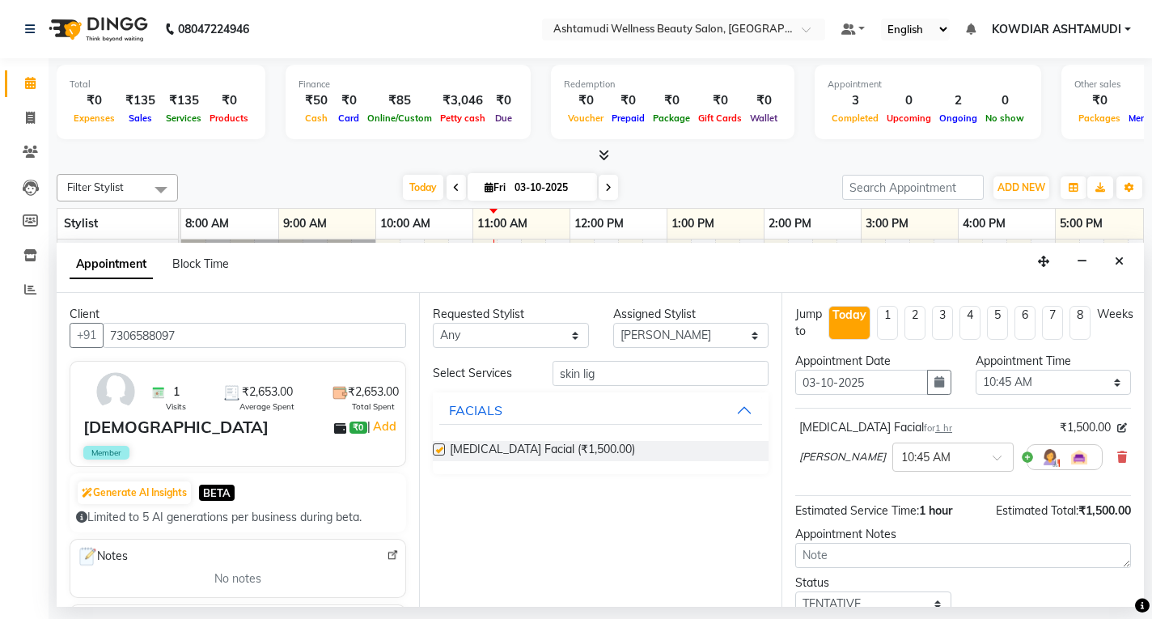
checkbox input "false"
click at [651, 340] on select "Select [PERSON_NAME] [PERSON_NAME] KOWDIAR ASHTAMUDI REKHA R S [PERSON_NAME] [P…" at bounding box center [691, 335] width 156 height 25
select select "75615"
click at [613, 323] on select "Select [PERSON_NAME] [PERSON_NAME] KOWDIAR ASHTAMUDI REKHA R S [PERSON_NAME] [P…" at bounding box center [691, 335] width 156 height 25
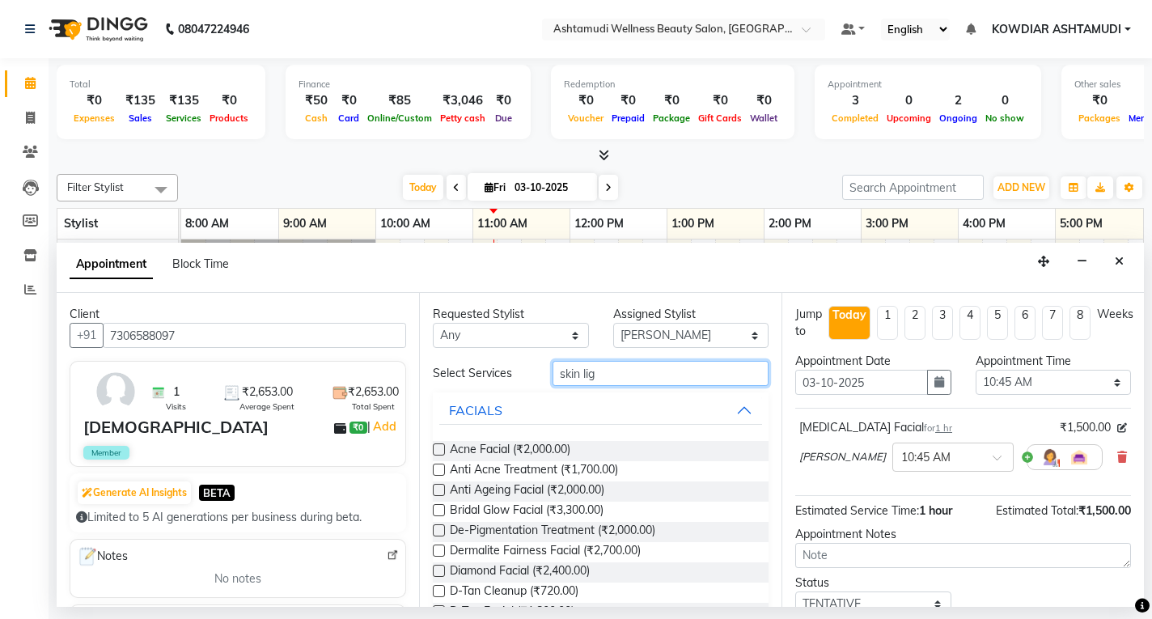
drag, startPoint x: 562, startPoint y: 373, endPoint x: 310, endPoint y: 368, distance: 252.4
click at [322, 368] on div "Client +91 7306588097 1 Visits ₹2,653.00 Average Spent ₹2,653.00 Total Spent BA…" at bounding box center [600, 450] width 1087 height 314
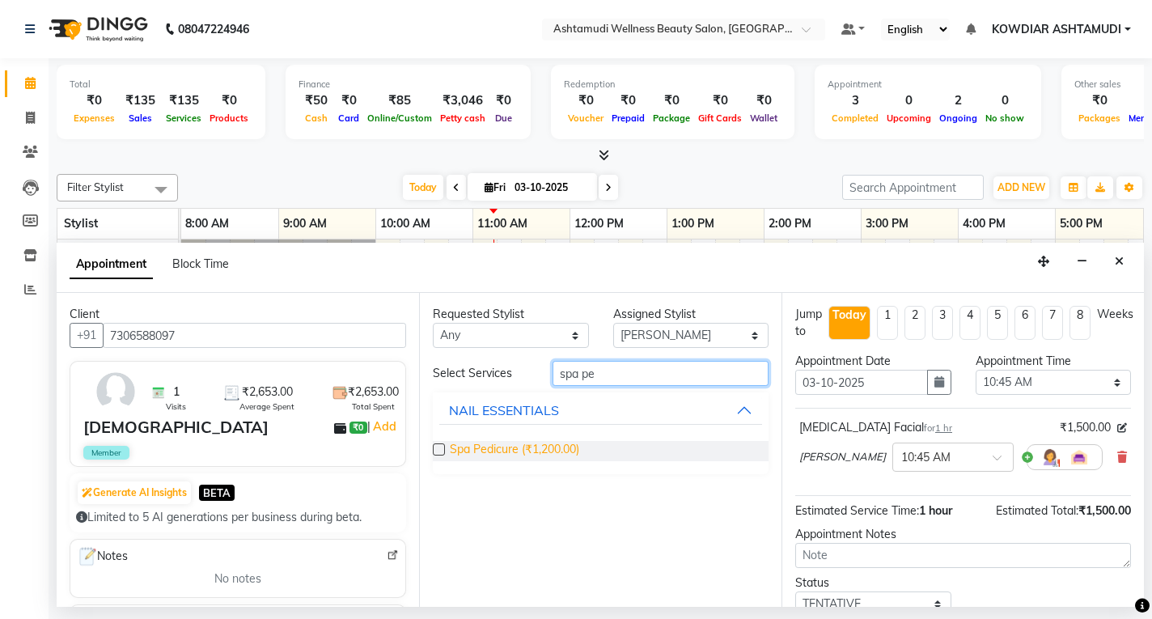
type input "spa pe"
click at [488, 456] on span "Spa Pedicure (₹1,200.00)" at bounding box center [514, 451] width 129 height 20
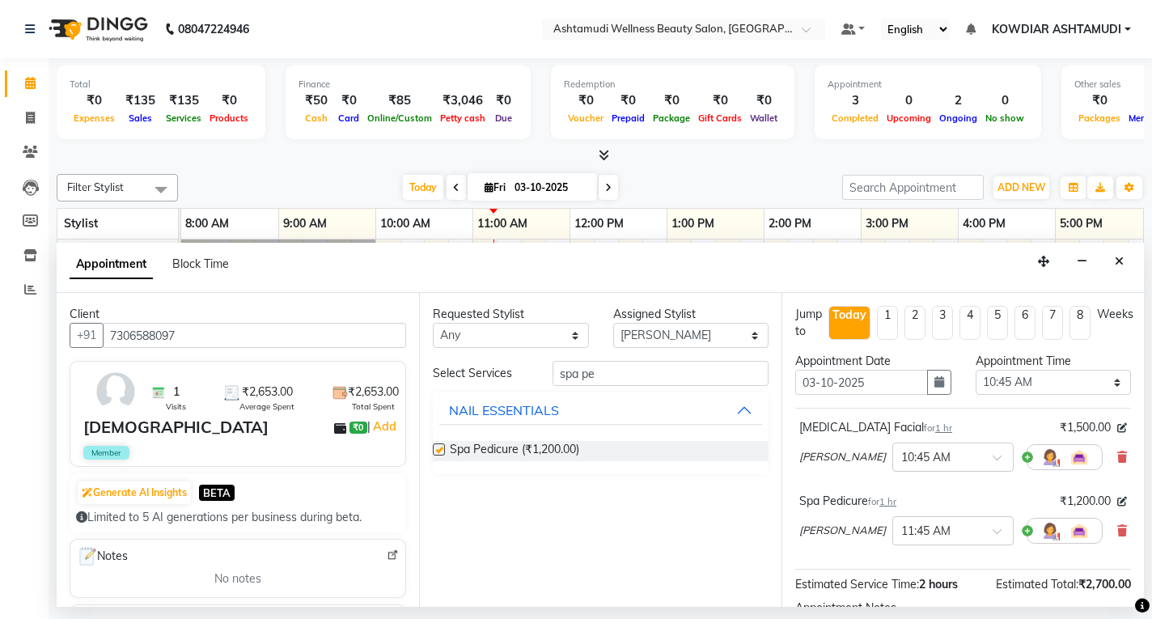
checkbox input "false"
drag, startPoint x: 601, startPoint y: 375, endPoint x: 320, endPoint y: 362, distance: 280.9
click at [326, 364] on div "Client +91 7306588097 1 Visits ₹2,653.00 Average Spent ₹2,653.00 Total Spent BA…" at bounding box center [600, 450] width 1087 height 314
type input "spa ma"
click at [513, 452] on span "Spa Manicure (₹900.00)" at bounding box center [511, 451] width 123 height 20
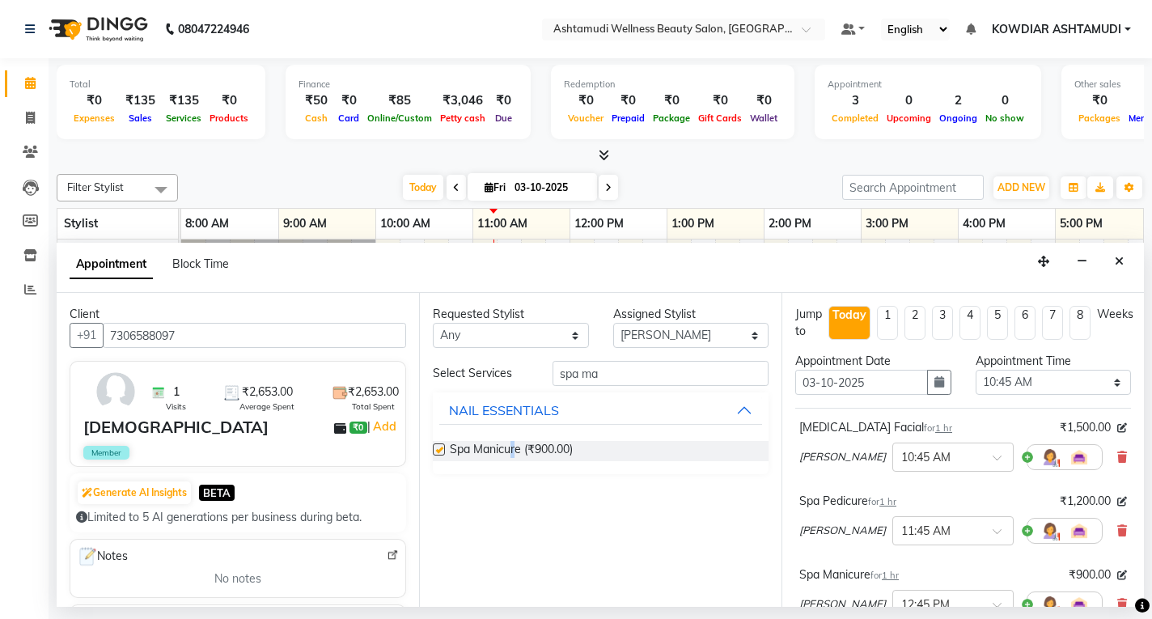
checkbox input "false"
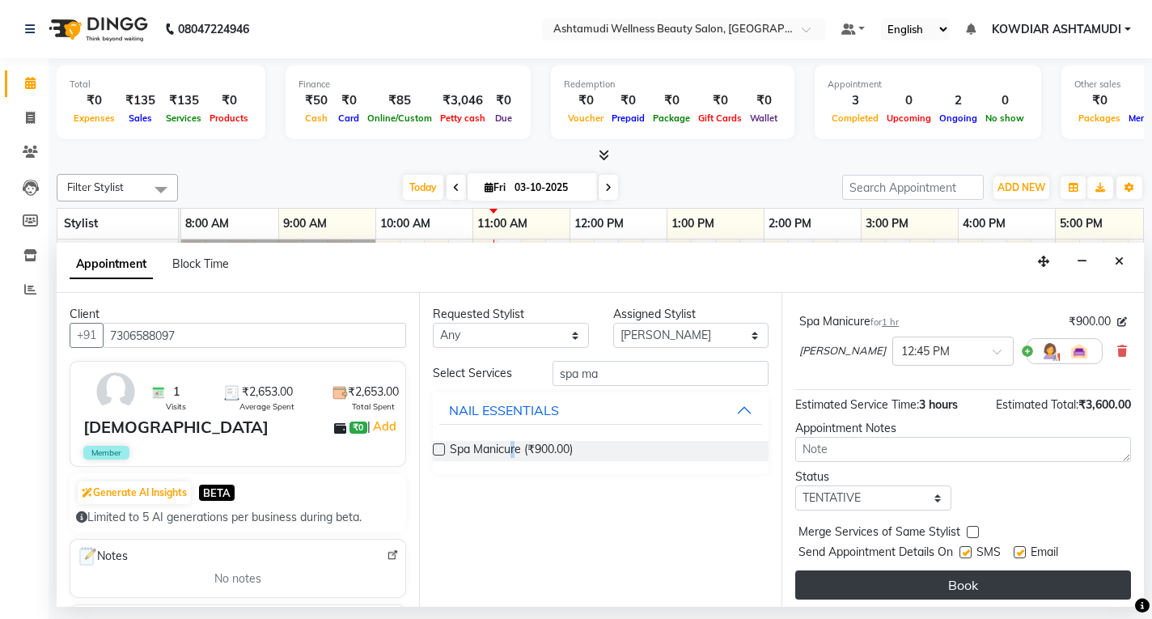
scroll to position [259, 0]
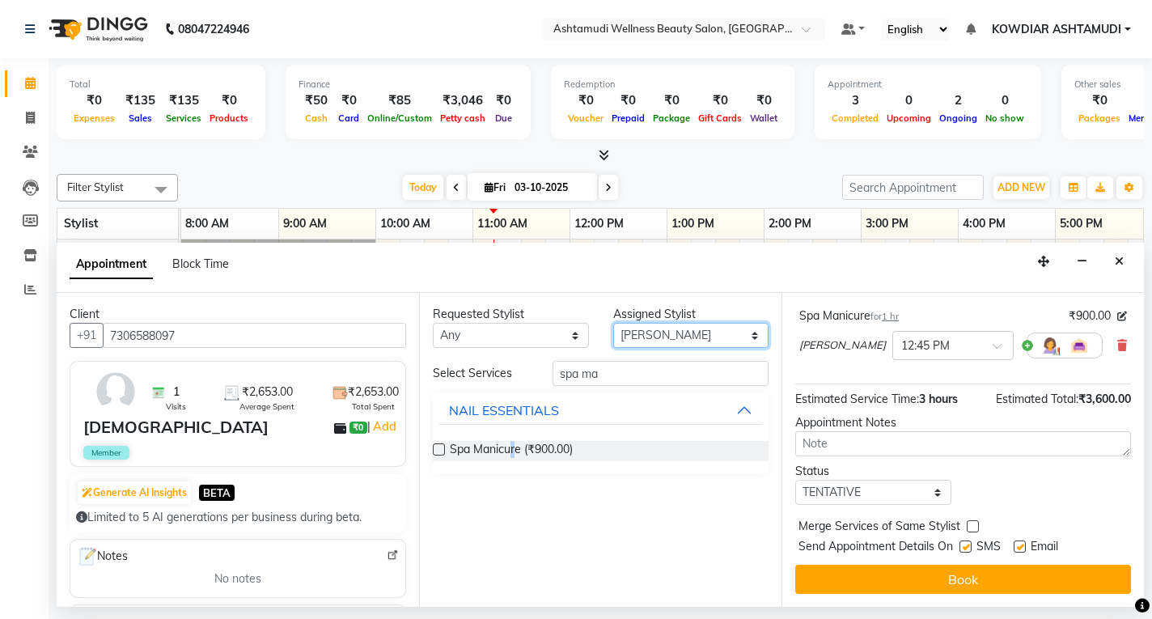
click at [695, 331] on select "Select [PERSON_NAME] [PERSON_NAME] KOWDIAR ASHTAMUDI REKHA R S [PERSON_NAME] [P…" at bounding box center [691, 335] width 156 height 25
click at [651, 345] on select "Select [PERSON_NAME] [PERSON_NAME] KOWDIAR ASHTAMUDI REKHA R S [PERSON_NAME] [P…" at bounding box center [691, 335] width 156 height 25
select select "42591"
click at [613, 323] on select "Select [PERSON_NAME] [PERSON_NAME] KOWDIAR ASHTAMUDI REKHA R S [PERSON_NAME] [P…" at bounding box center [691, 335] width 156 height 25
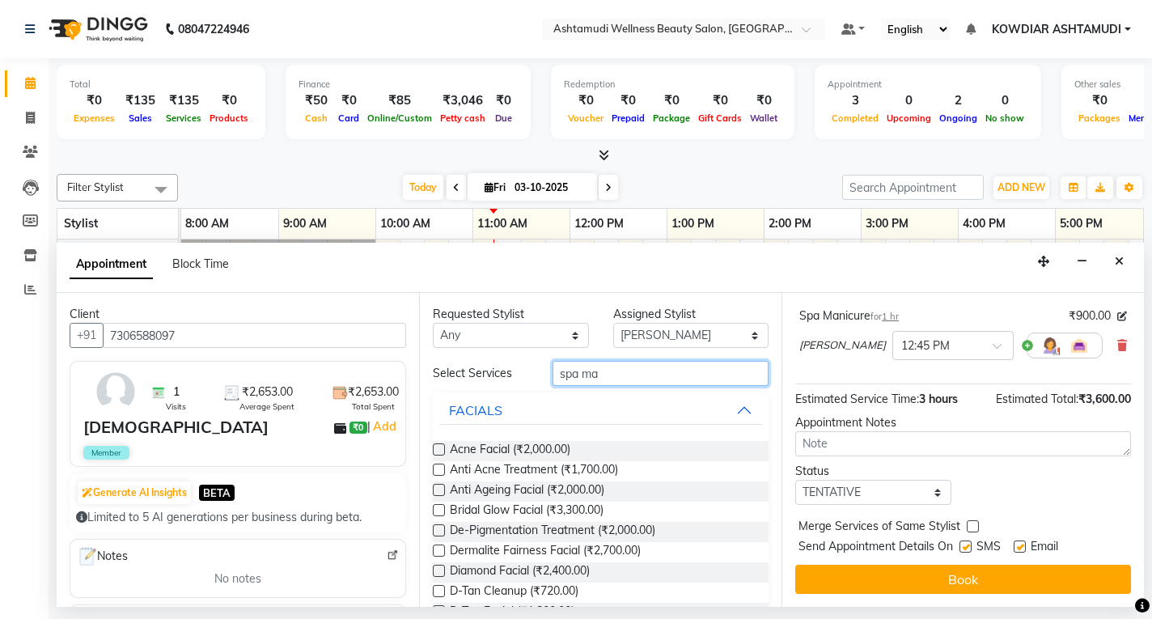
drag, startPoint x: 623, startPoint y: 375, endPoint x: 348, endPoint y: 372, distance: 275.0
click at [348, 372] on div "Client +91 7306588097 1 Visits ₹2,653.00 Average Spent ₹2,653.00 Total Spent BA…" at bounding box center [600, 450] width 1087 height 314
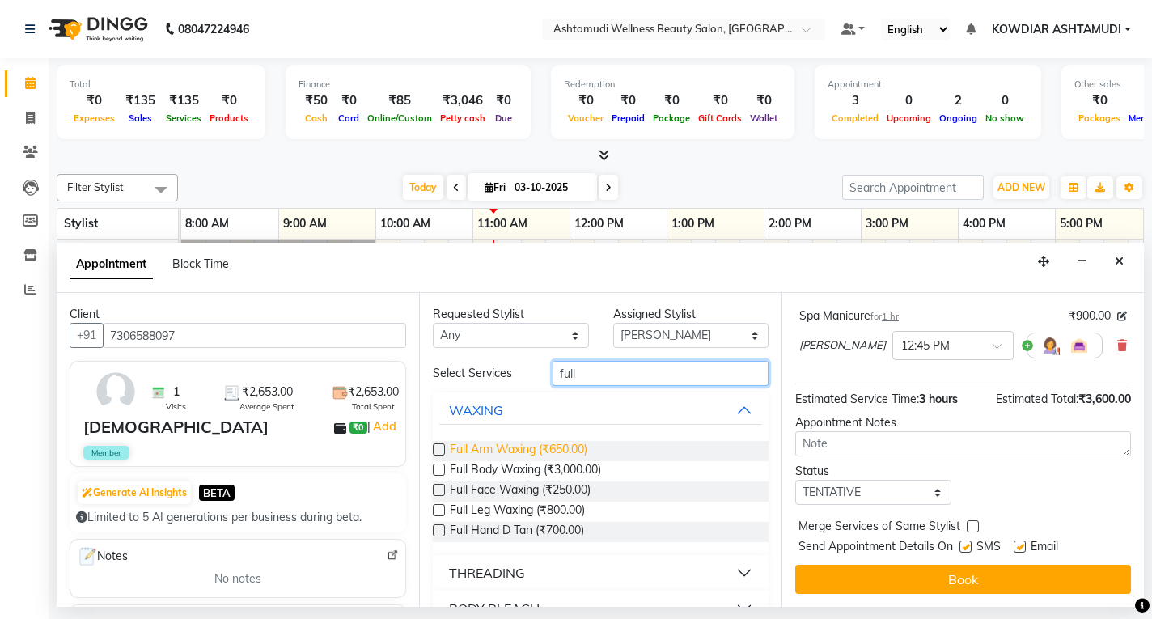
type input "full"
click at [539, 446] on span "Full Arm Waxing (₹650.00)" at bounding box center [518, 451] width 137 height 20
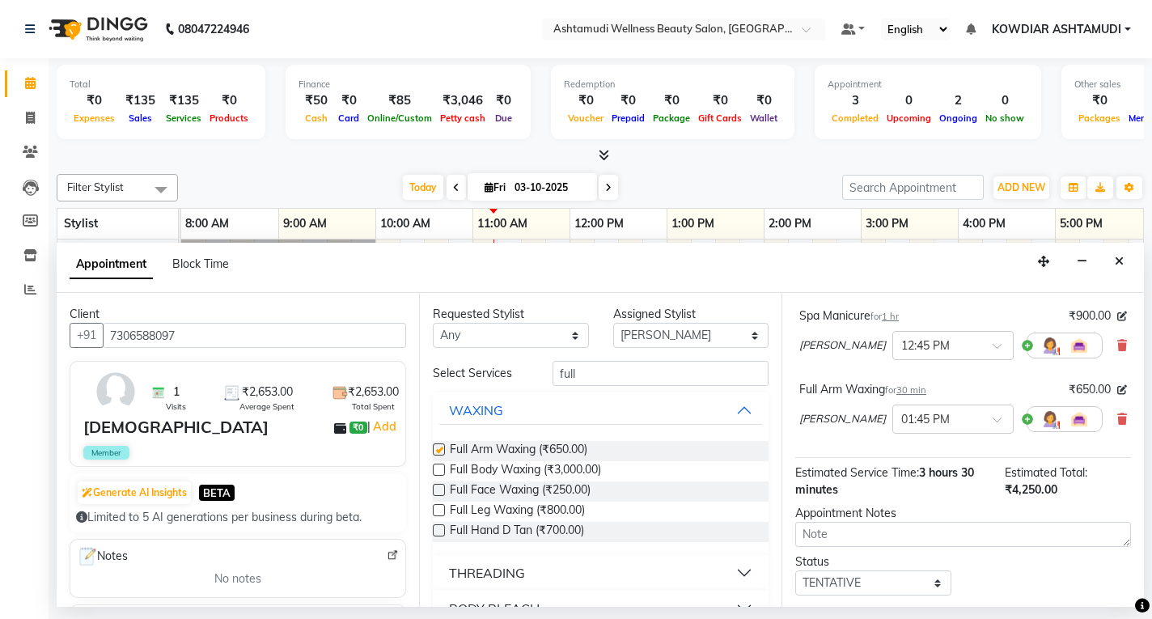
checkbox input "false"
drag, startPoint x: 590, startPoint y: 370, endPoint x: 358, endPoint y: 370, distance: 231.3
click at [359, 370] on div "Client +91 7306588097 1 Visits ₹2,653.00 Average Spent ₹2,653.00 Total Spent BA…" at bounding box center [600, 450] width 1087 height 314
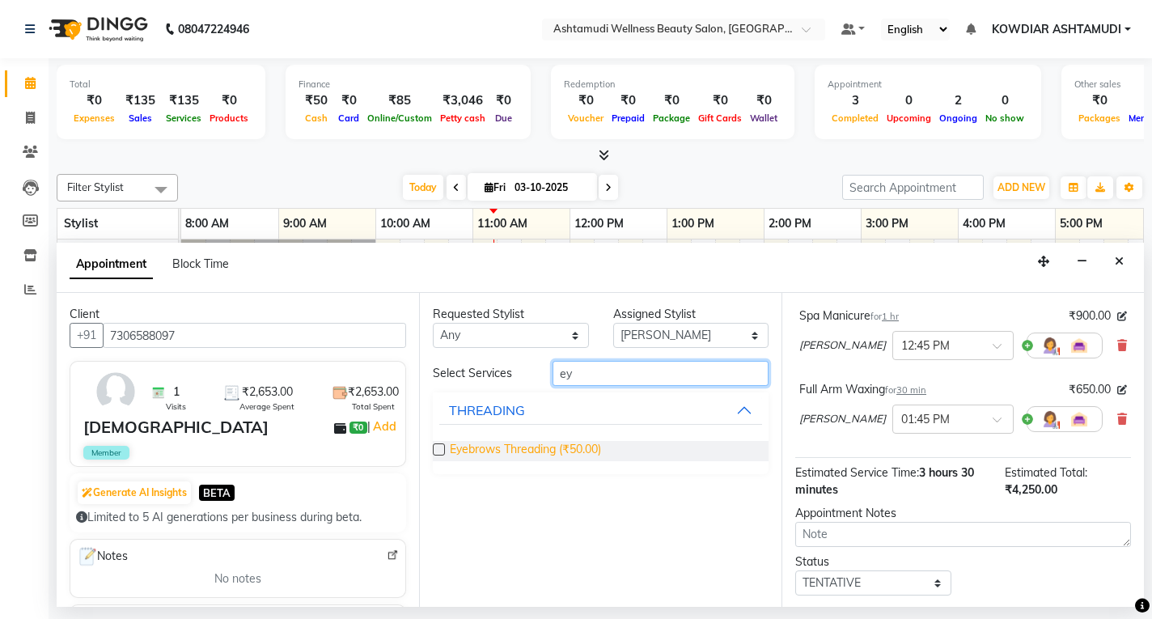
type input "ey"
click at [509, 449] on span "Eyebrows Threading (₹50.00)" at bounding box center [525, 451] width 151 height 20
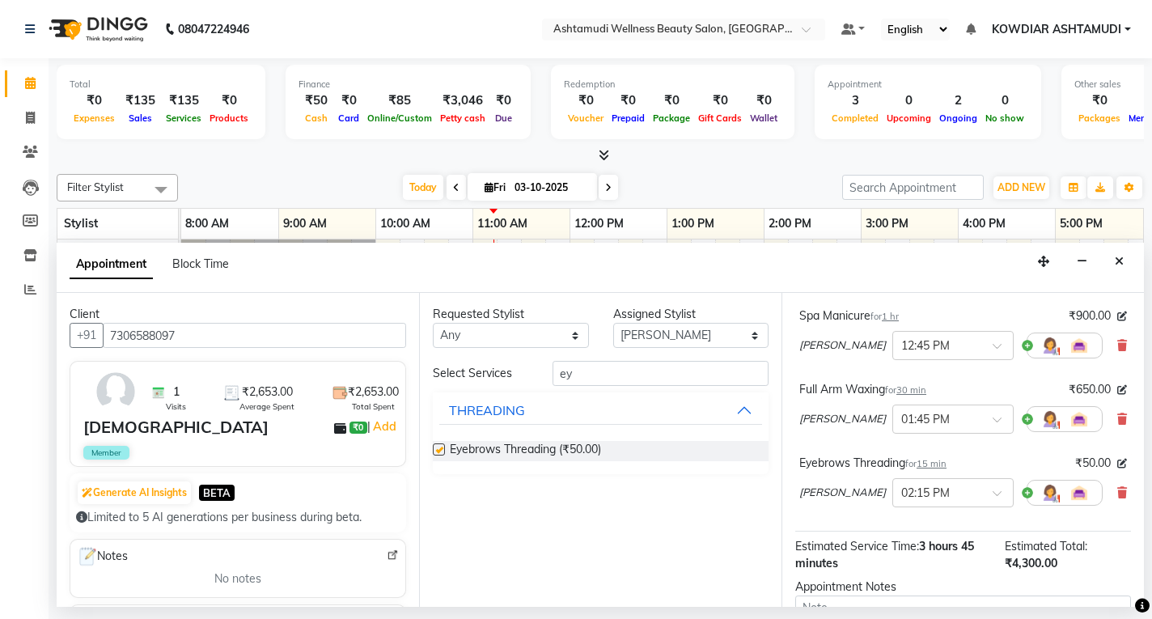
checkbox input "false"
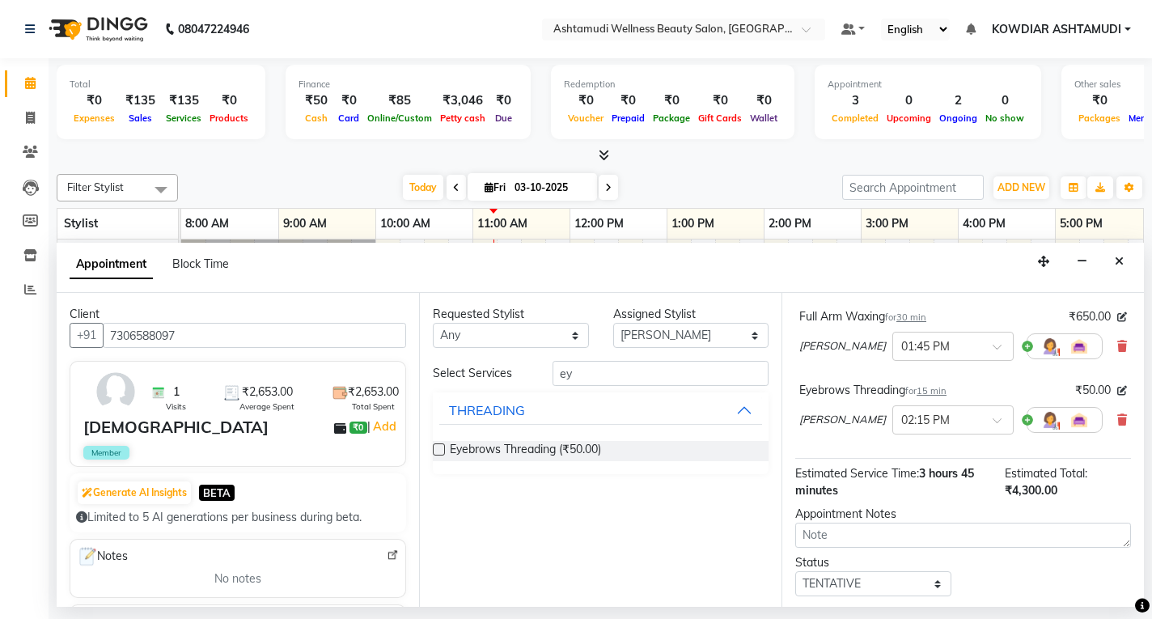
scroll to position [423, 0]
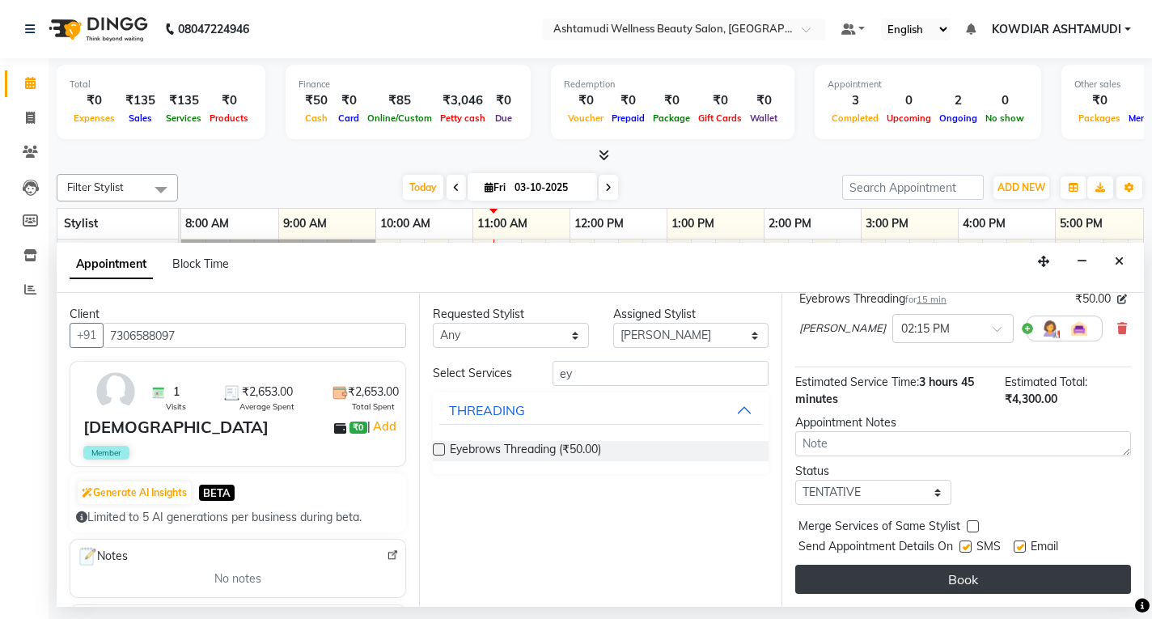
click at [963, 580] on button "Book" at bounding box center [963, 579] width 336 height 29
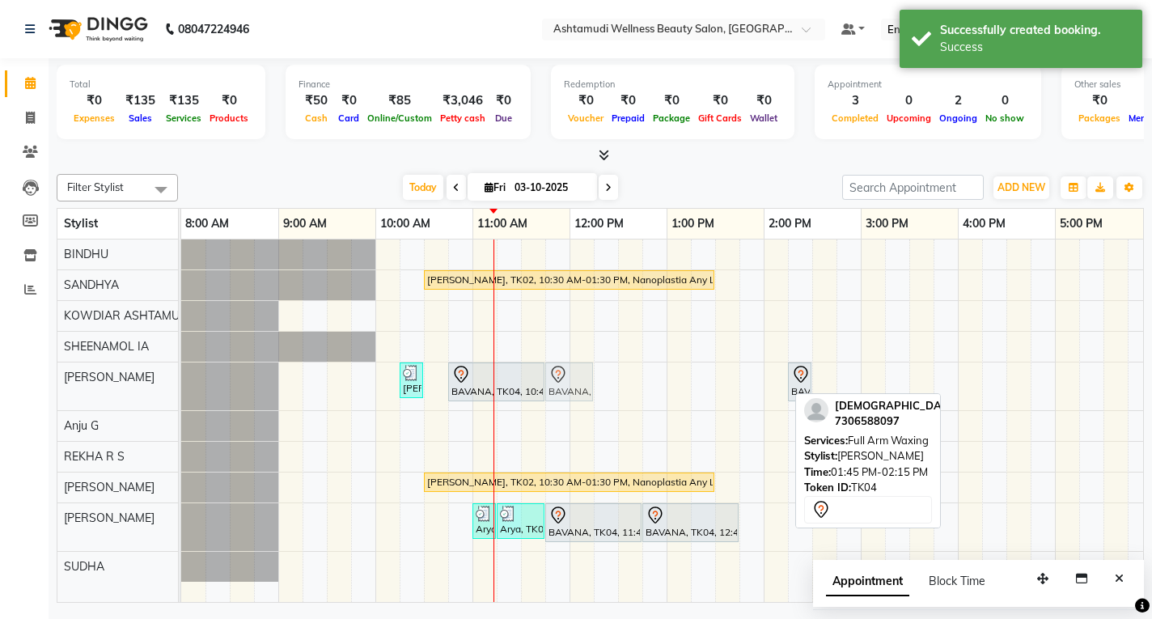
drag, startPoint x: 753, startPoint y: 385, endPoint x: 550, endPoint y: 391, distance: 203.1
click at [181, 391] on div "[PERSON_NAME], TK01, 10:15 AM-10:30 AM, Eyebrows Threading BAVANA, TK04, 10:45 …" at bounding box center [181, 386] width 0 height 48
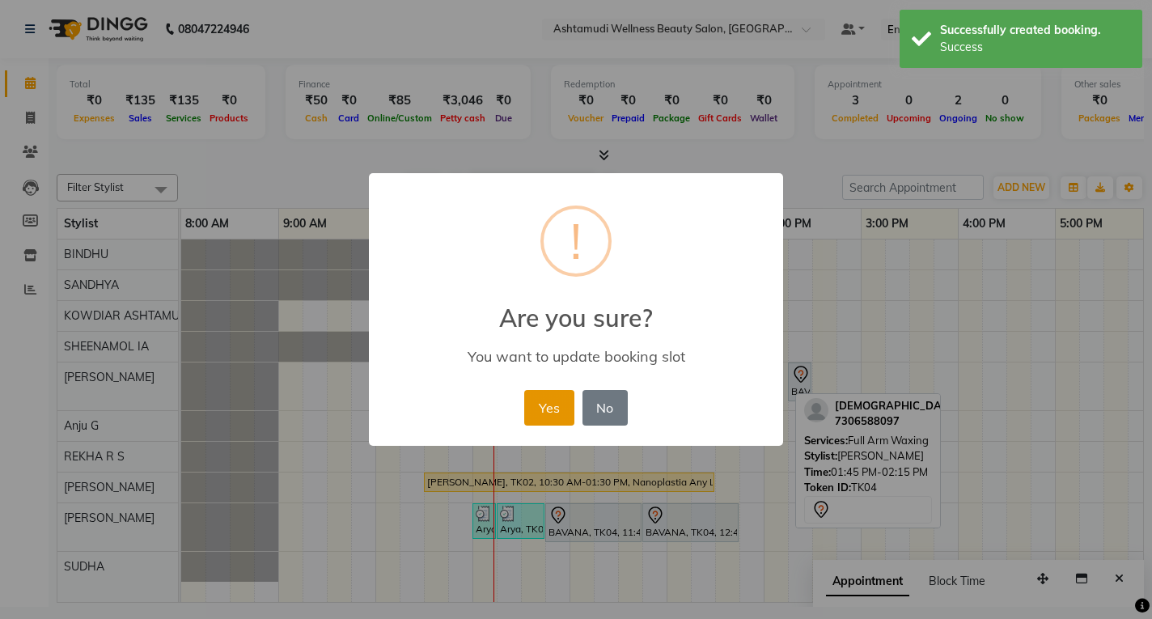
click at [547, 411] on button "Yes" at bounding box center [548, 408] width 49 height 36
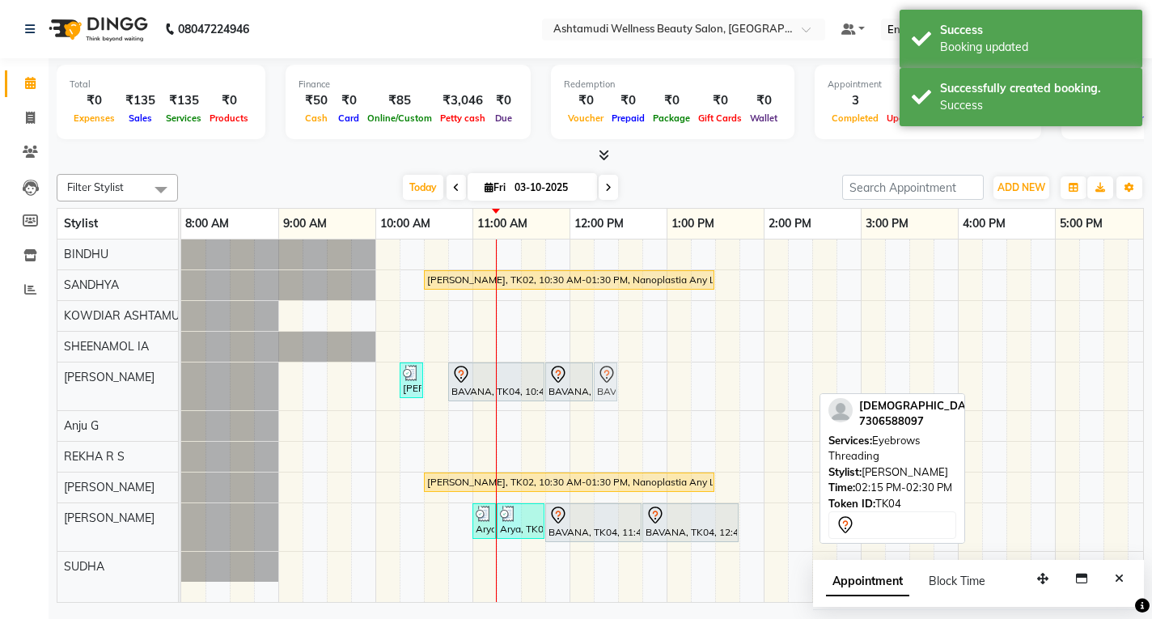
drag, startPoint x: 805, startPoint y: 368, endPoint x: 615, endPoint y: 374, distance: 190.1
click at [181, 374] on div "[PERSON_NAME], TK01, 10:15 AM-10:30 AM, Eyebrows Threading BAVANA, TK04, 10:45 …" at bounding box center [181, 386] width 0 height 48
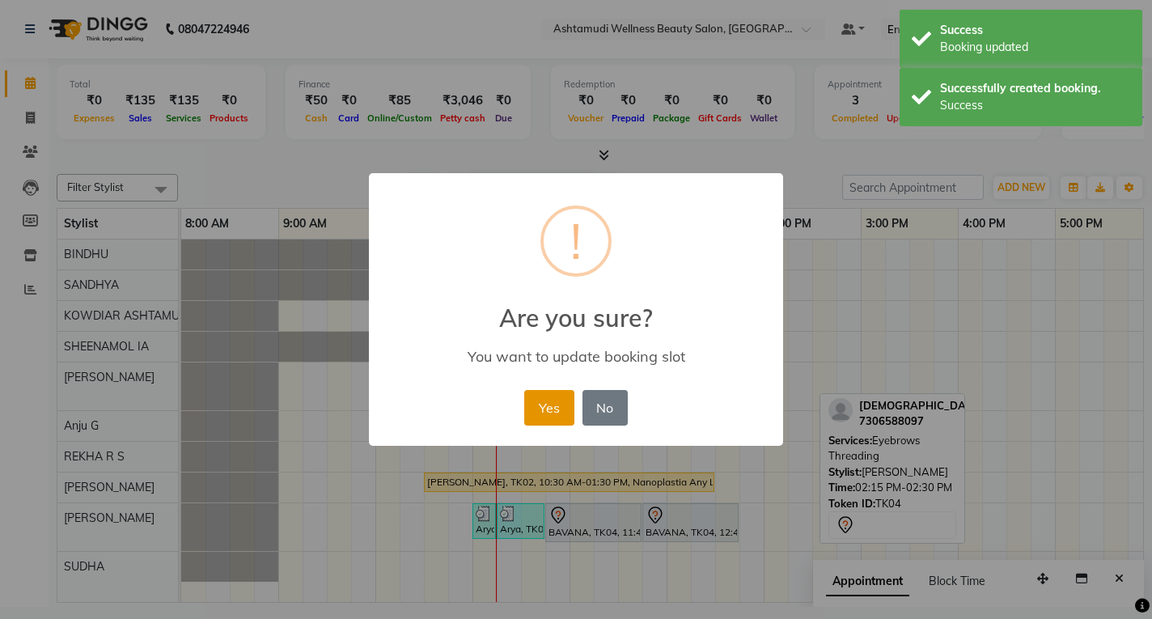
click at [565, 406] on button "Yes" at bounding box center [548, 408] width 49 height 36
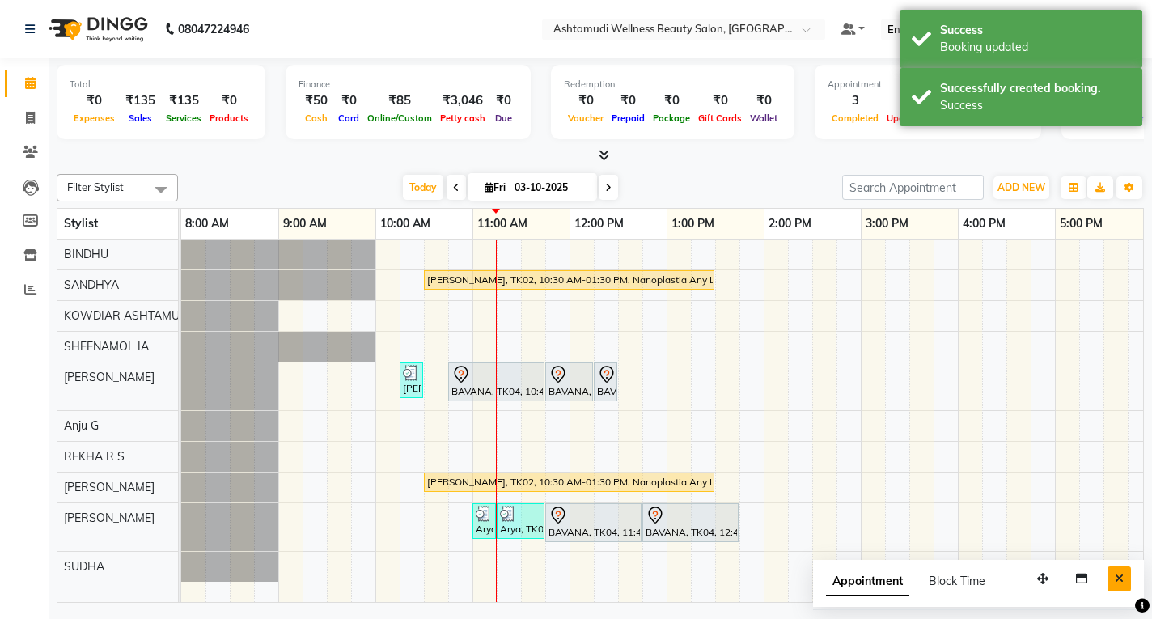
click at [1118, 581] on icon "Close" at bounding box center [1118, 578] width 9 height 11
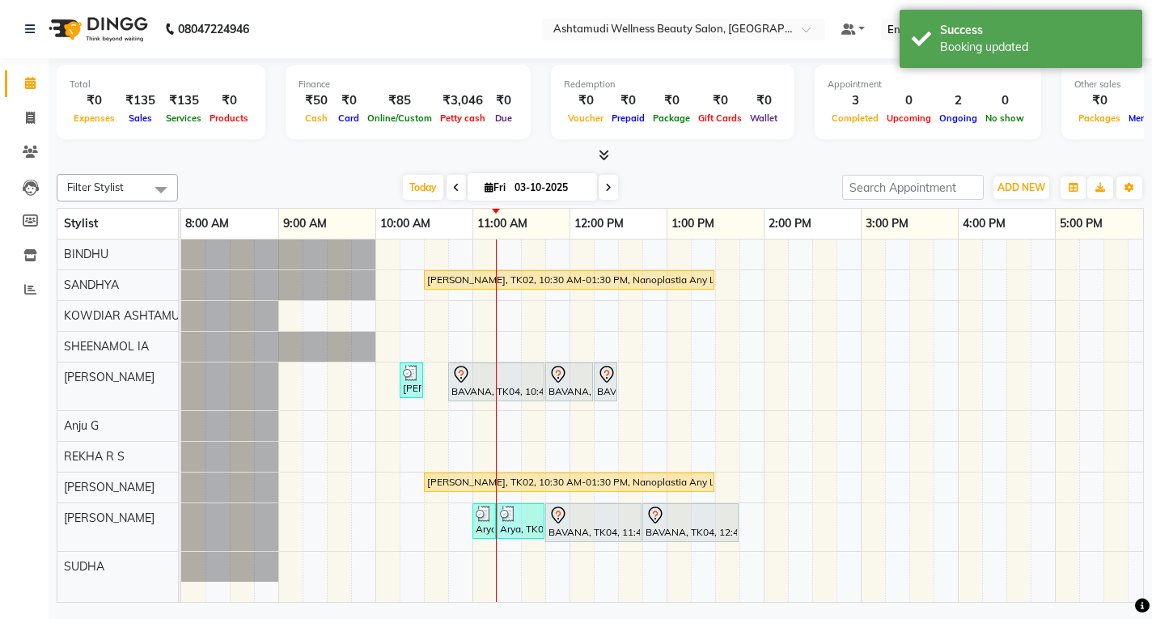
click at [474, 160] on div at bounding box center [600, 155] width 1087 height 17
